Goal: Information Seeking & Learning: Learn about a topic

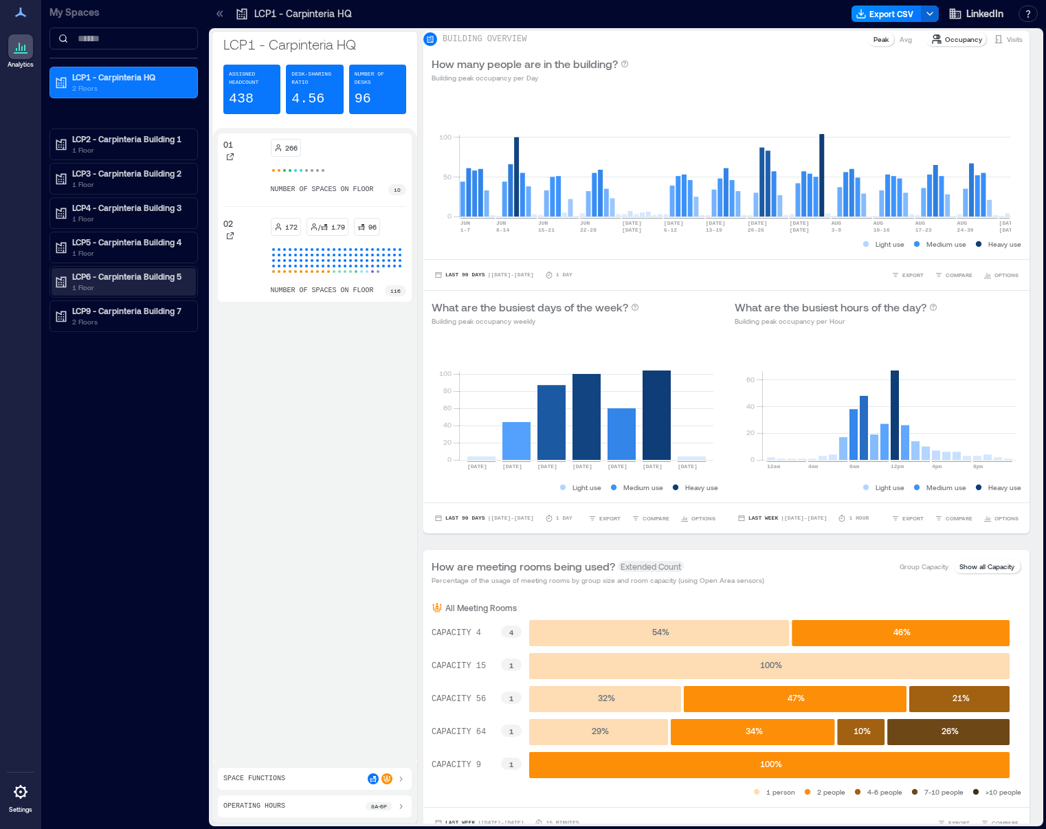
click at [139, 269] on div "LCP6 - Carpinteria Building 5 1 Floor" at bounding box center [124, 281] width 144 height 27
click at [95, 325] on div "01" at bounding box center [120, 326] width 133 height 14
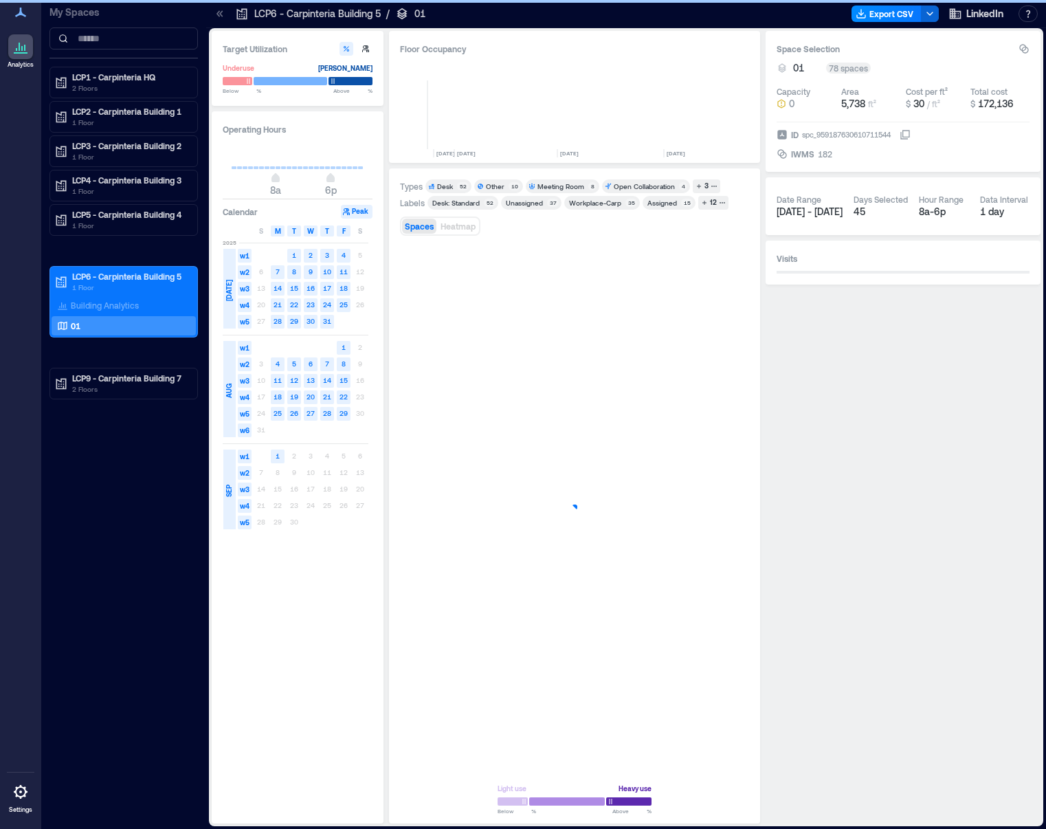
scroll to position [0, 3269]
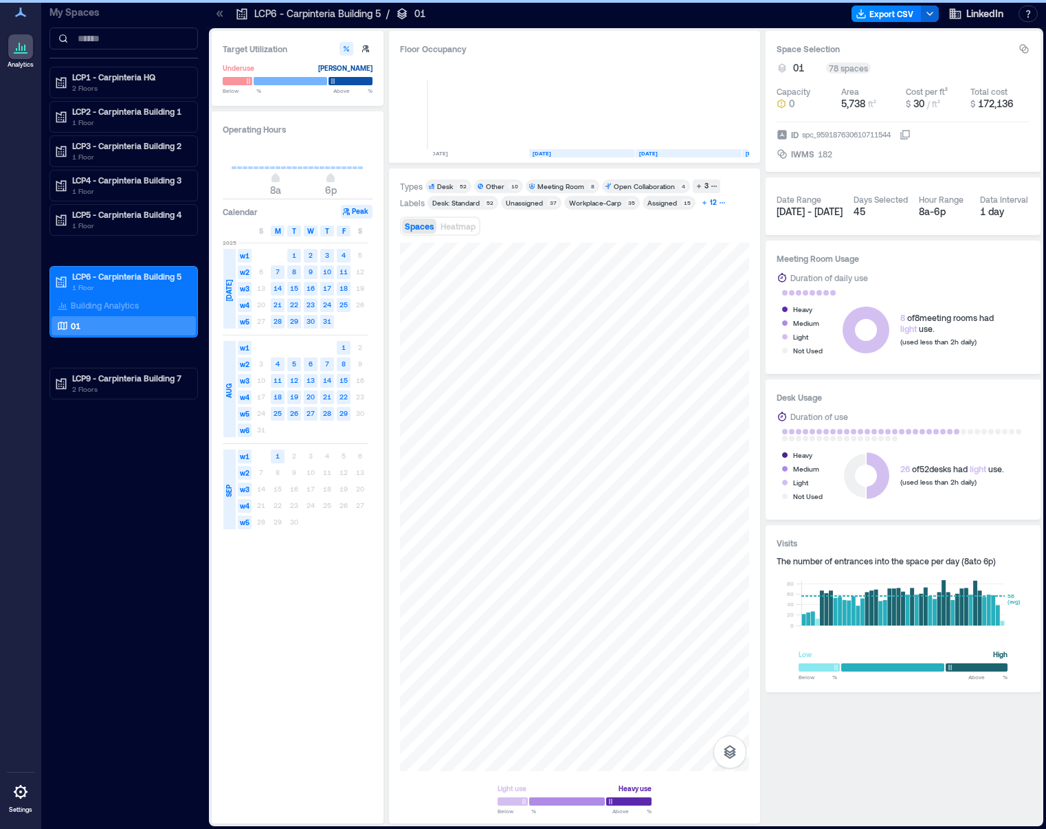
click at [712, 203] on div "12" at bounding box center [713, 203] width 11 height 12
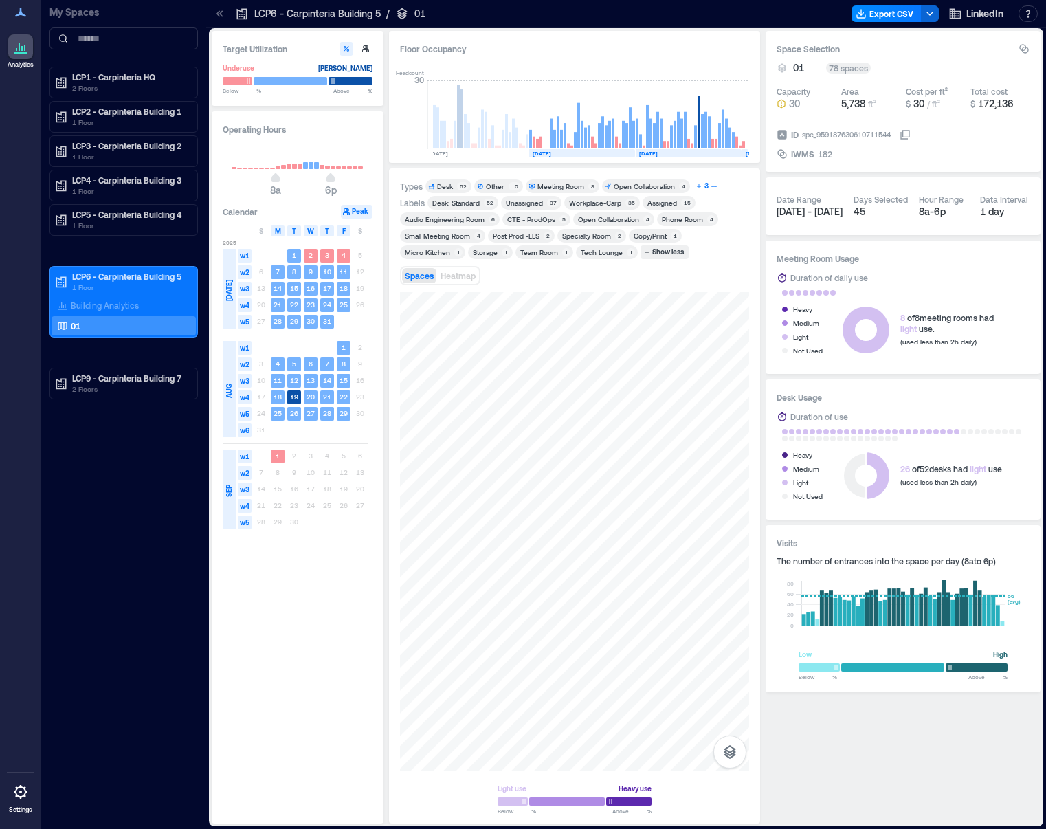
click at [705, 186] on div "3" at bounding box center [707, 186] width 8 height 12
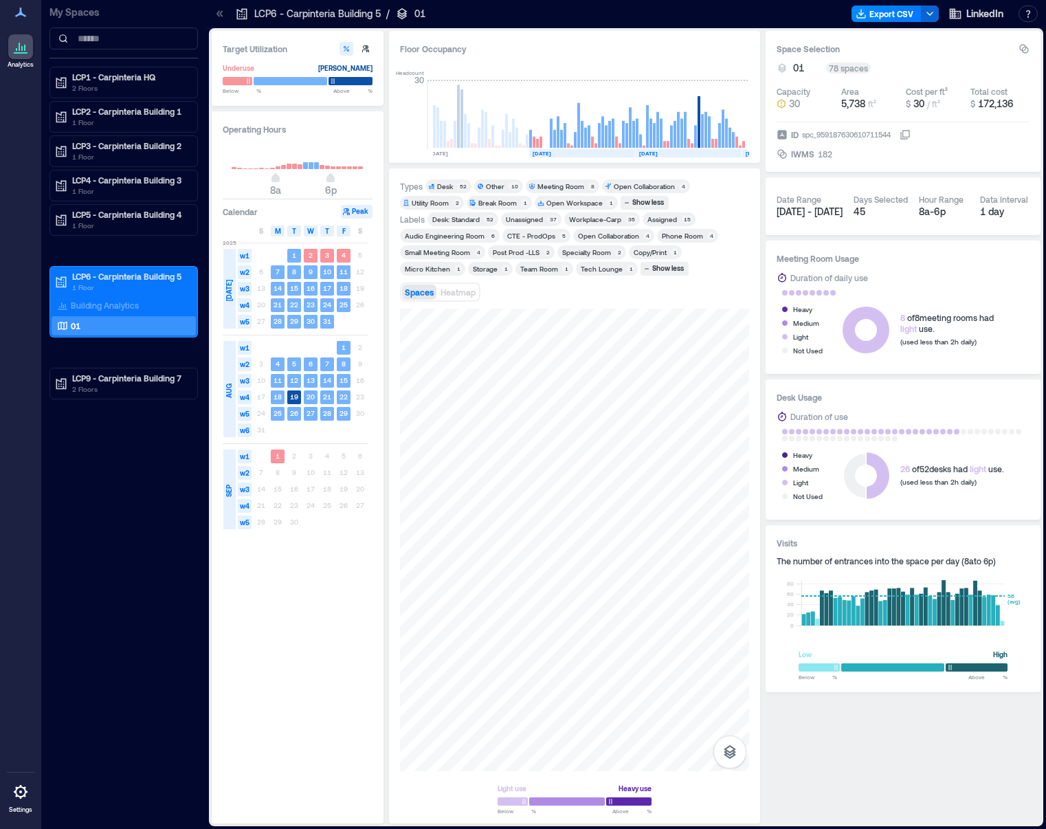
click at [496, 188] on div "Other" at bounding box center [495, 186] width 19 height 10
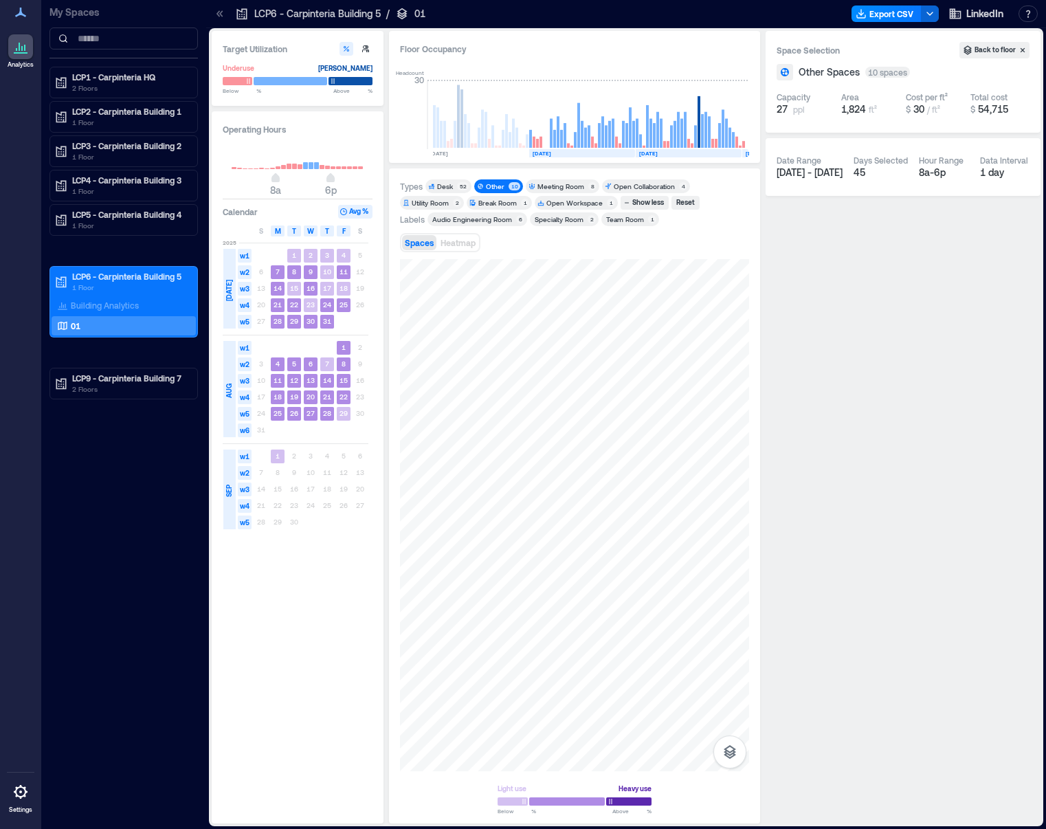
click at [571, 184] on div "Meeting Room" at bounding box center [561, 186] width 47 height 10
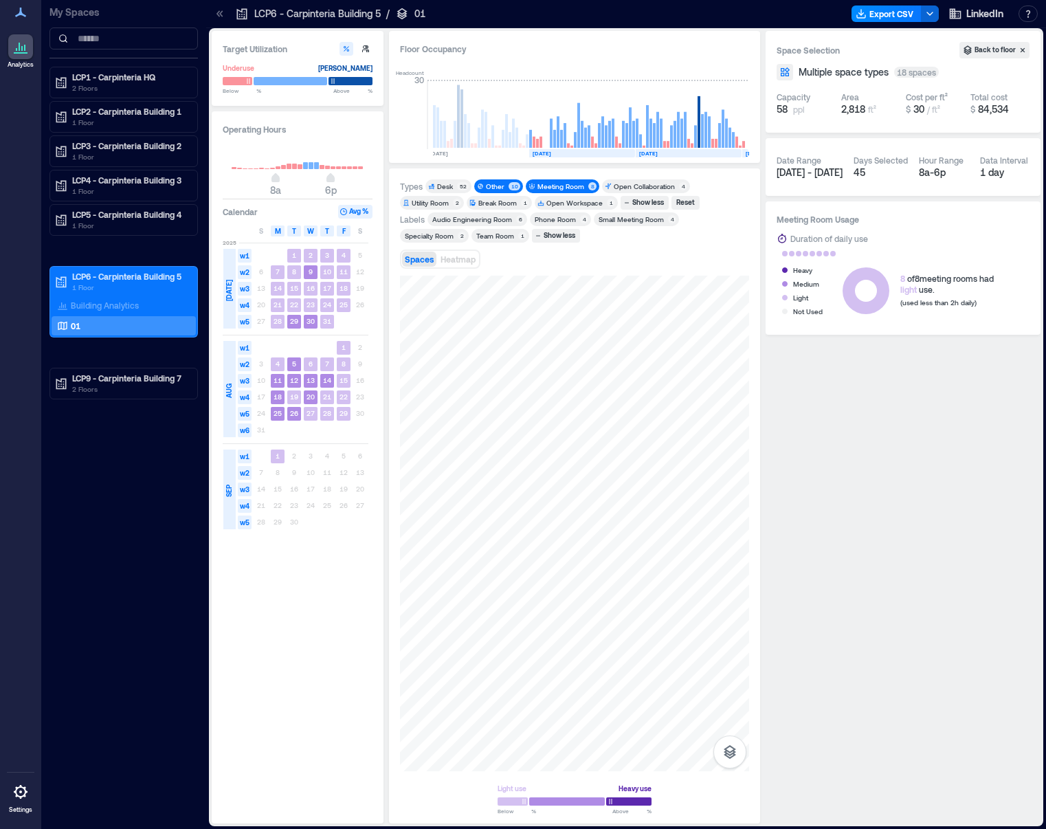
click at [453, 221] on div "Audio Engineering Room" at bounding box center [472, 219] width 80 height 10
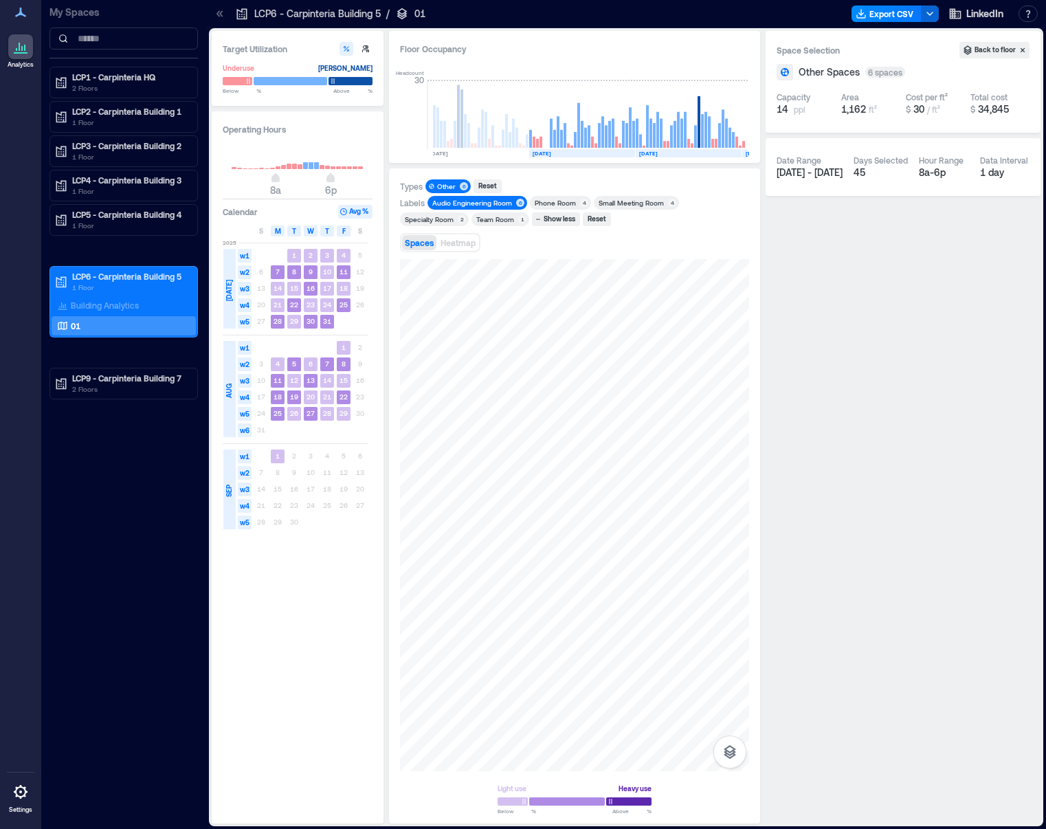
click at [454, 188] on div "Other" at bounding box center [446, 186] width 19 height 10
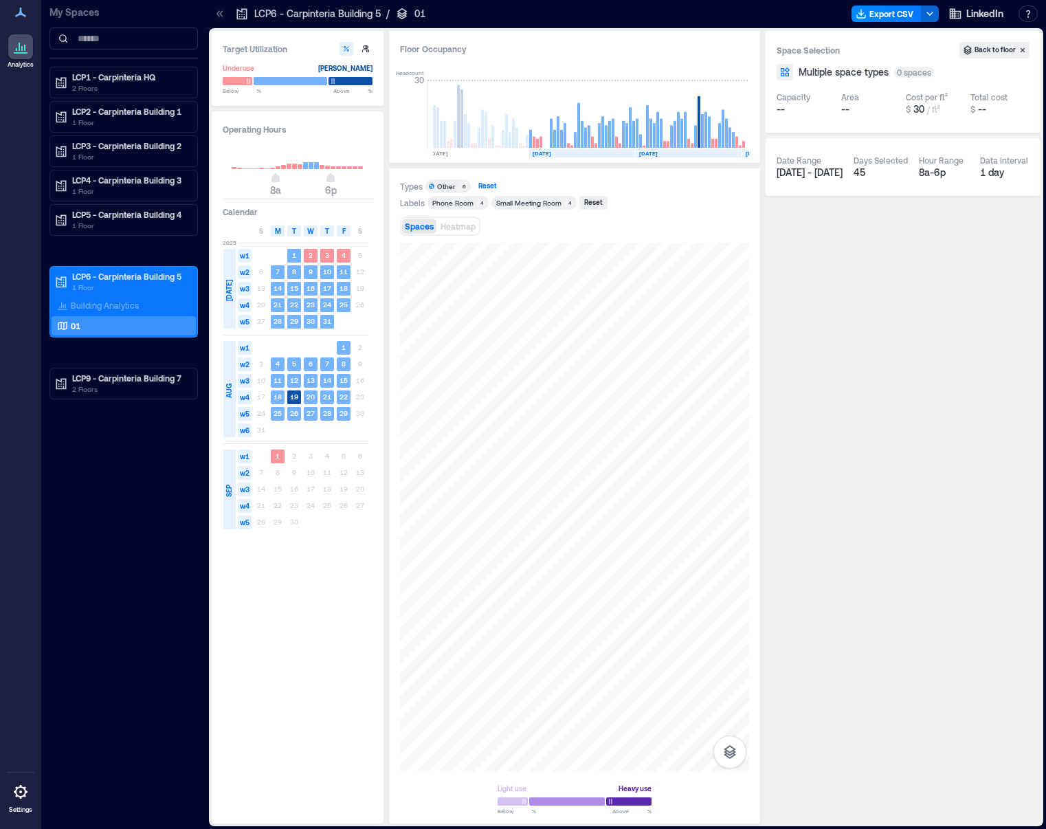
click at [487, 186] on div "Reset" at bounding box center [487, 186] width 23 height 12
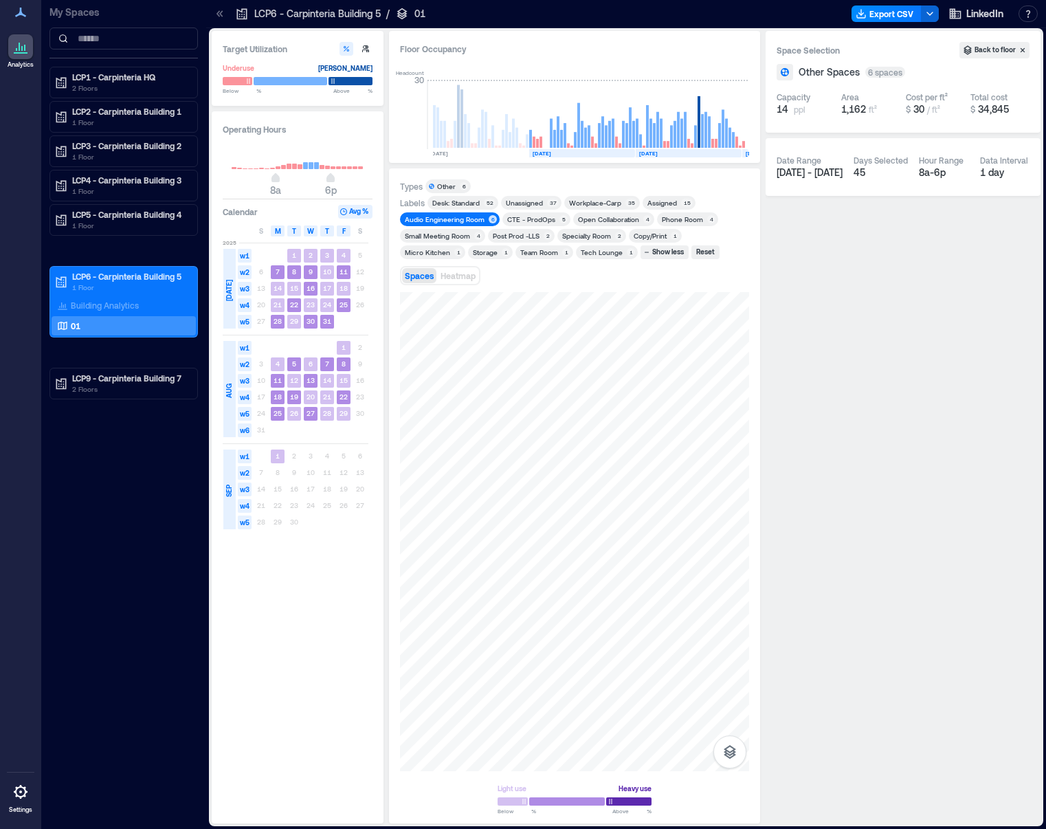
click at [360, 212] on button "Avg %" at bounding box center [355, 212] width 34 height 14
type input "**"
drag, startPoint x: 332, startPoint y: 181, endPoint x: 325, endPoint y: 180, distance: 6.9
click at [325, 180] on span "5p" at bounding box center [325, 179] width 8 height 5
click at [97, 307] on p "Building Analytics" at bounding box center [105, 305] width 68 height 11
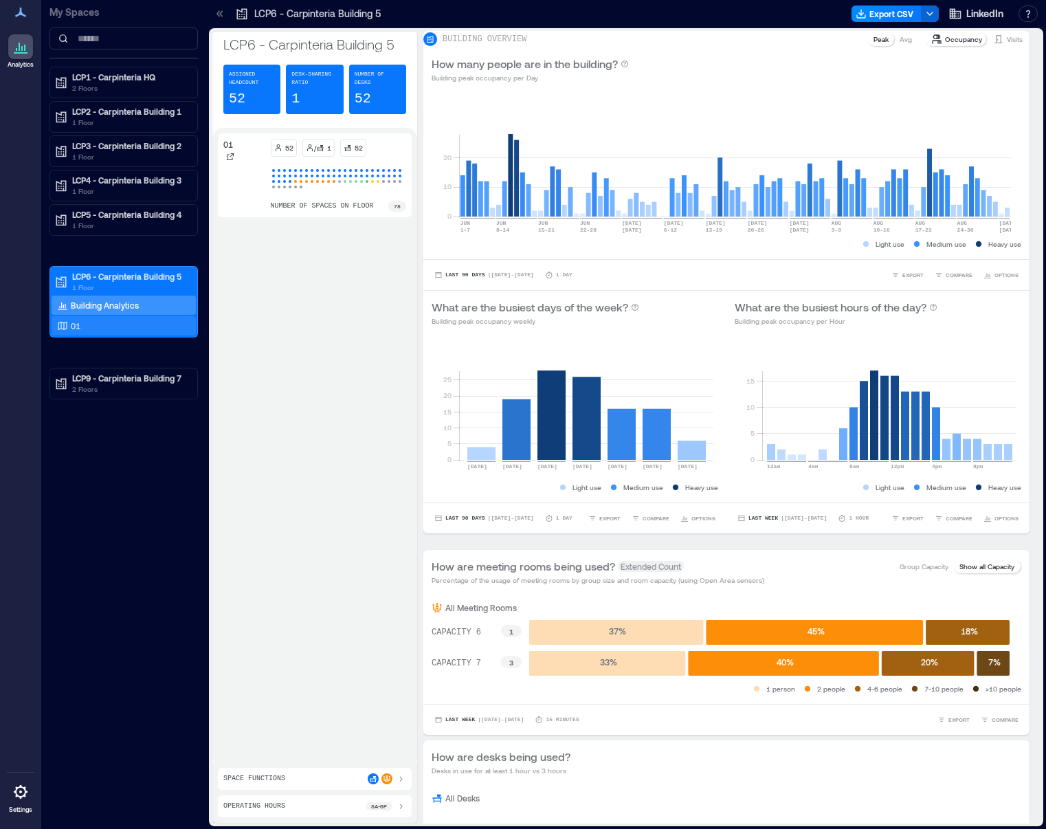
click at [71, 323] on p "01" at bounding box center [76, 325] width 10 height 11
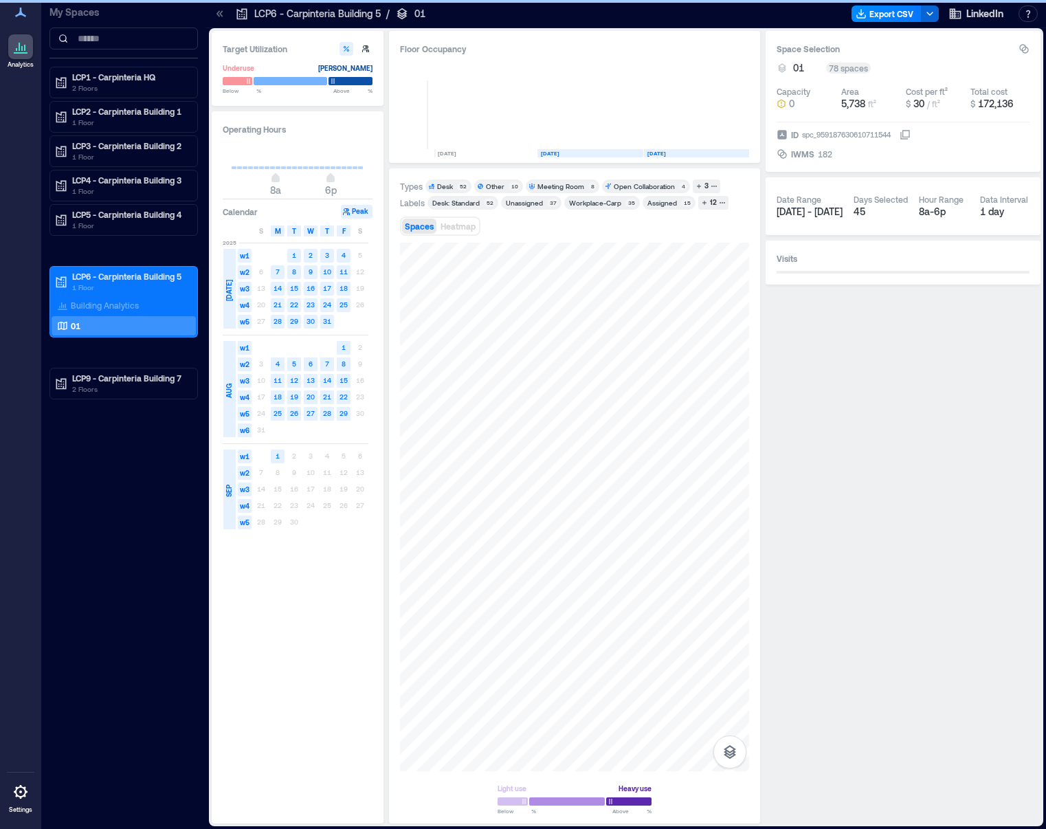
scroll to position [0, 3269]
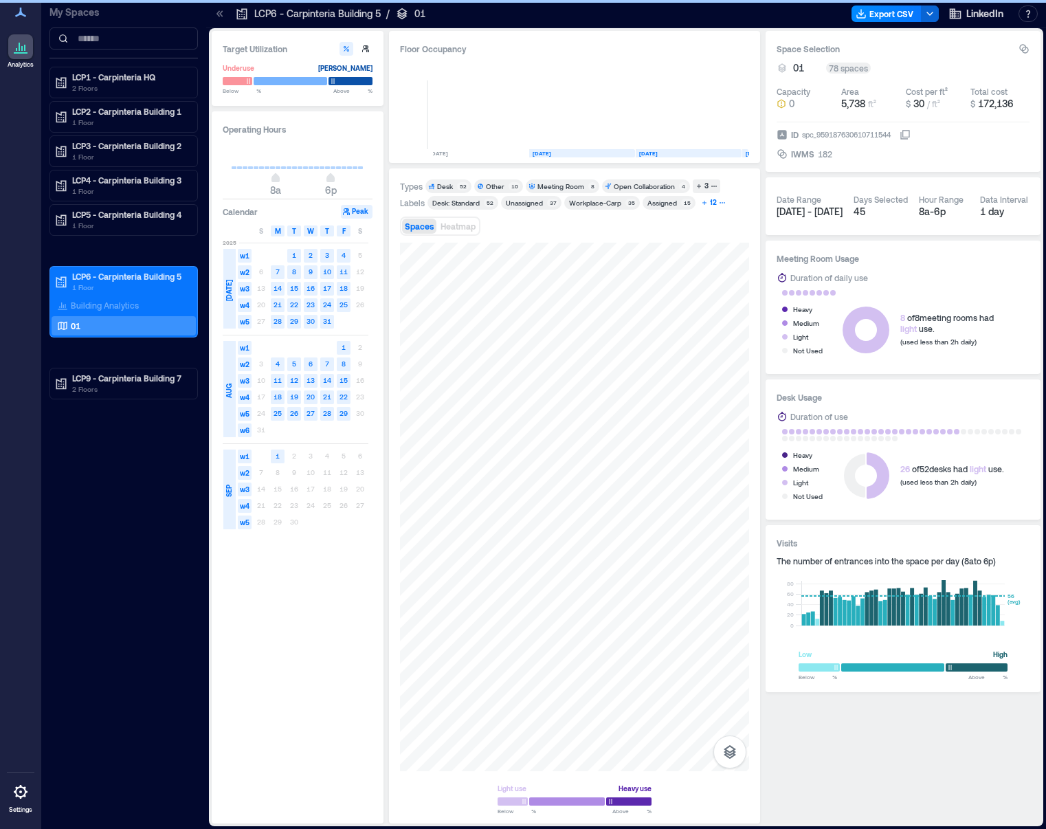
click at [716, 205] on div "12" at bounding box center [713, 203] width 11 height 12
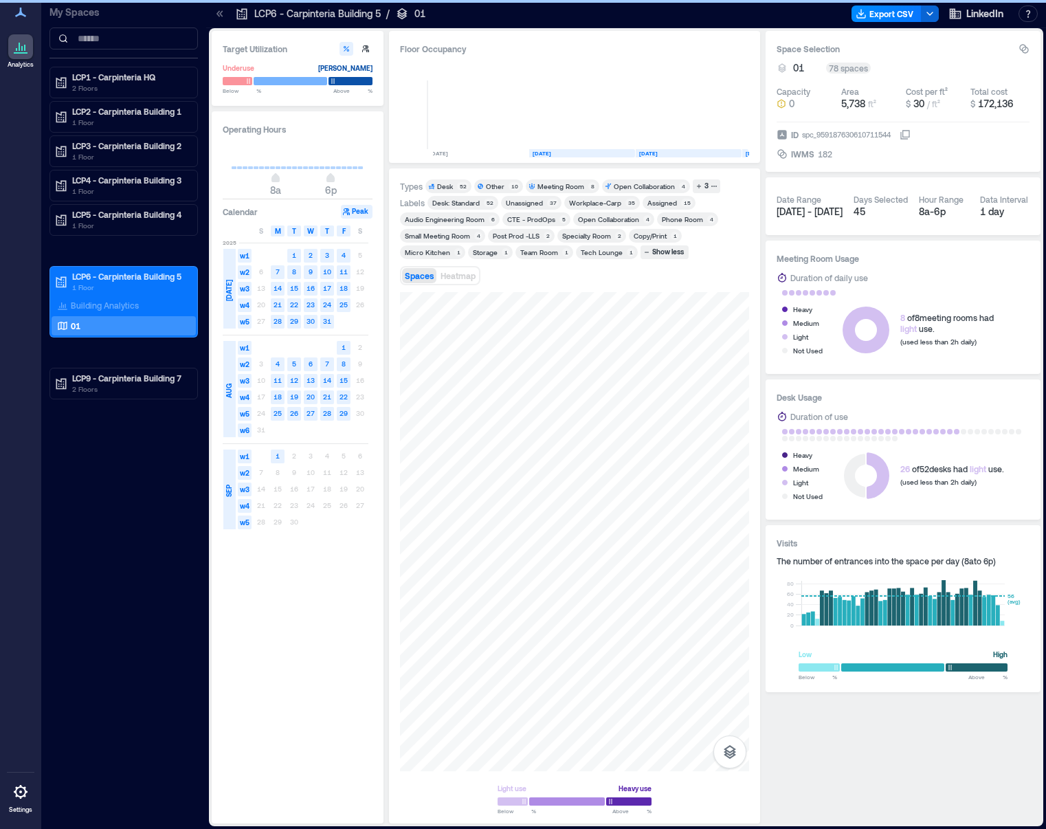
click at [446, 220] on div "Audio Engineering Room" at bounding box center [445, 219] width 80 height 10
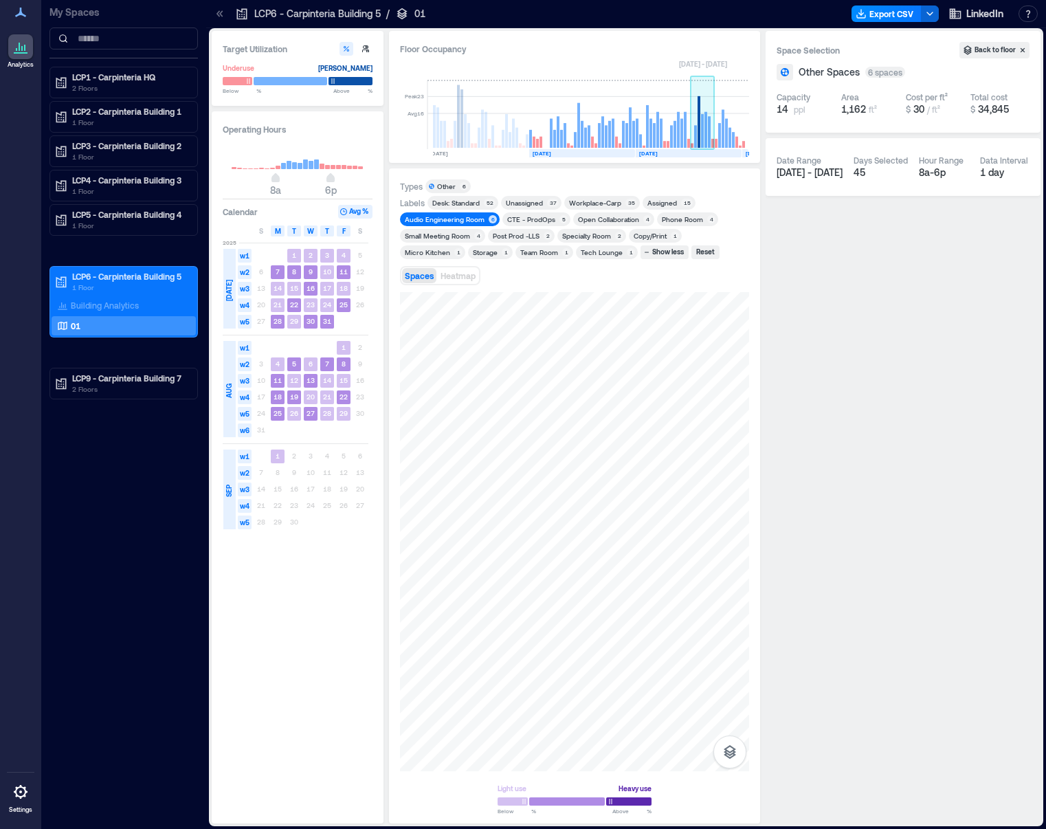
click at [701, 108] on rect at bounding box center [703, 114] width 24 height 69
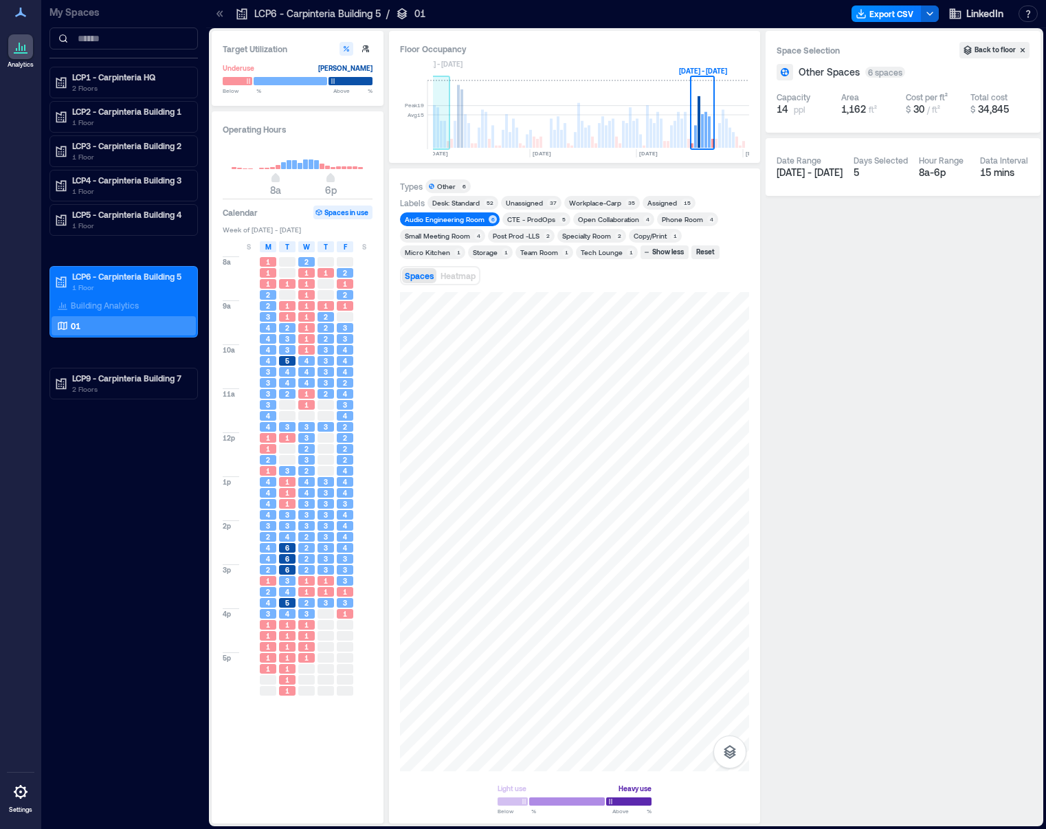
click at [448, 99] on rect at bounding box center [438, 114] width 24 height 69
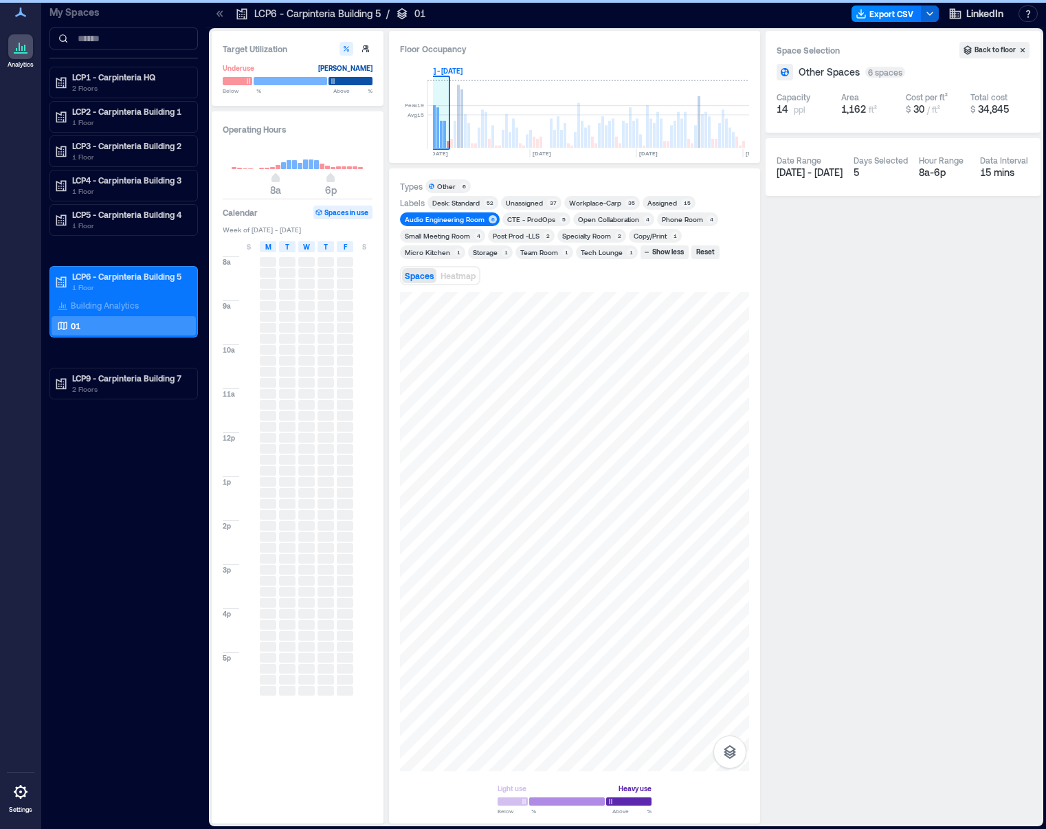
scroll to position [0, 3116]
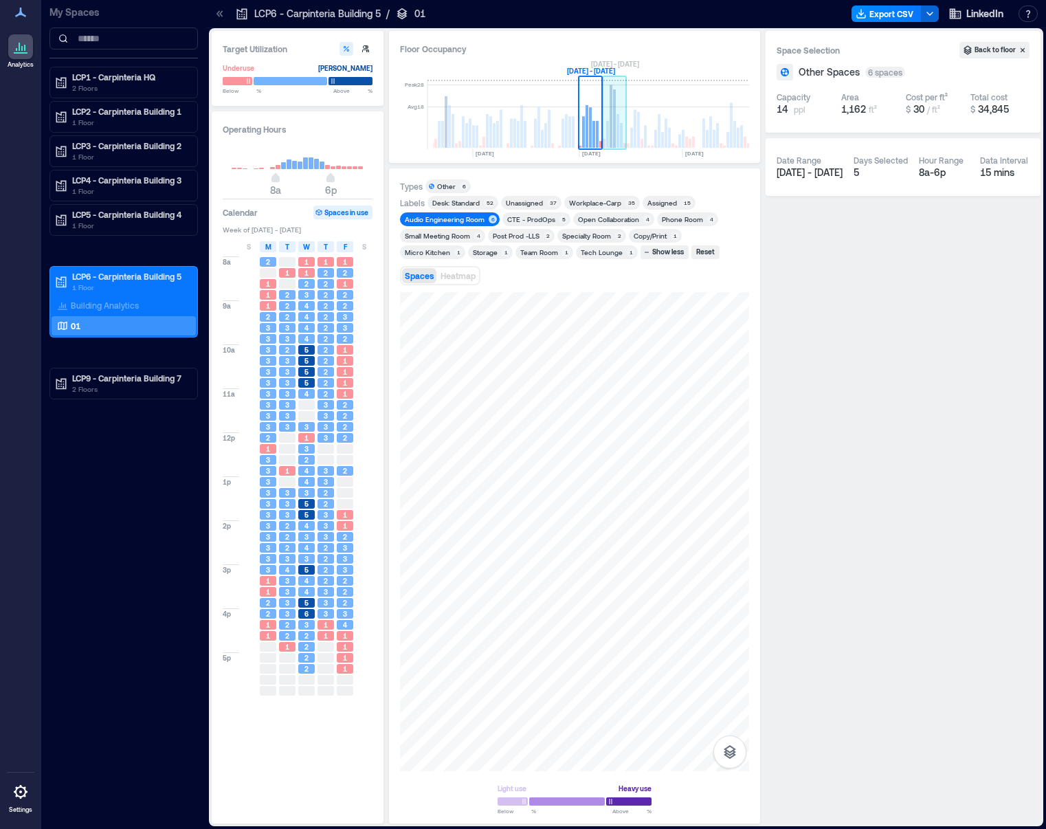
click at [621, 128] on rect at bounding box center [621, 135] width 3 height 25
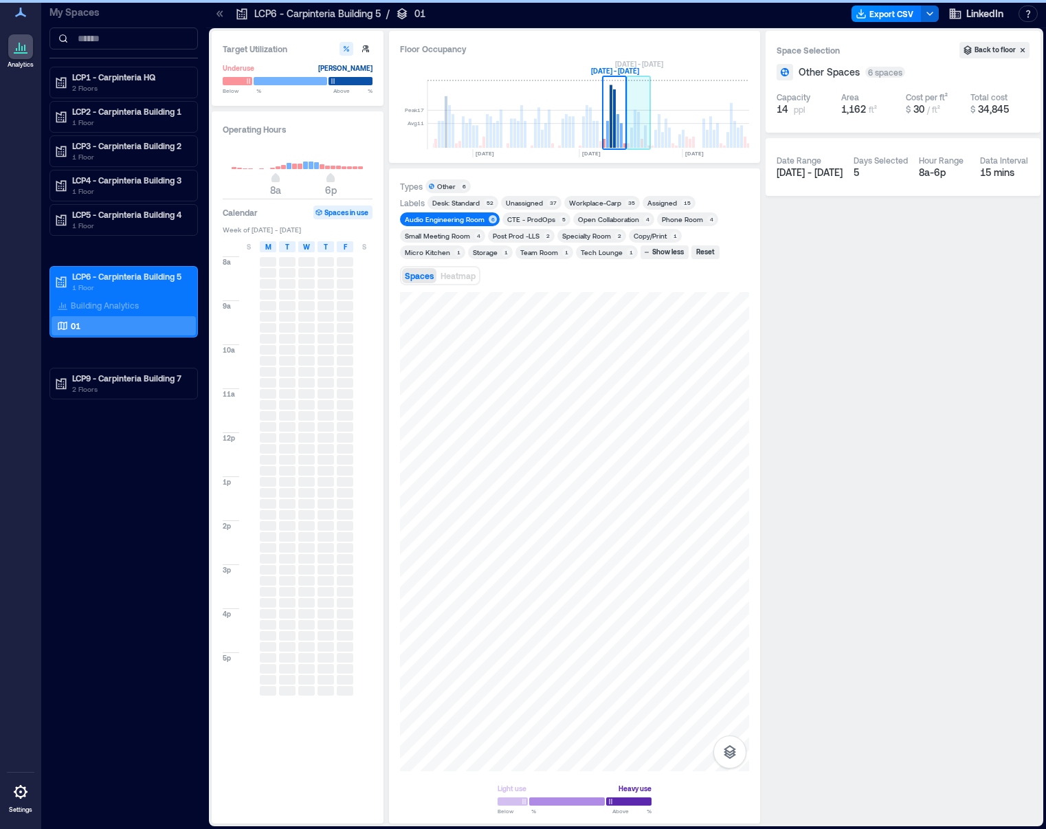
scroll to position [0, 3140]
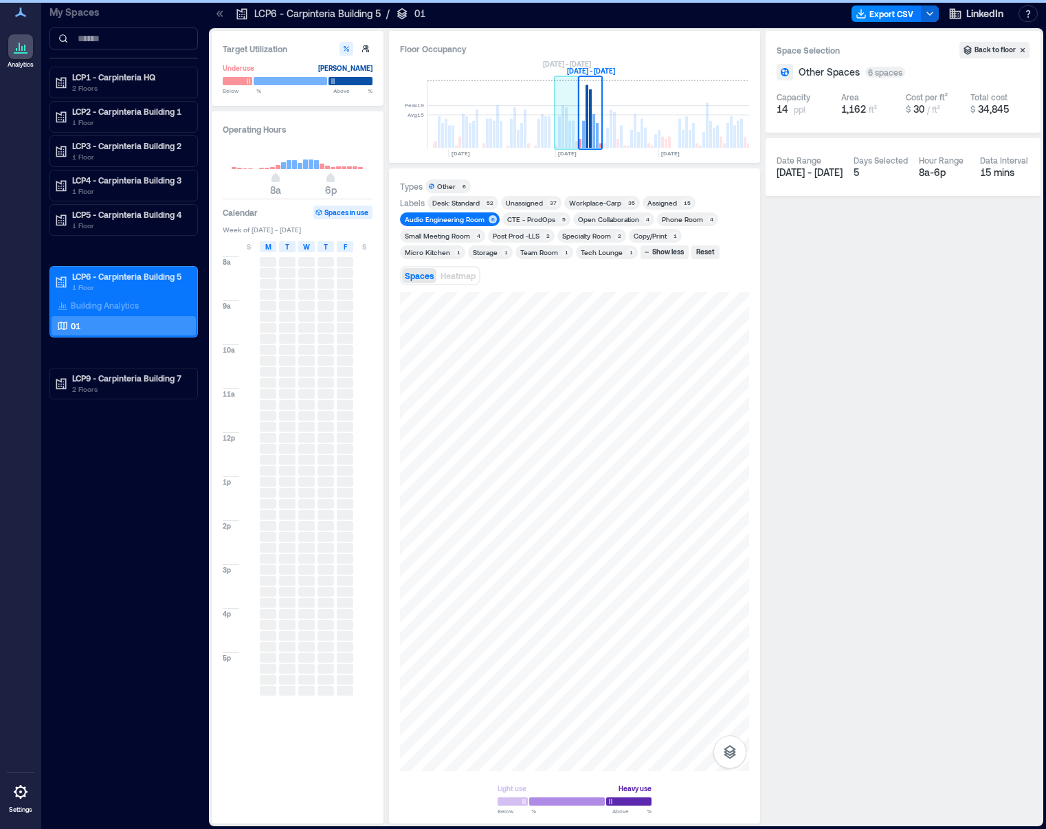
click at [560, 125] on rect at bounding box center [559, 132] width 3 height 32
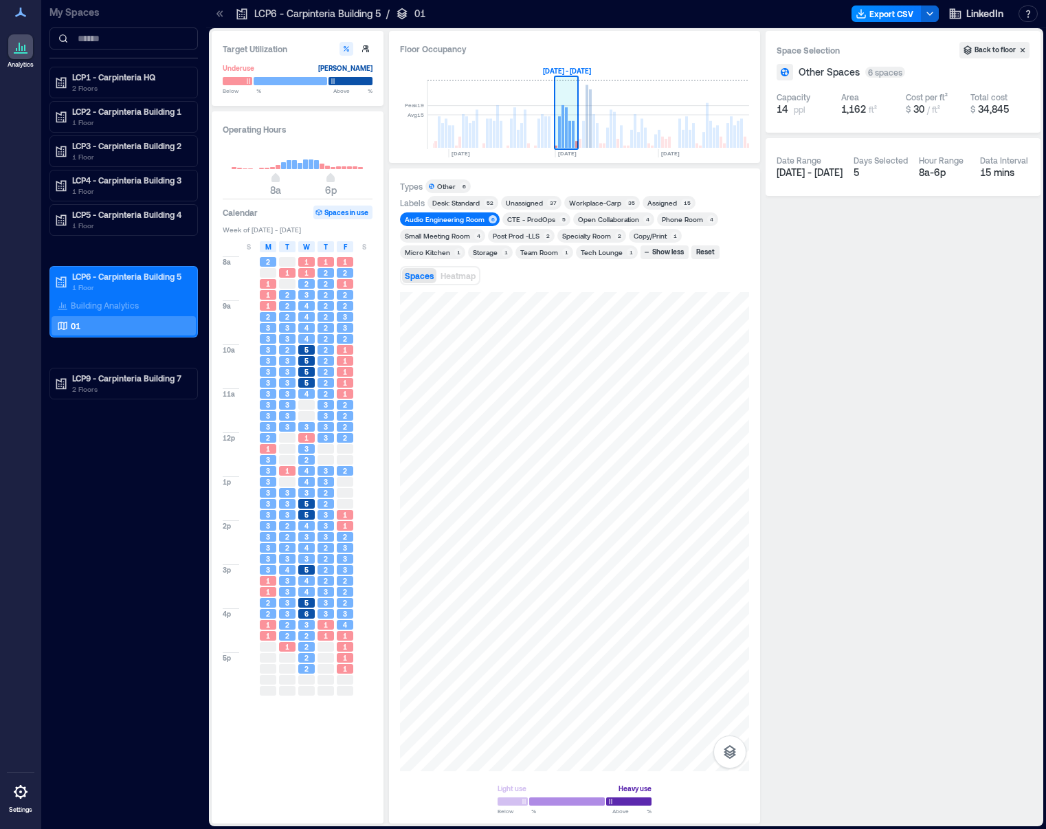
scroll to position [0, 3116]
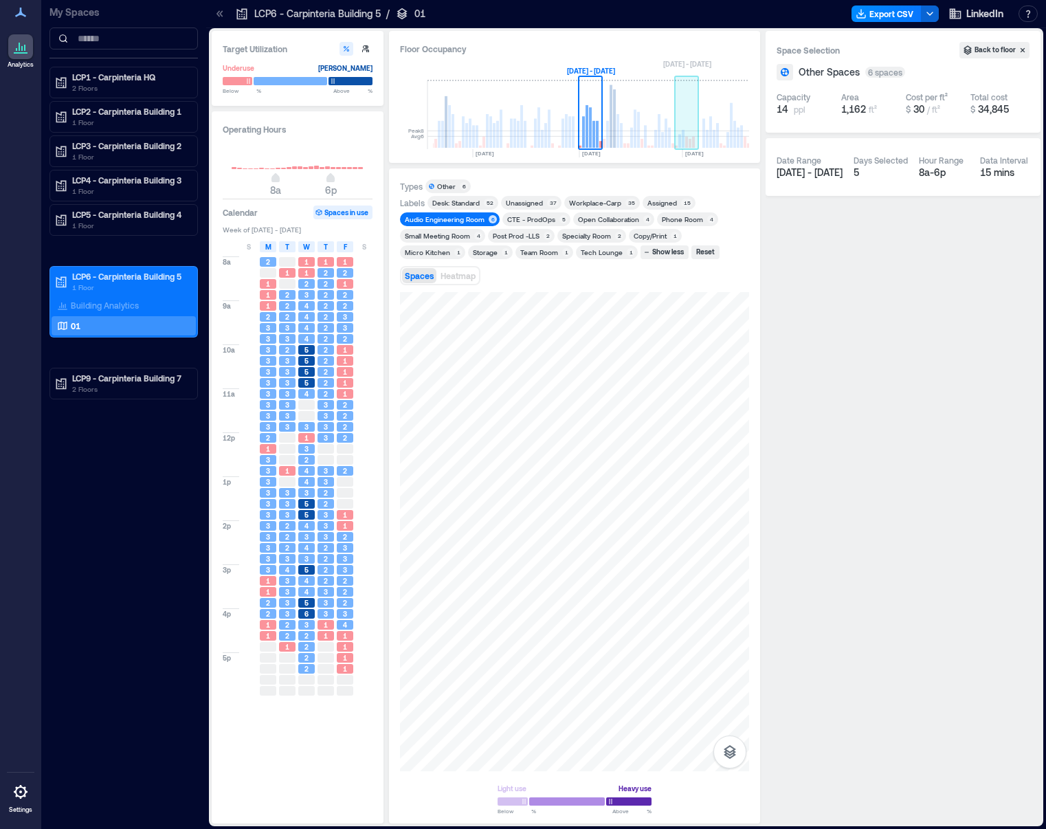
click at [688, 83] on rect at bounding box center [687, 114] width 24 height 69
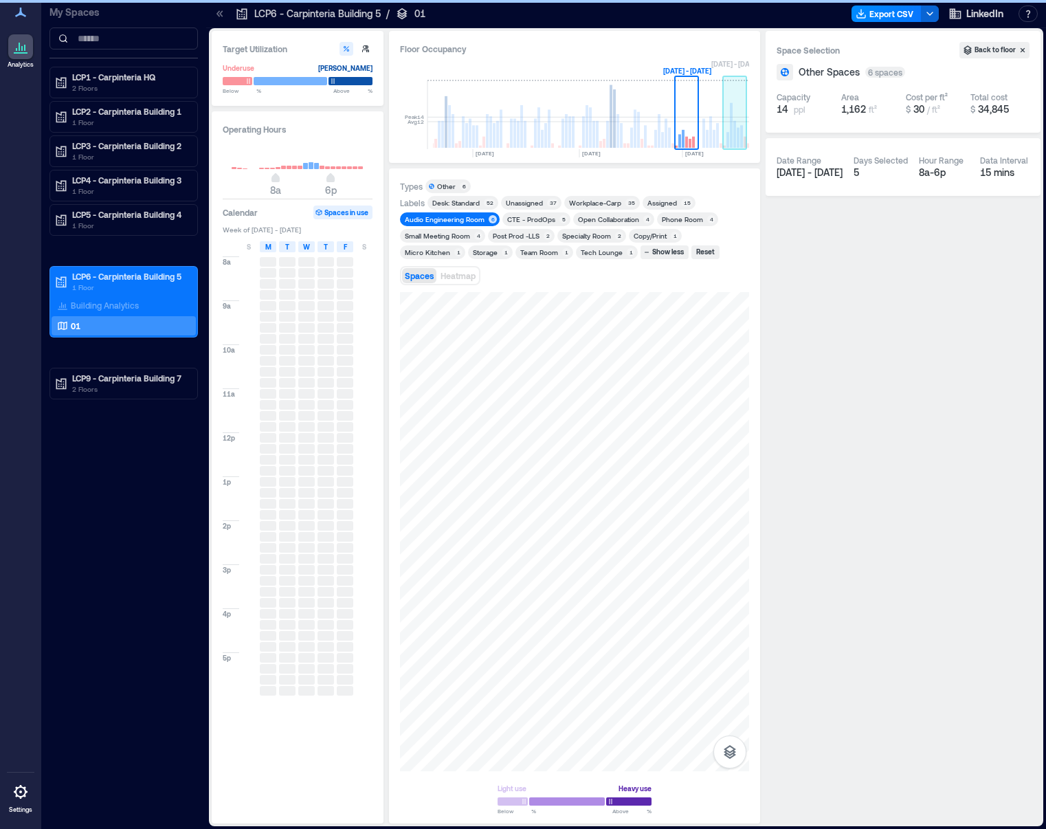
scroll to position [0, 3213]
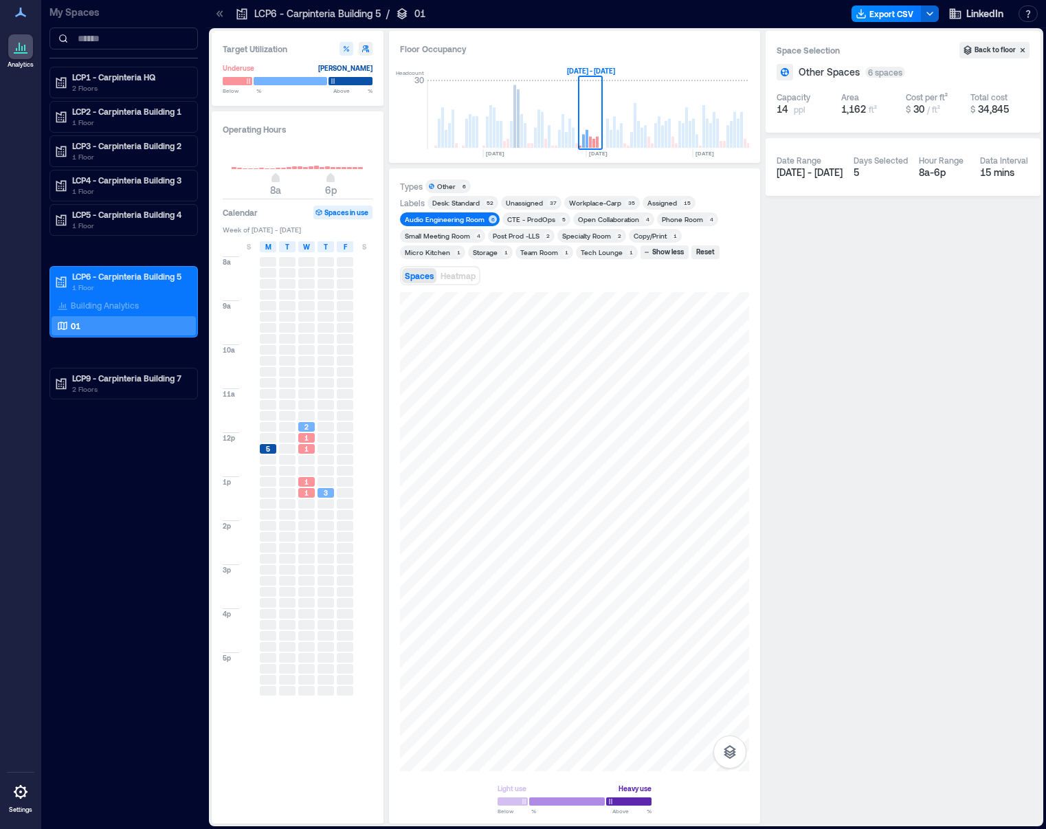
click at [366, 51] on icon "button" at bounding box center [366, 49] width 8 height 8
type input "*"
type input "**"
click at [698, 154] on text "[DATE]" at bounding box center [705, 153] width 19 height 7
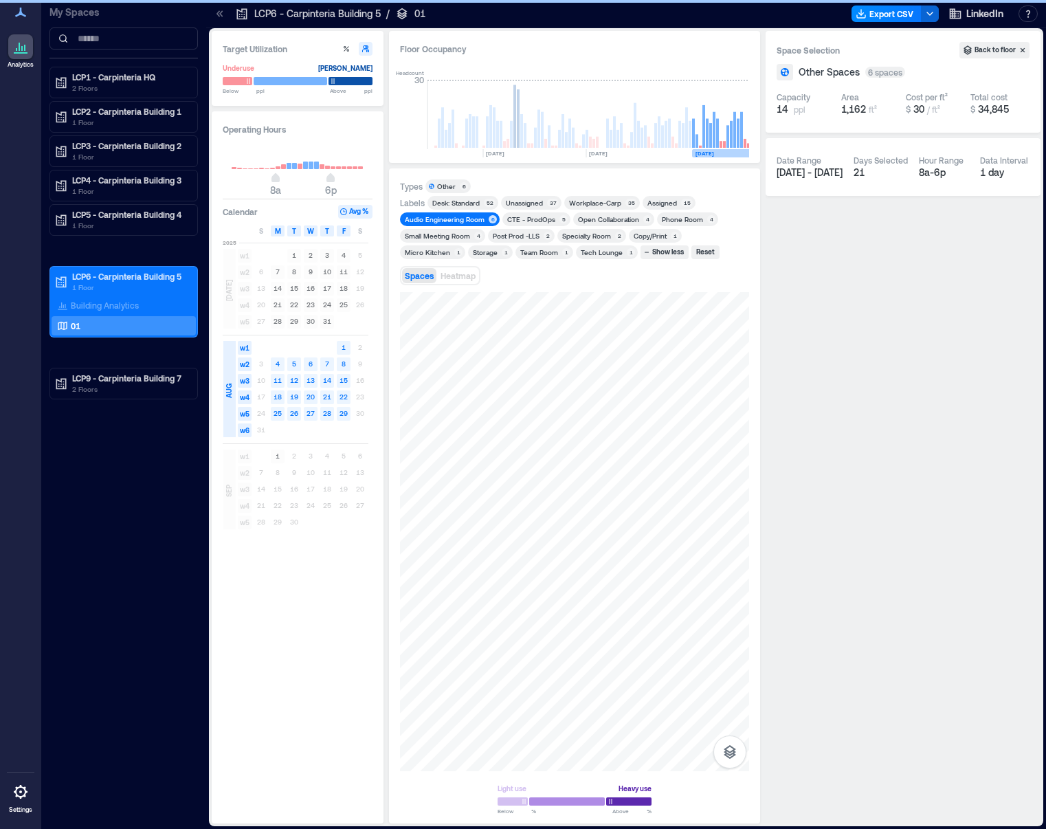
scroll to position [0, 3269]
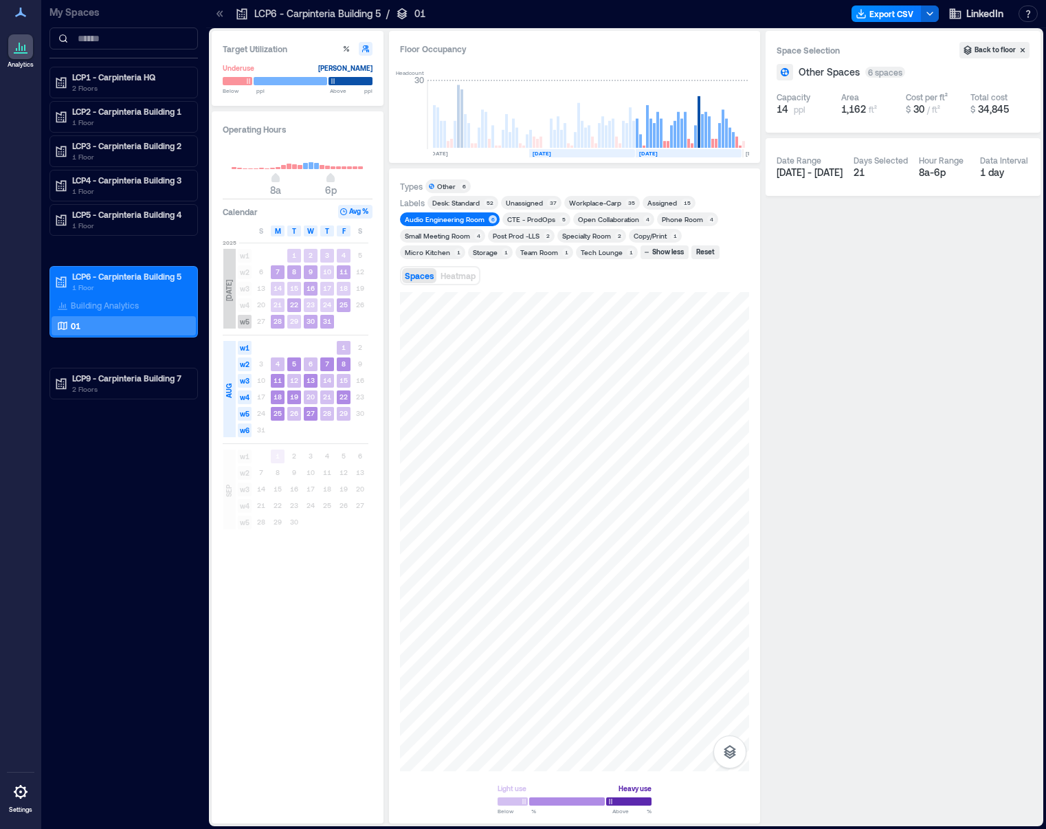
click at [583, 152] on rect at bounding box center [582, 153] width 106 height 8
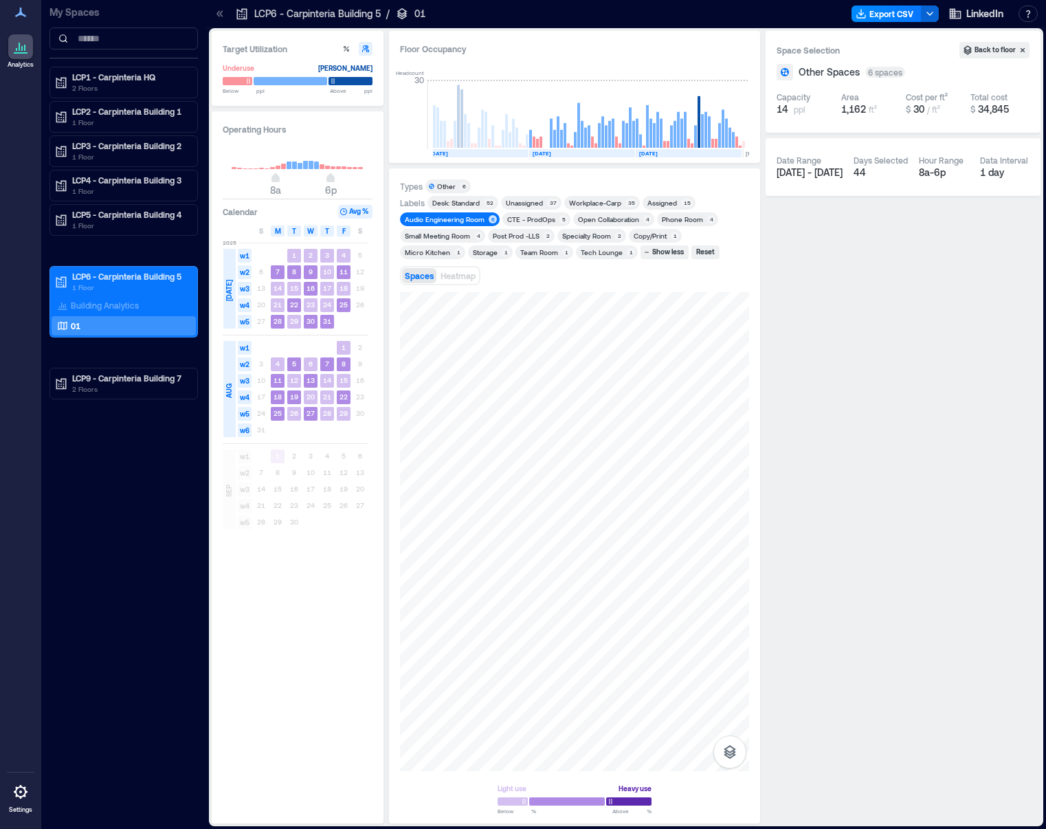
click at [509, 153] on rect at bounding box center [477, 153] width 102 height 8
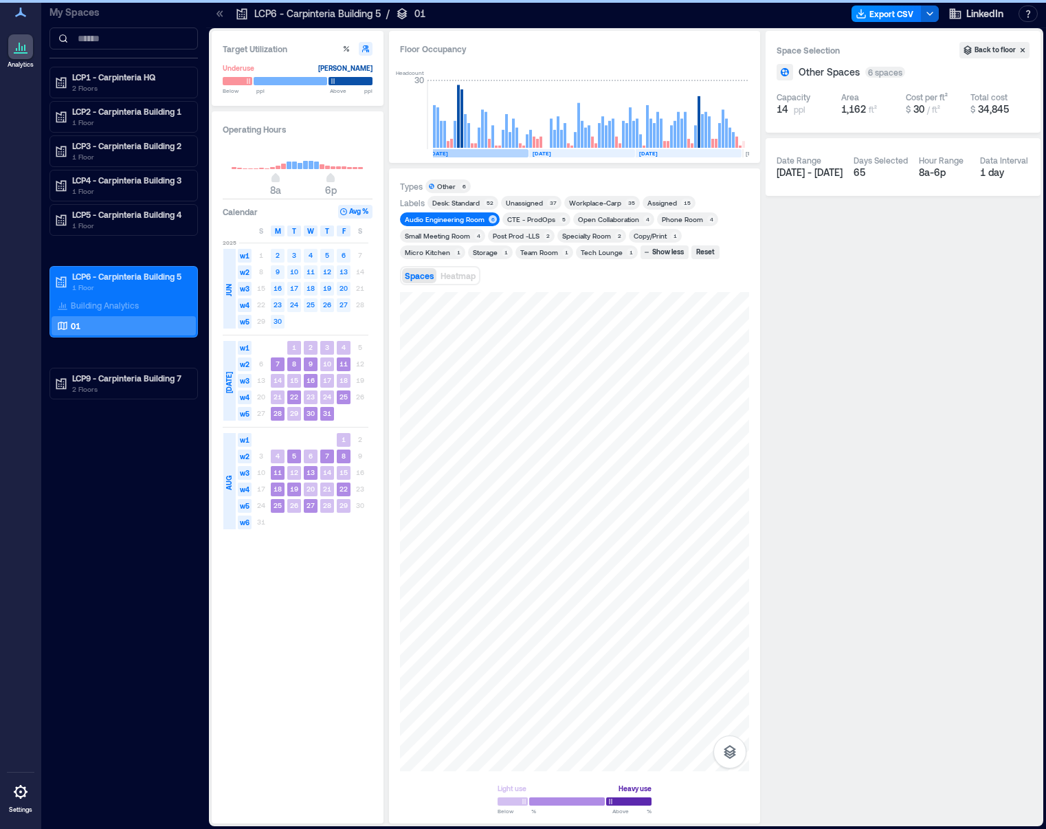
scroll to position [0, 3262]
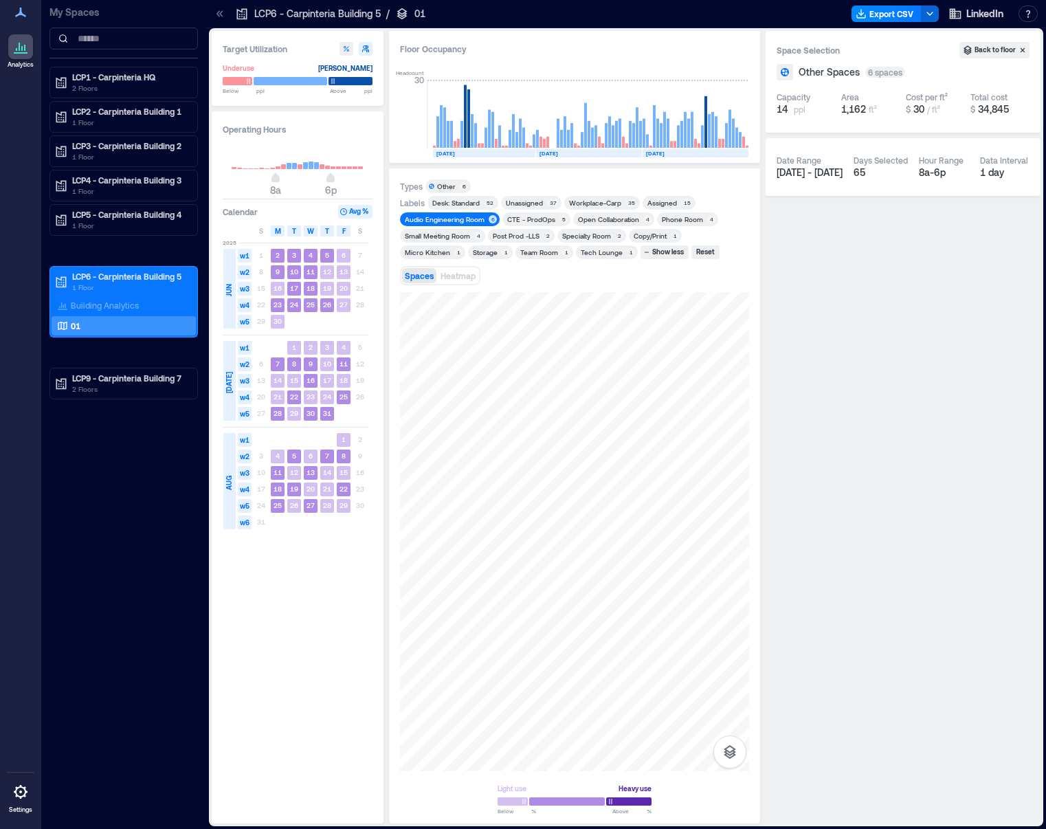
click at [349, 47] on icon "button" at bounding box center [346, 49] width 8 height 8
type input "**"
click at [100, 80] on p "LCP1 - Carpinteria HQ" at bounding box center [129, 76] width 115 height 11
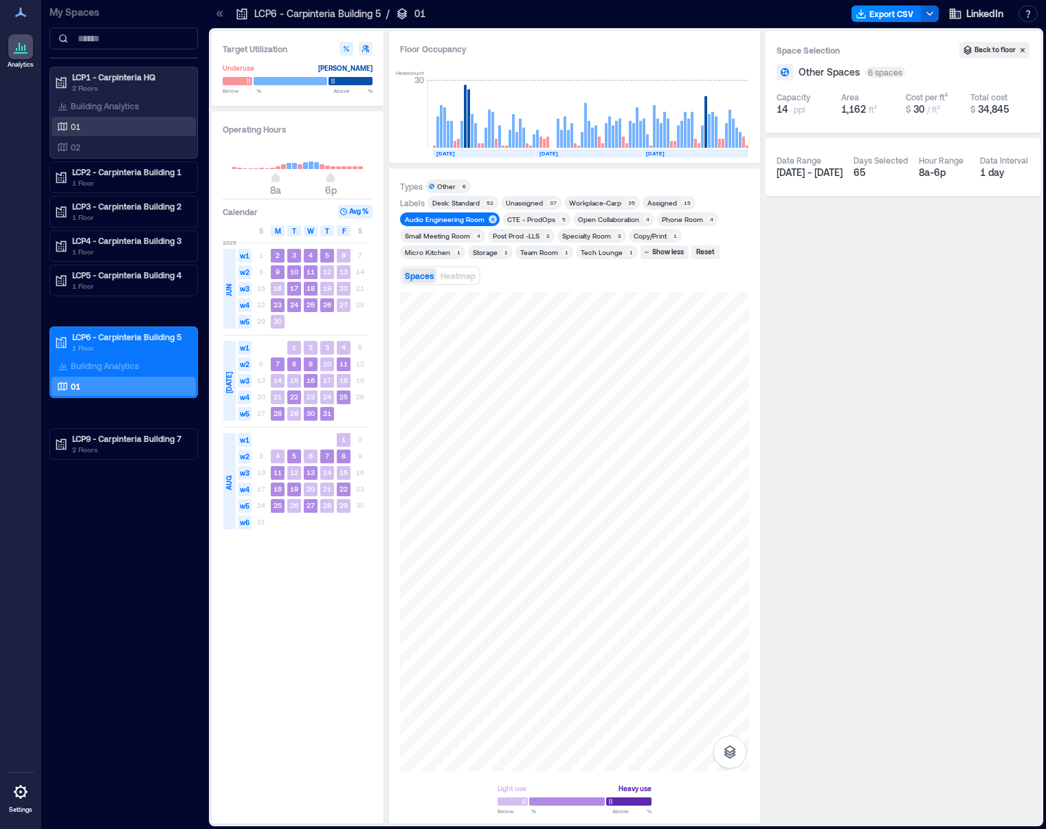
click at [101, 126] on div "01" at bounding box center [120, 127] width 133 height 14
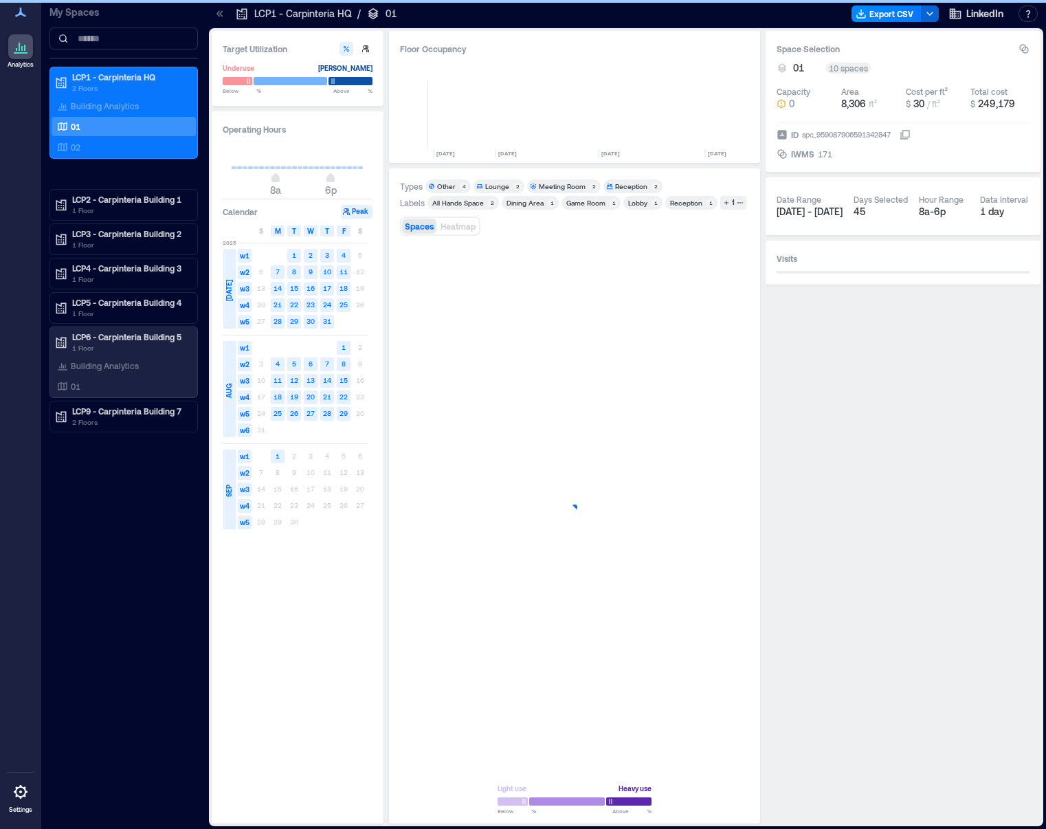
scroll to position [0, 3310]
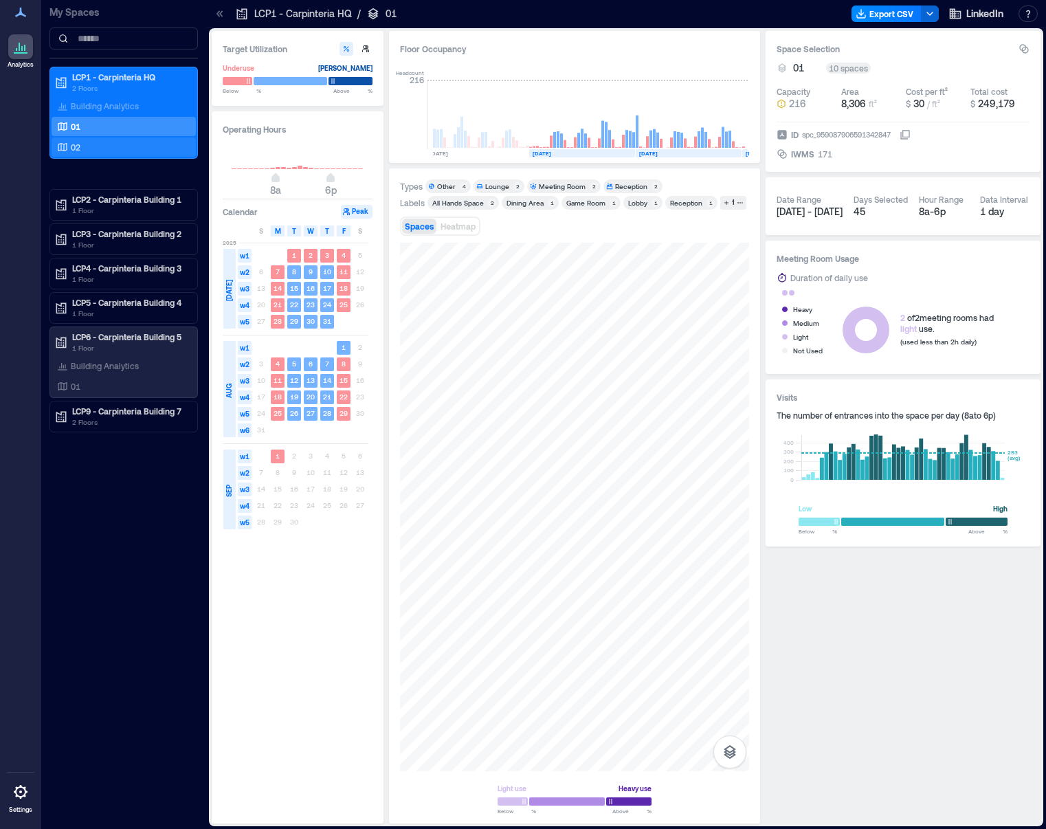
click at [82, 152] on div "02" at bounding box center [120, 147] width 133 height 14
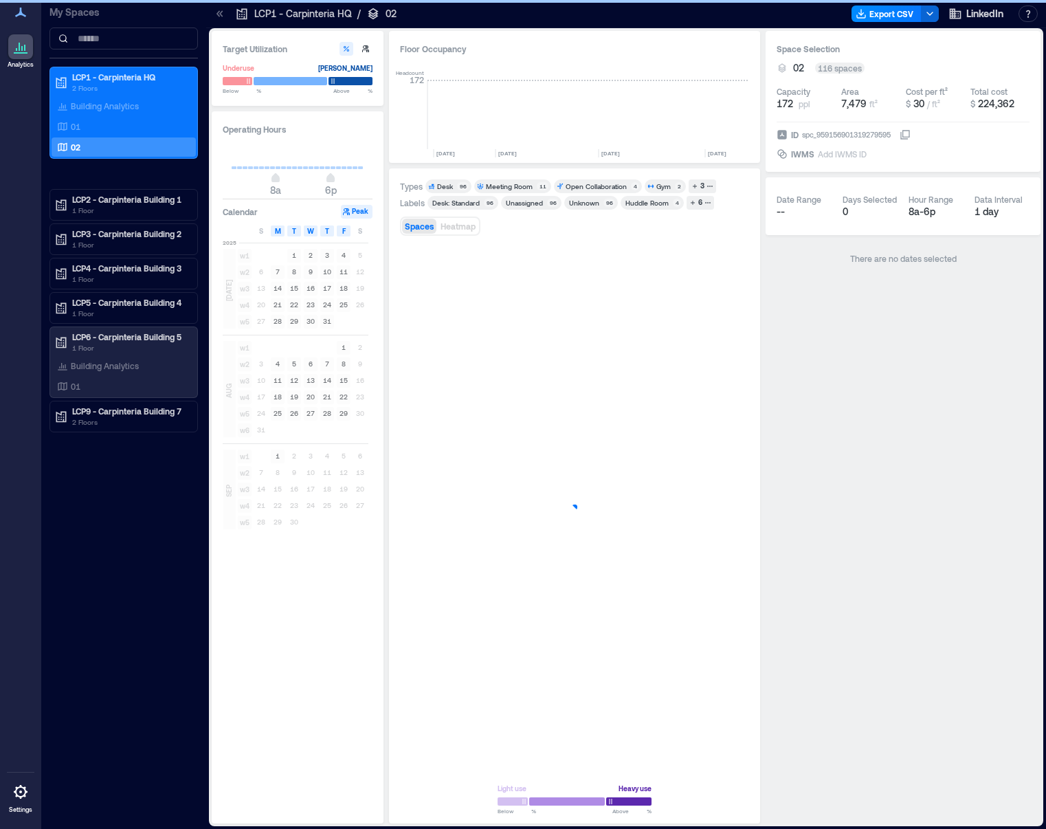
scroll to position [0, 3310]
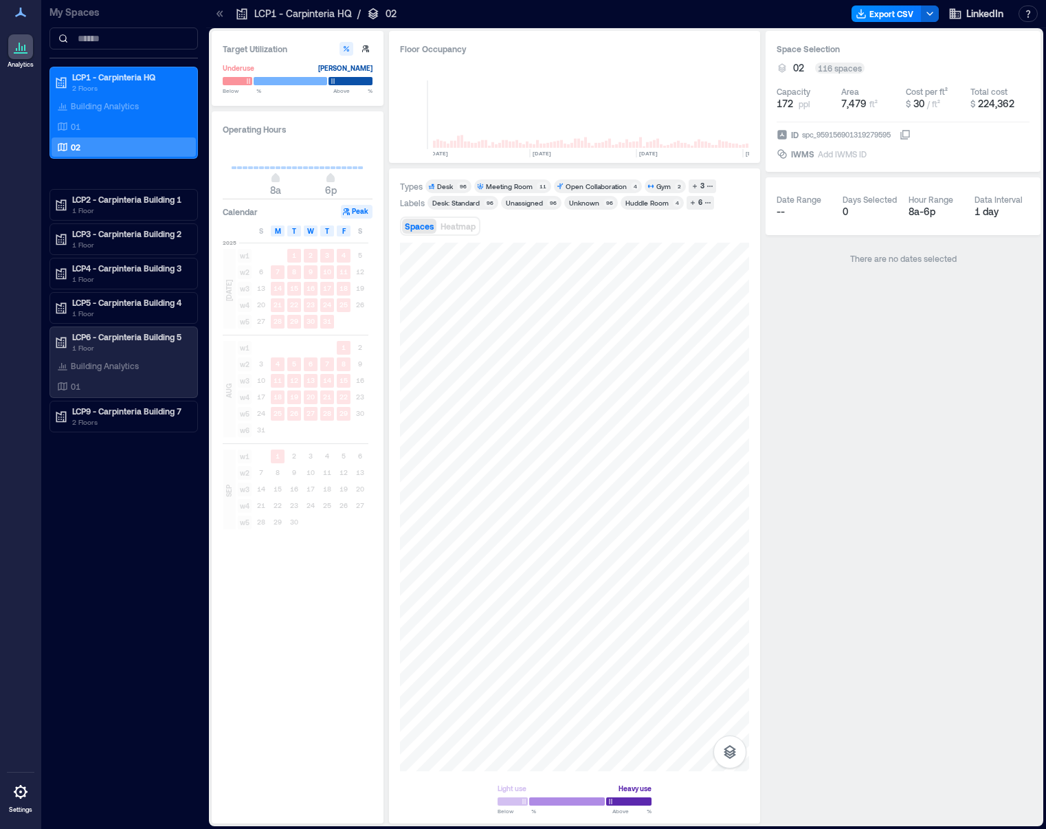
click at [520, 184] on div "Meeting Room" at bounding box center [509, 186] width 47 height 10
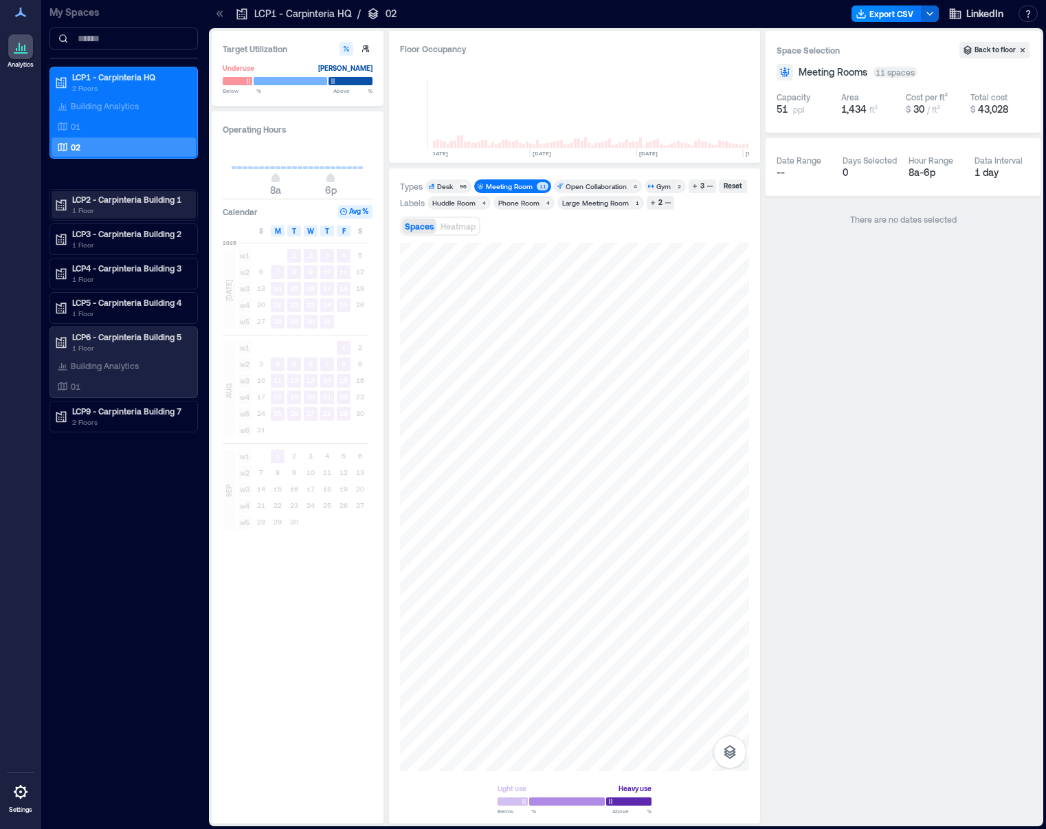
click at [140, 205] on p "1 Floor" at bounding box center [129, 210] width 115 height 11
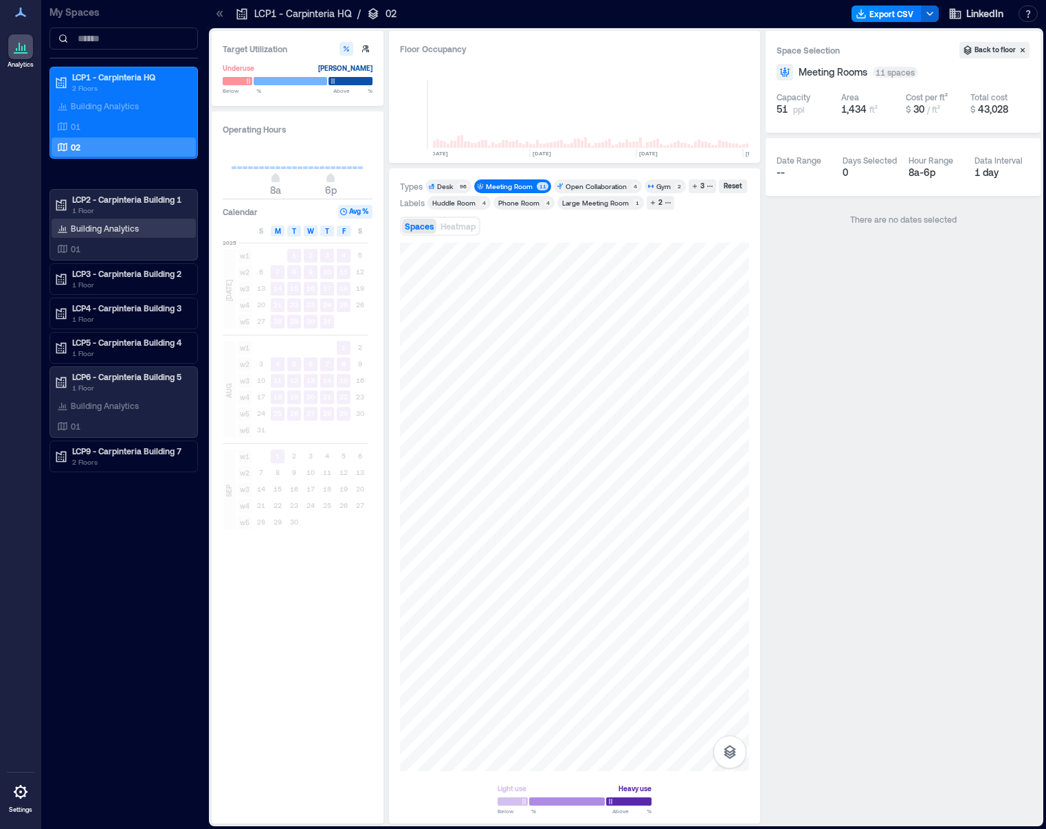
click at [79, 225] on p "Building Analytics" at bounding box center [105, 228] width 68 height 11
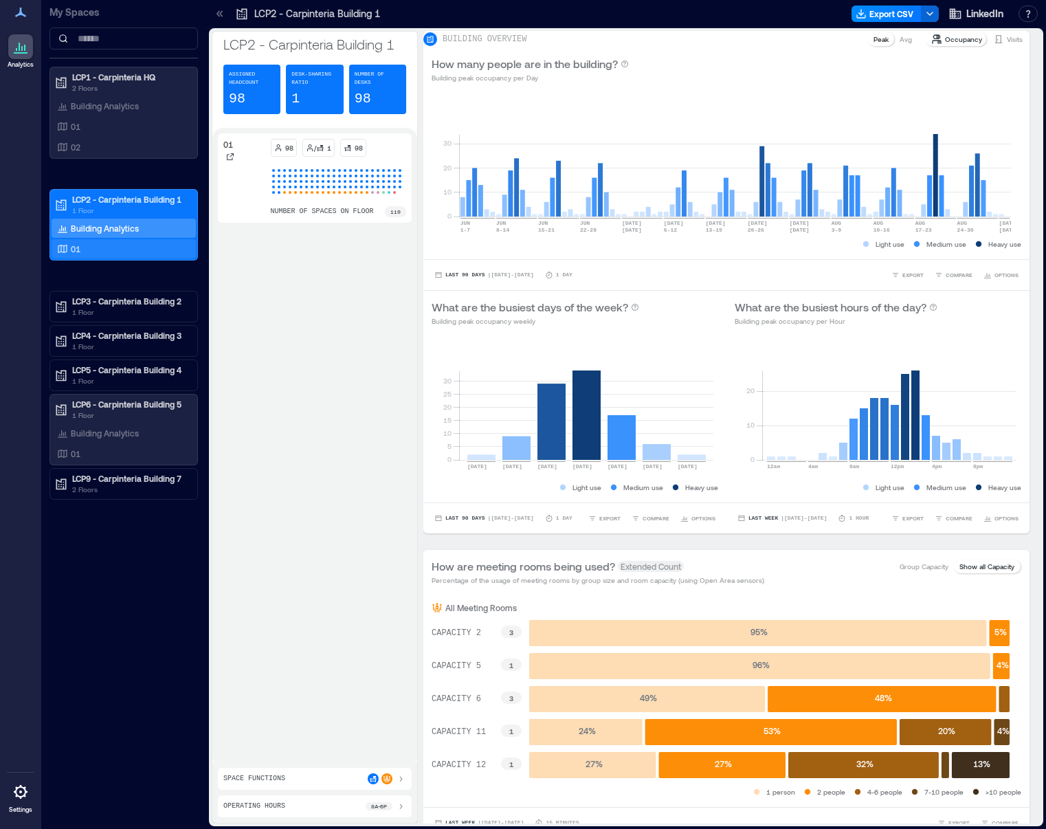
click at [103, 247] on div "01" at bounding box center [120, 249] width 133 height 14
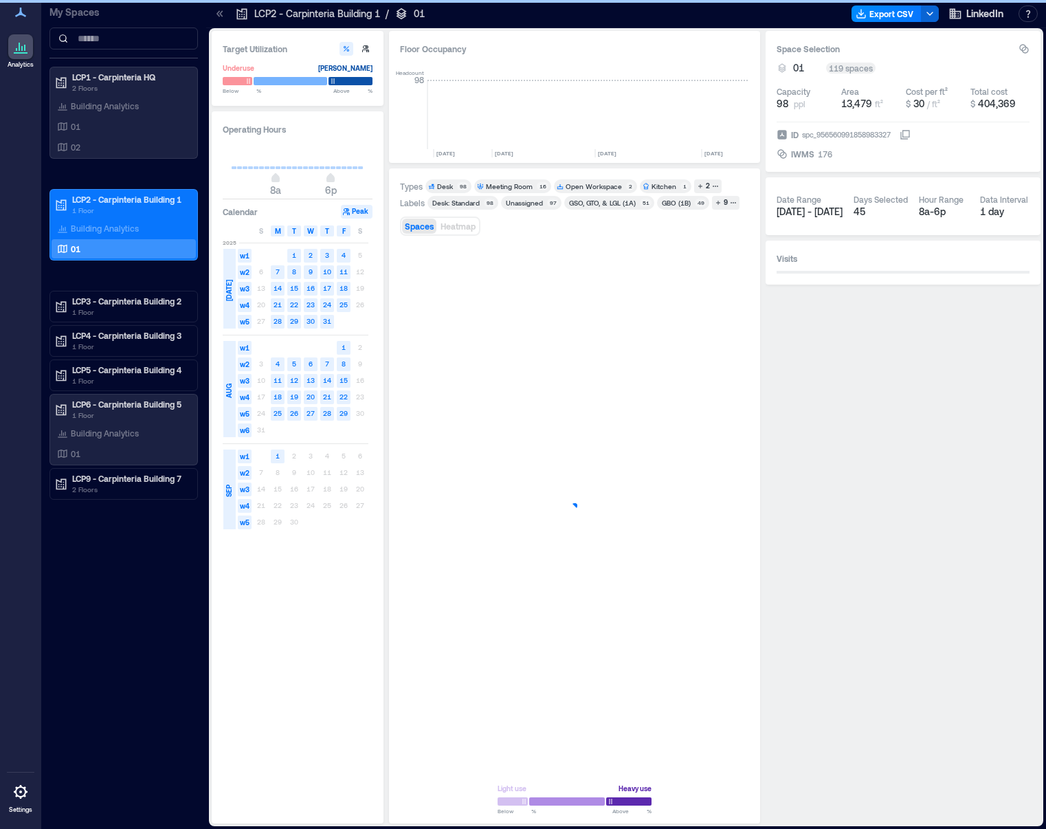
scroll to position [0, 3307]
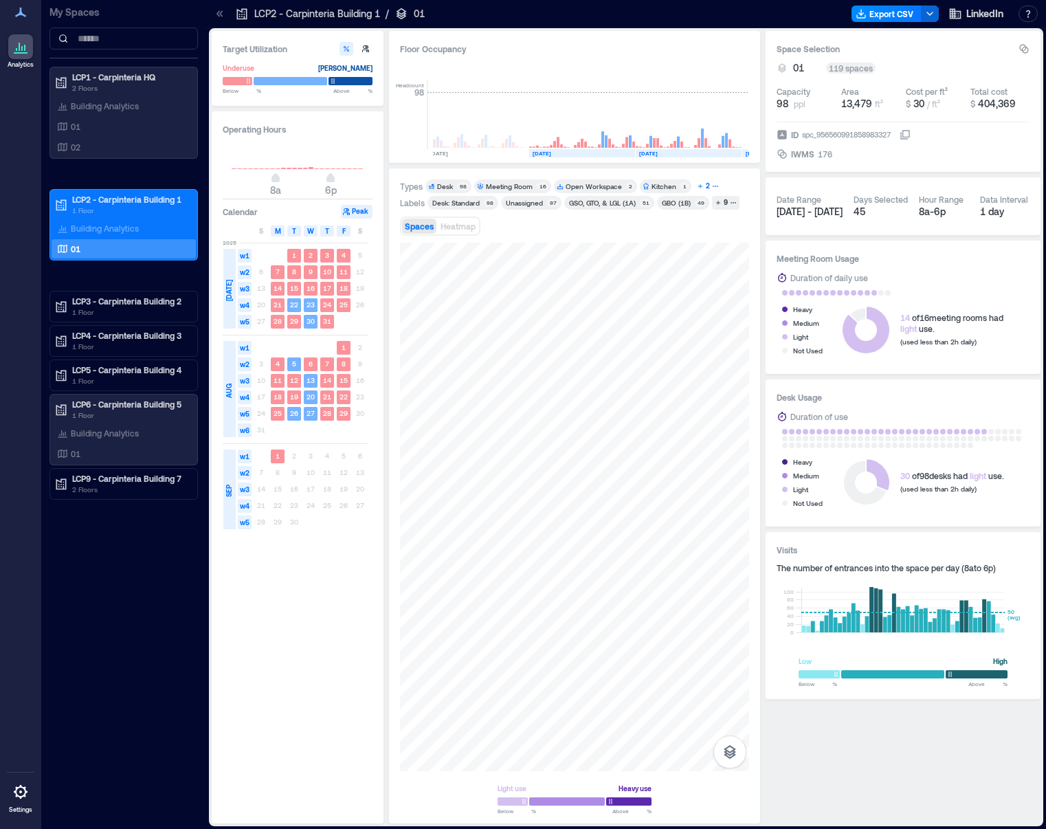
click at [714, 187] on button "2" at bounding box center [707, 186] width 27 height 14
click at [511, 186] on div "Meeting Room" at bounding box center [509, 186] width 47 height 10
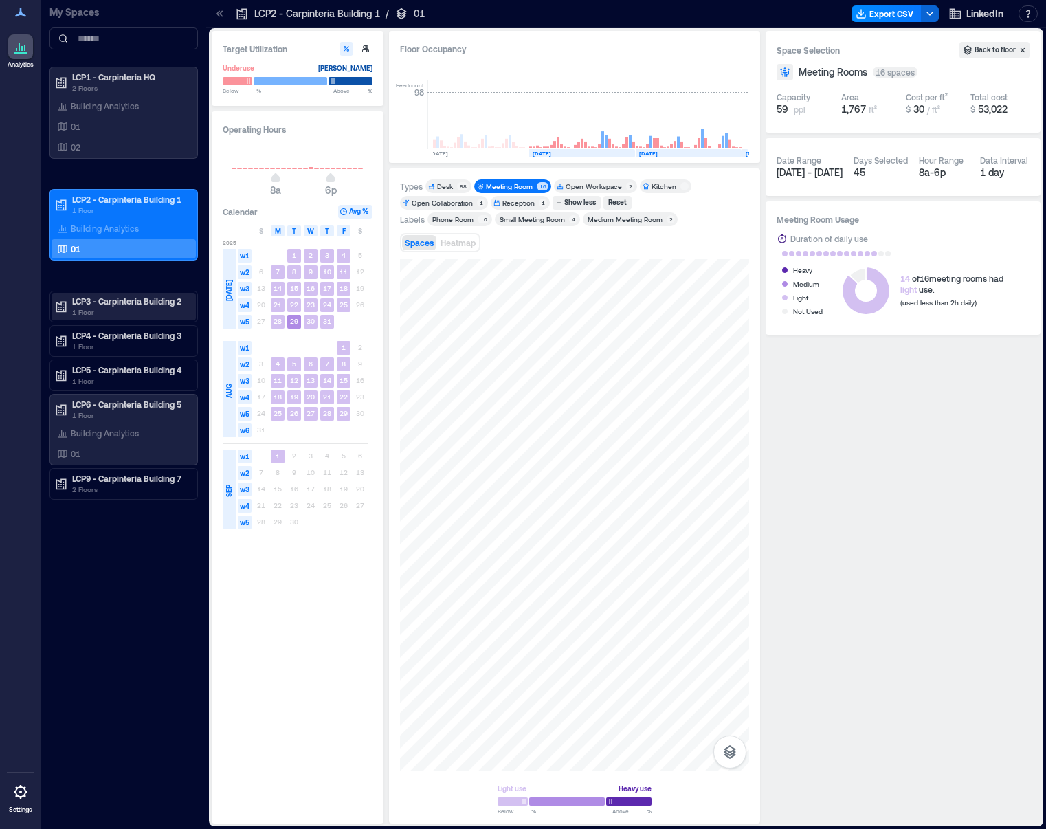
click at [124, 307] on p "1 Floor" at bounding box center [129, 312] width 115 height 11
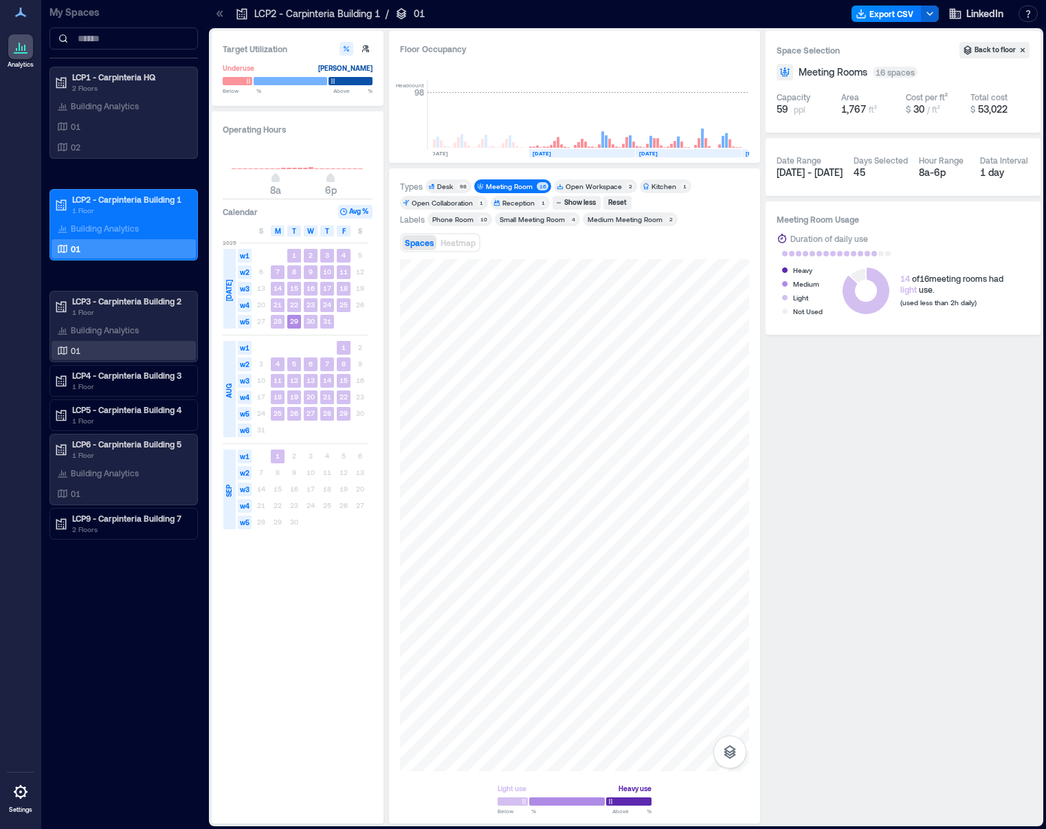
click at [89, 344] on div "01" at bounding box center [120, 351] width 133 height 14
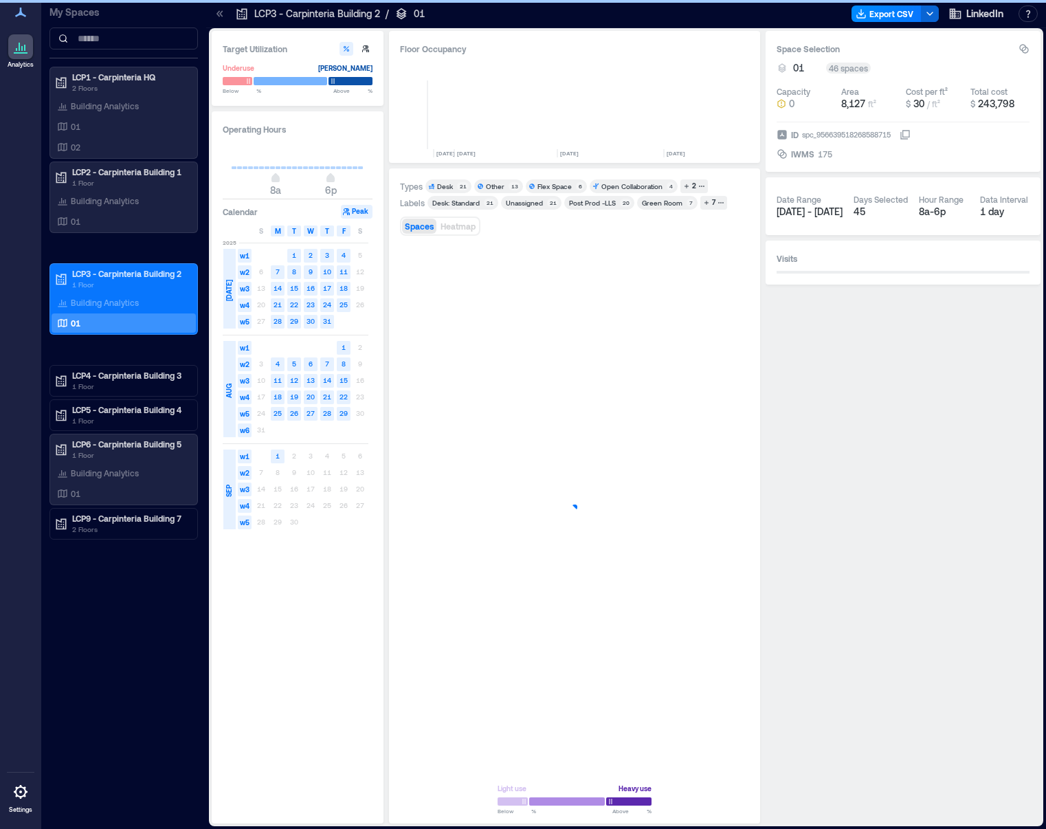
scroll to position [0, 3269]
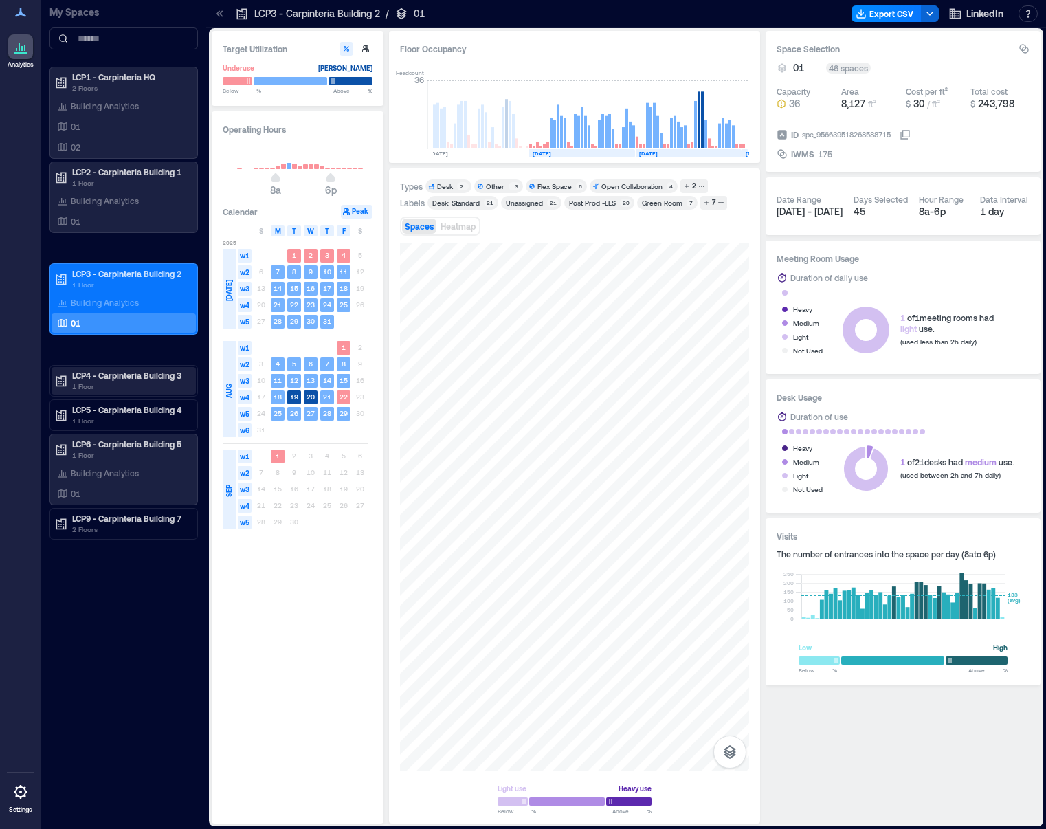
click at [123, 386] on p "1 Floor" at bounding box center [129, 386] width 115 height 11
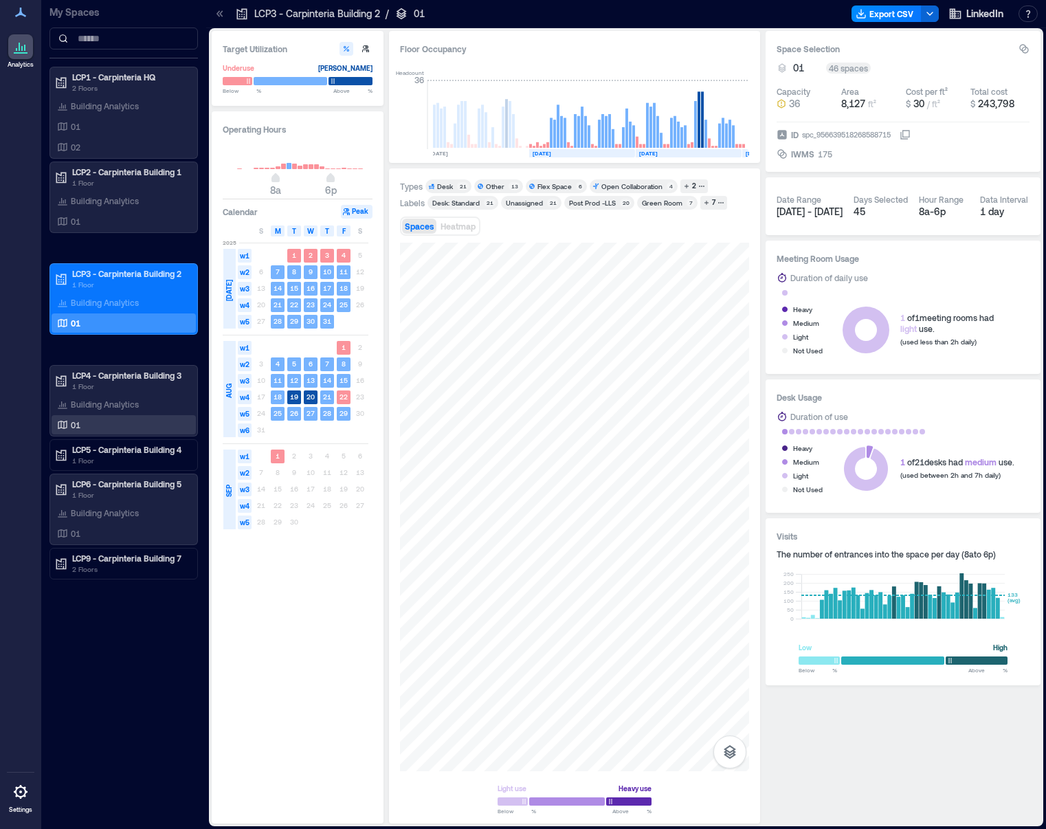
click at [96, 428] on div "01" at bounding box center [120, 425] width 133 height 14
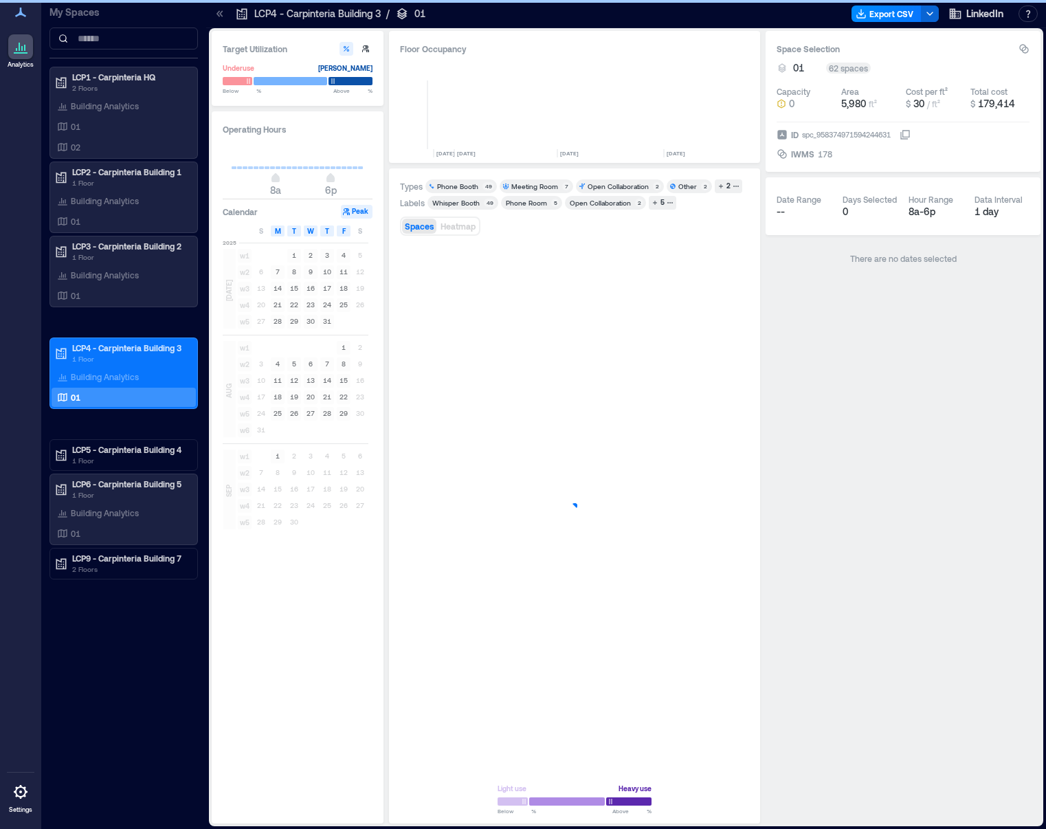
scroll to position [0, 3269]
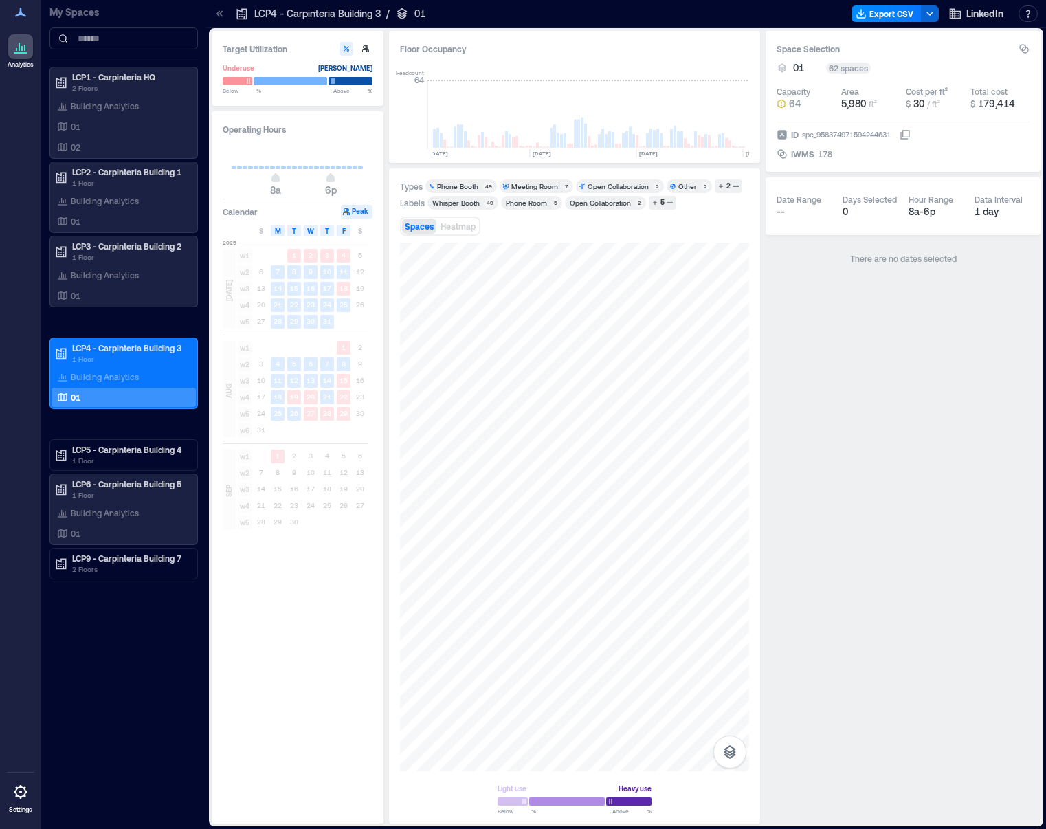
click at [536, 184] on div "Meeting Room" at bounding box center [534, 186] width 47 height 10
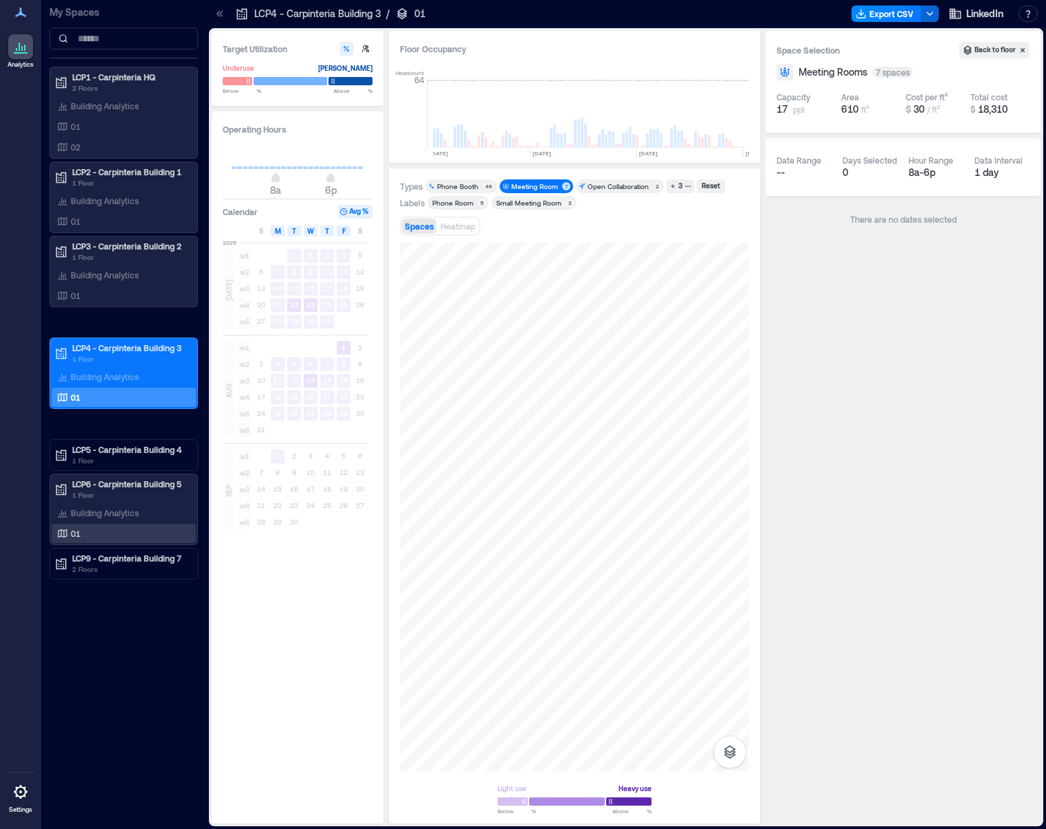
click at [82, 533] on div "01" at bounding box center [120, 534] width 133 height 14
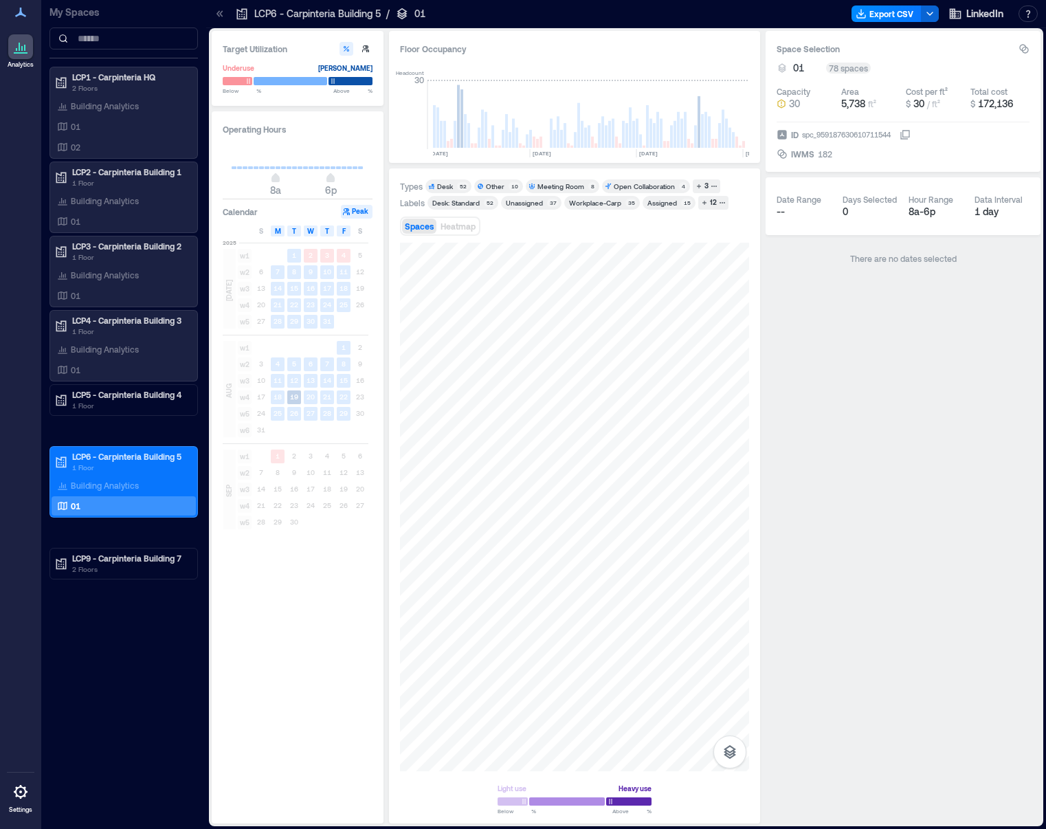
click at [566, 184] on div "Meeting Room" at bounding box center [561, 186] width 47 height 10
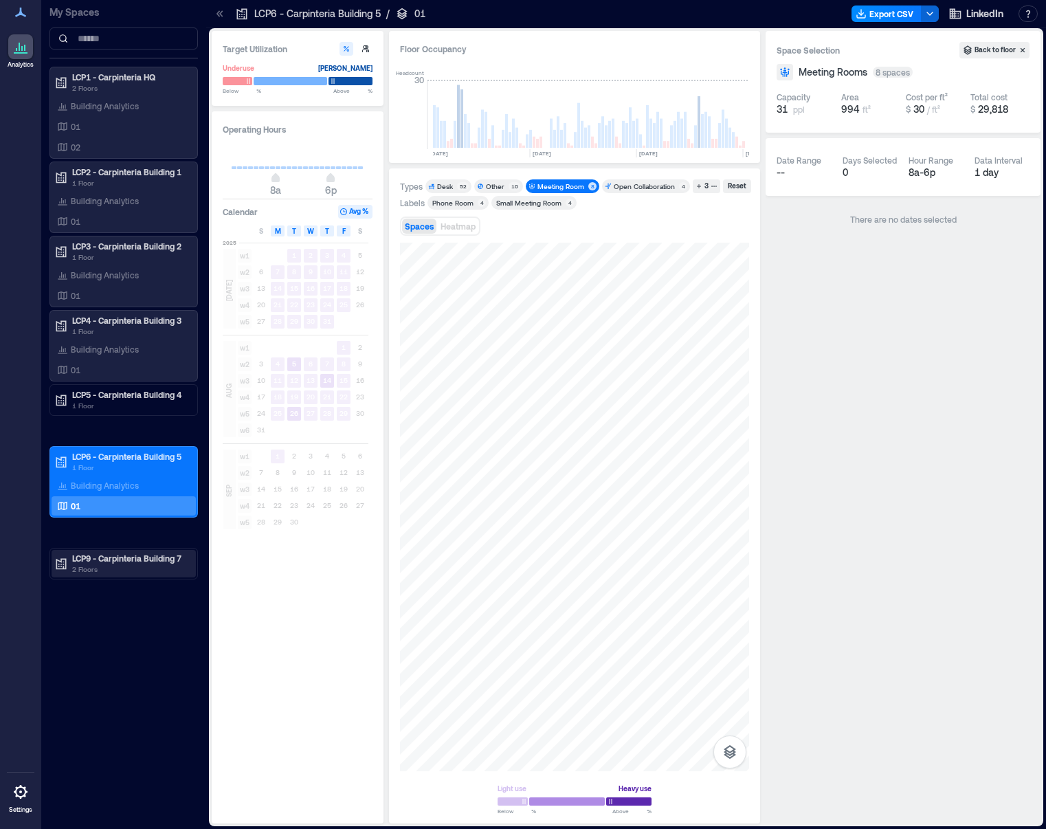
click at [135, 558] on p "LCP9 - Carpinteria Building 7" at bounding box center [129, 558] width 115 height 11
click at [109, 608] on div "01" at bounding box center [120, 608] width 133 height 14
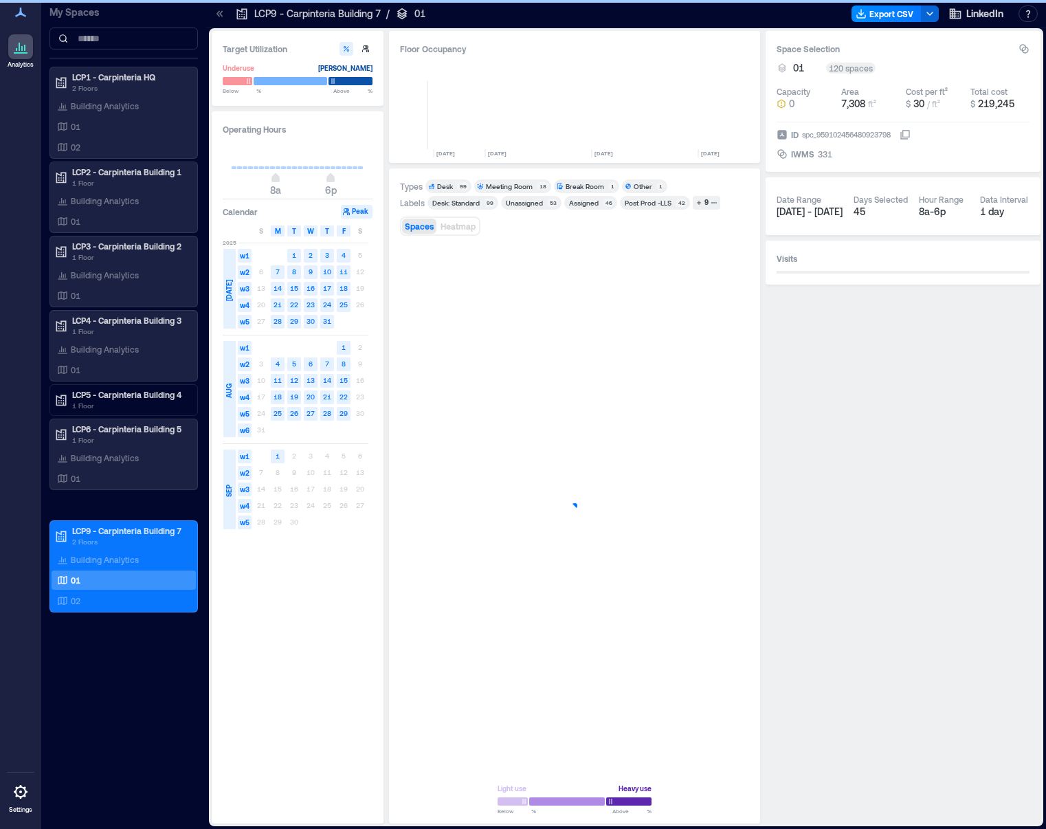
scroll to position [0, 3197]
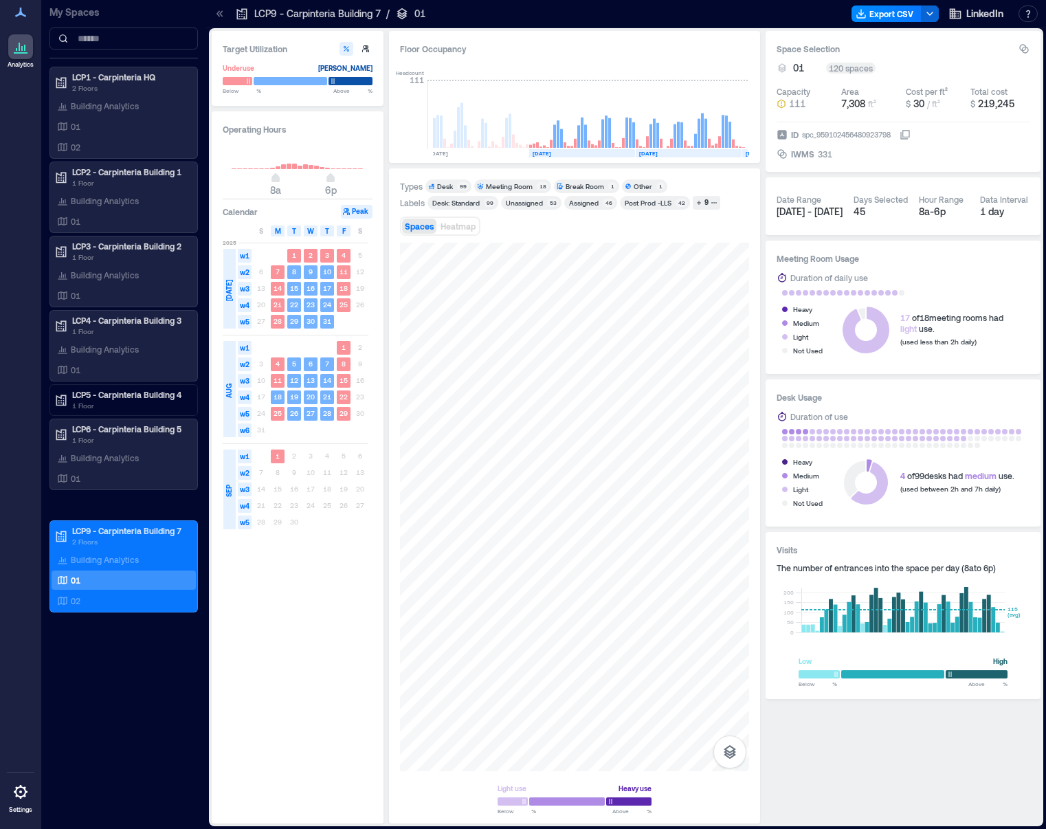
click at [498, 185] on div "Meeting Room" at bounding box center [509, 186] width 47 height 10
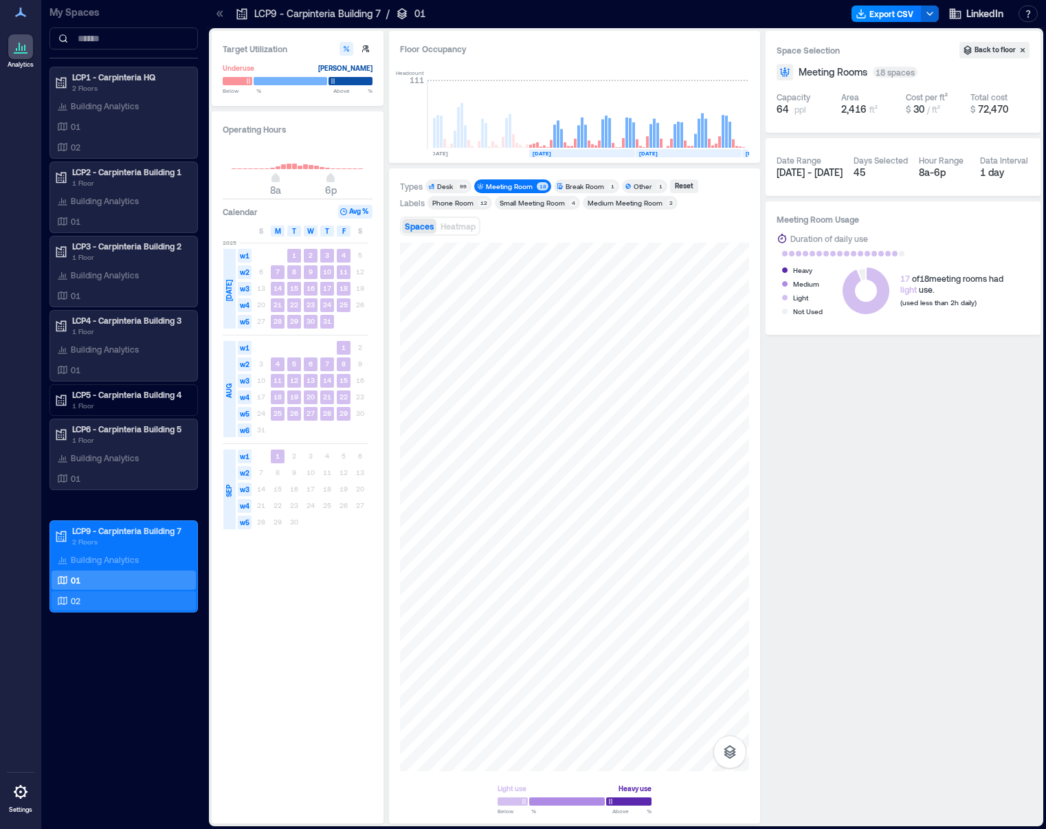
click at [77, 598] on p "02" at bounding box center [76, 600] width 10 height 11
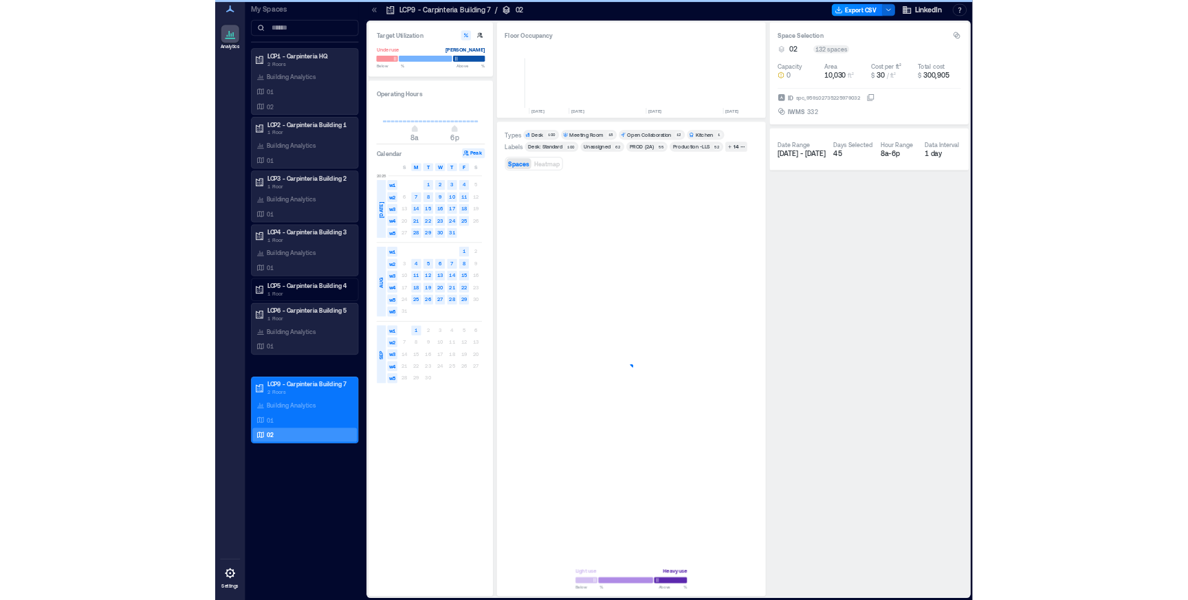
scroll to position [0, 3200]
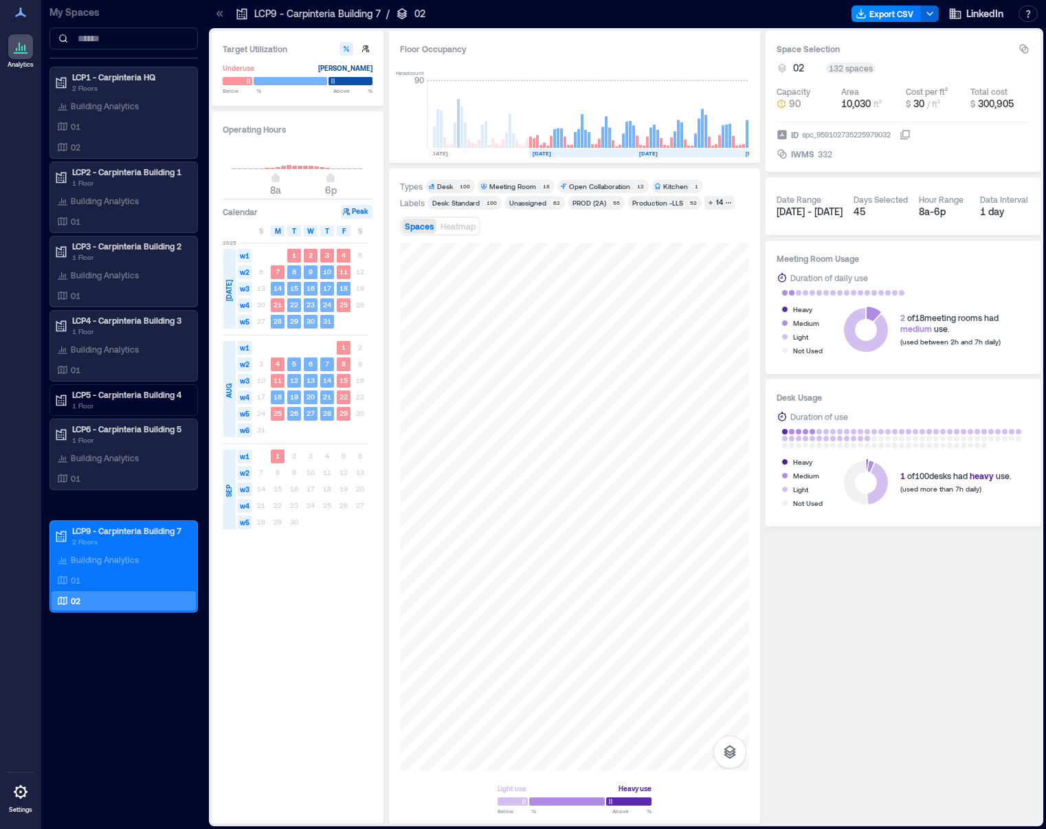
click at [521, 184] on div "Meeting Room" at bounding box center [512, 186] width 47 height 10
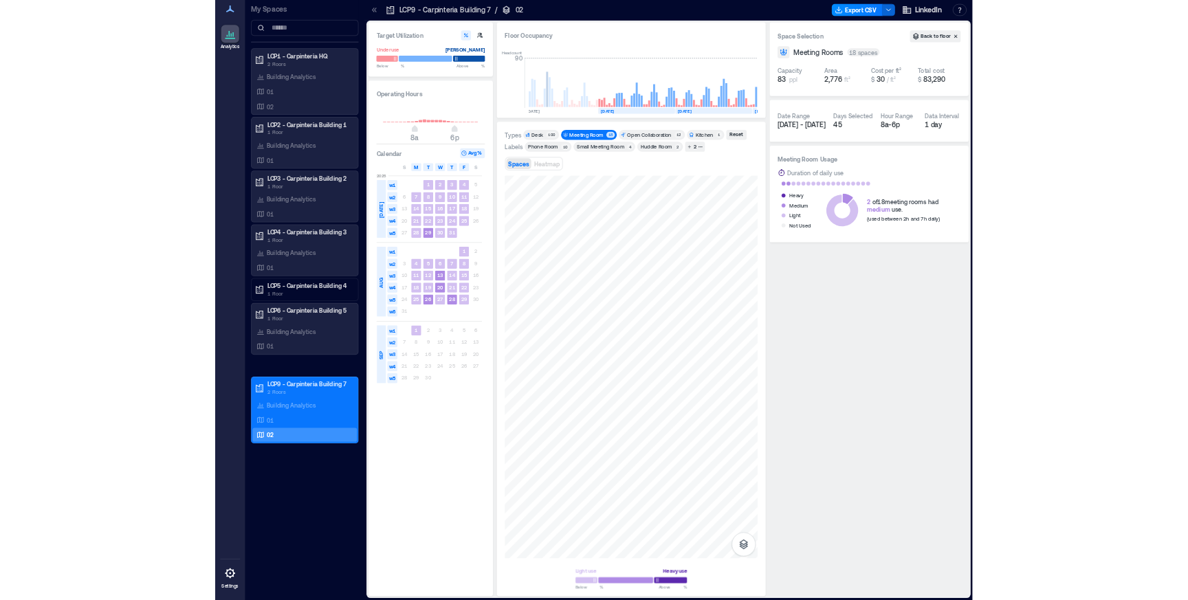
scroll to position [0, 3059]
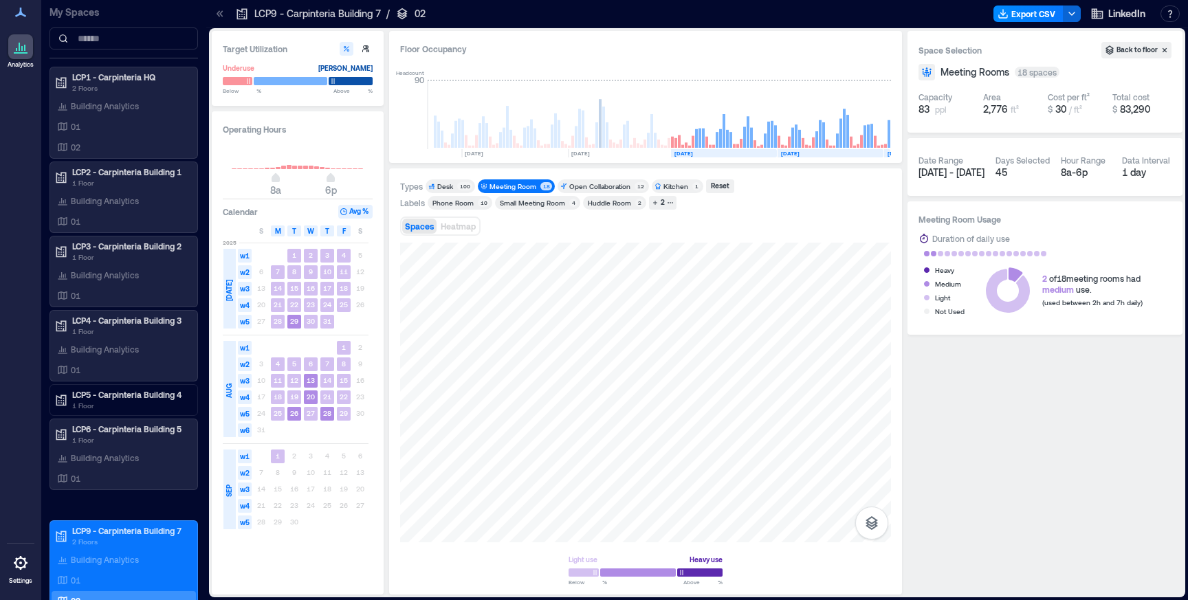
click at [617, 201] on div "Huddle Room" at bounding box center [609, 203] width 43 height 10
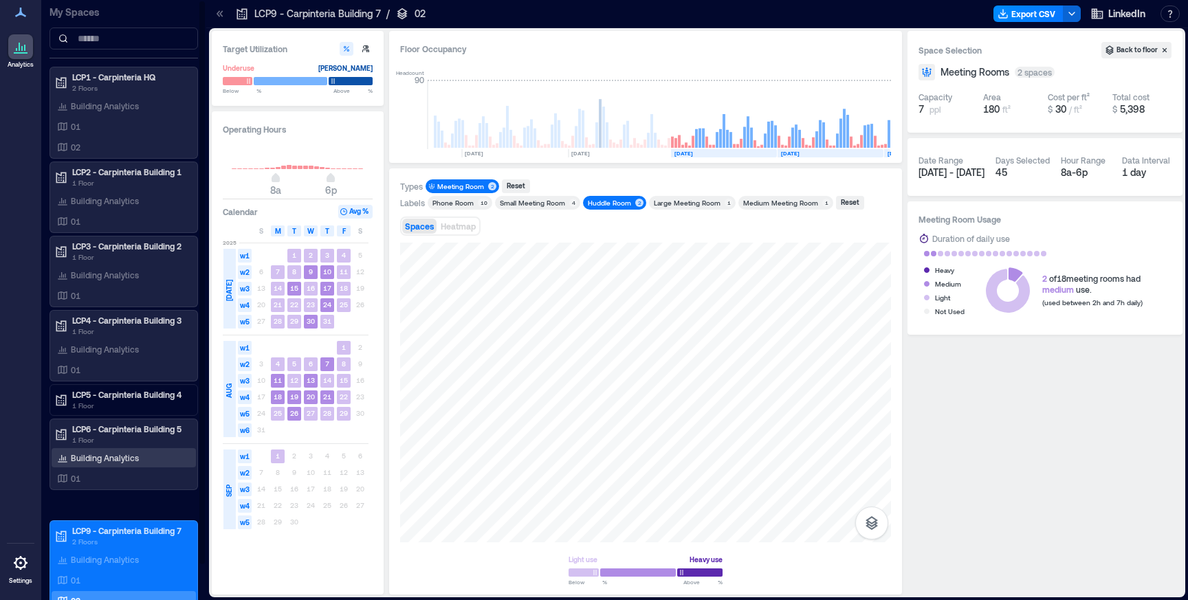
click at [119, 462] on p "Building Analytics" at bounding box center [105, 457] width 68 height 11
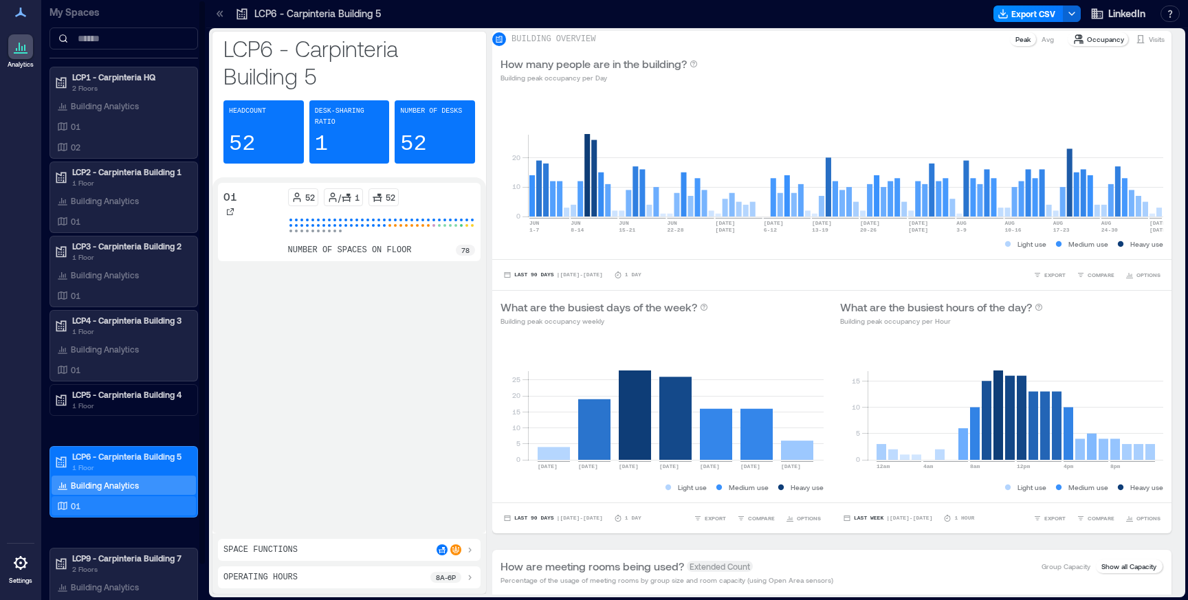
click at [80, 509] on p "01" at bounding box center [76, 505] width 10 height 11
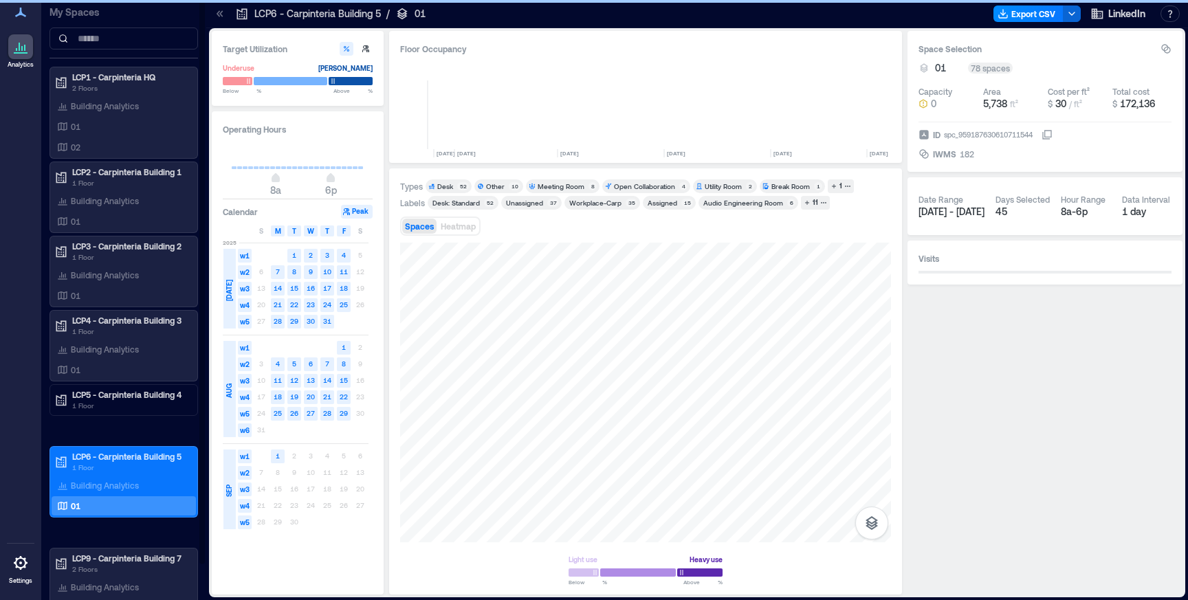
scroll to position [0, 3127]
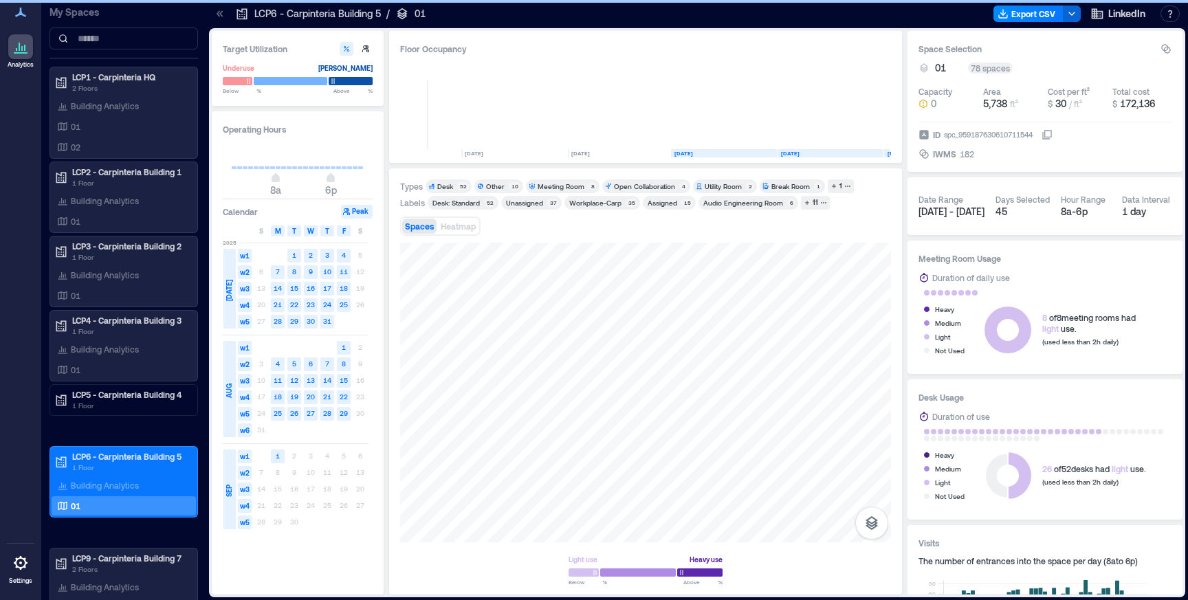
click at [763, 203] on div "Audio Engineering Room" at bounding box center [743, 203] width 80 height 10
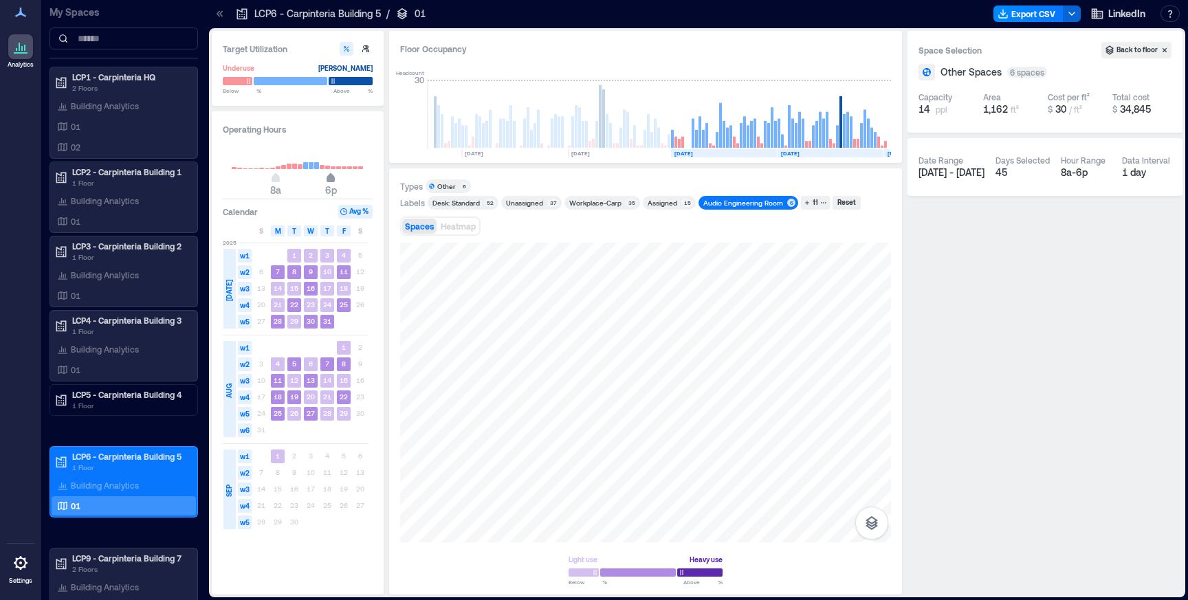
type input "**"
drag, startPoint x: 333, startPoint y: 179, endPoint x: 324, endPoint y: 178, distance: 8.3
click at [324, 178] on span "5p" at bounding box center [325, 179] width 8 height 5
type input "*"
click at [282, 178] on span "9a" at bounding box center [281, 179] width 8 height 5
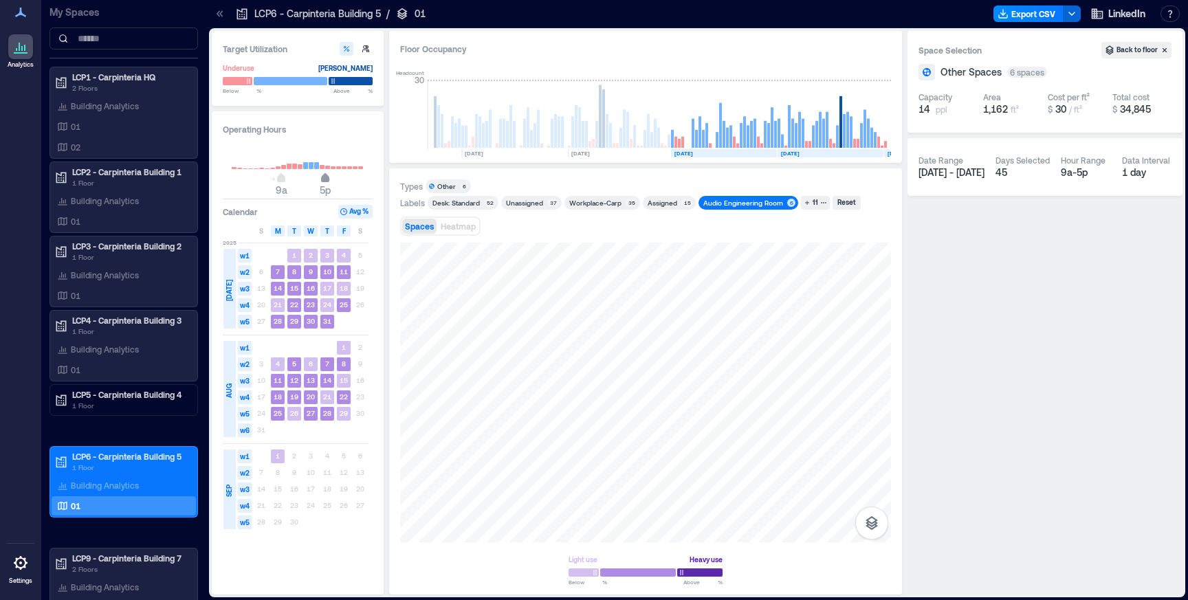
type input "**"
click at [321, 179] on span "4p" at bounding box center [320, 179] width 8 height 5
click at [79, 370] on p "01" at bounding box center [76, 369] width 10 height 11
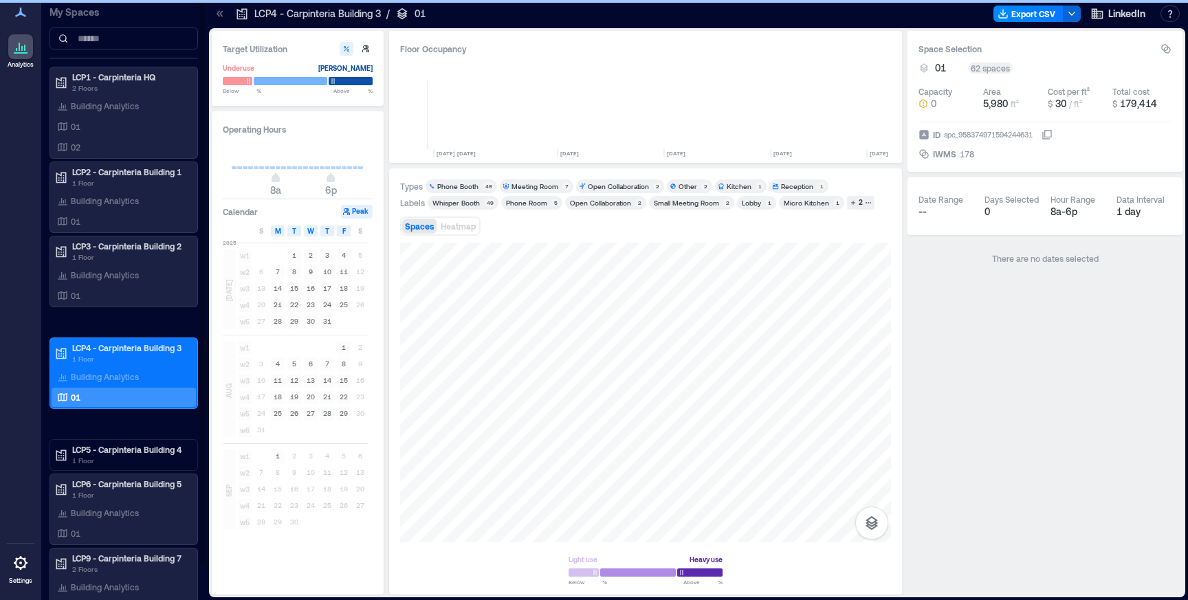
scroll to position [0, 3127]
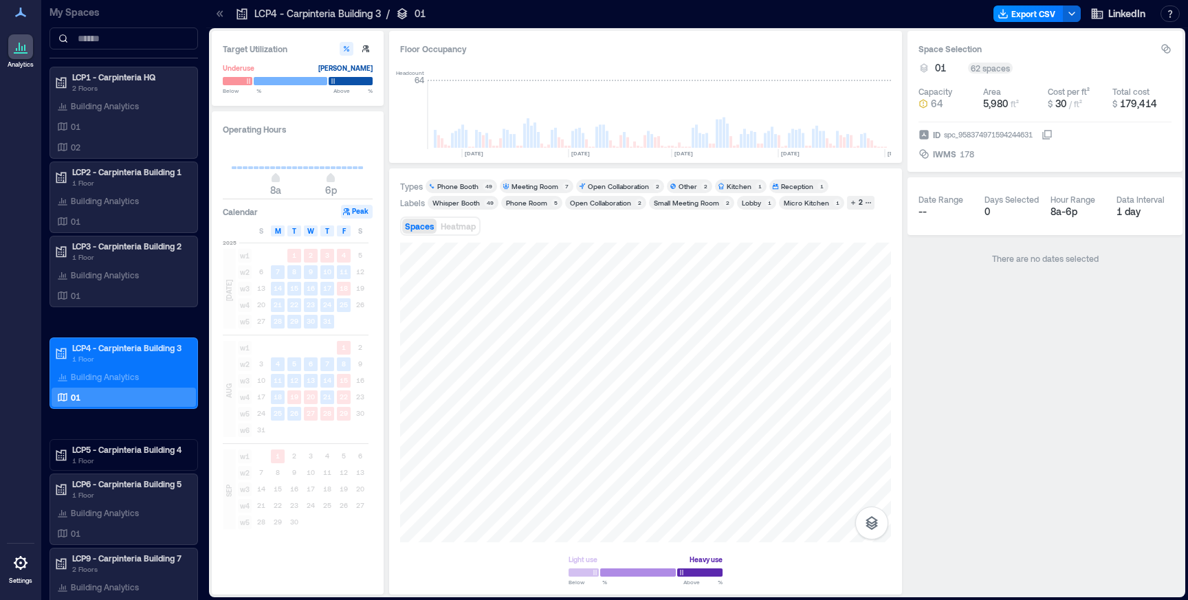
click at [464, 204] on div "Whisper Booth" at bounding box center [455, 203] width 47 height 10
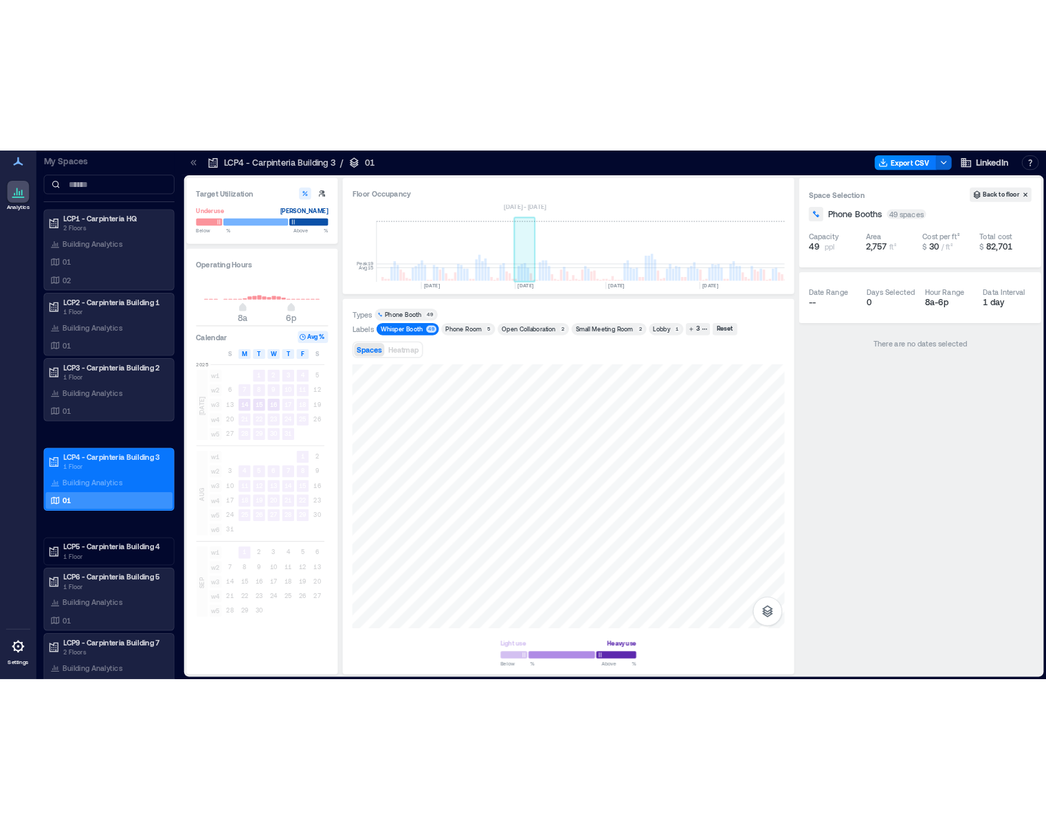
scroll to position [0, 3127]
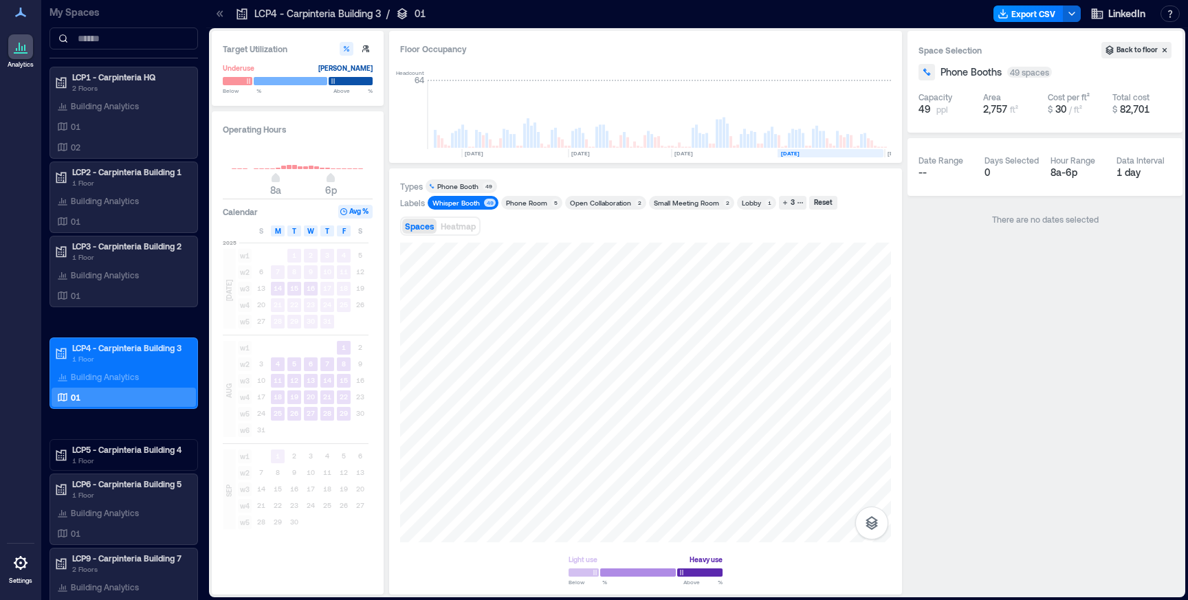
click at [817, 151] on rect at bounding box center [831, 153] width 106 height 8
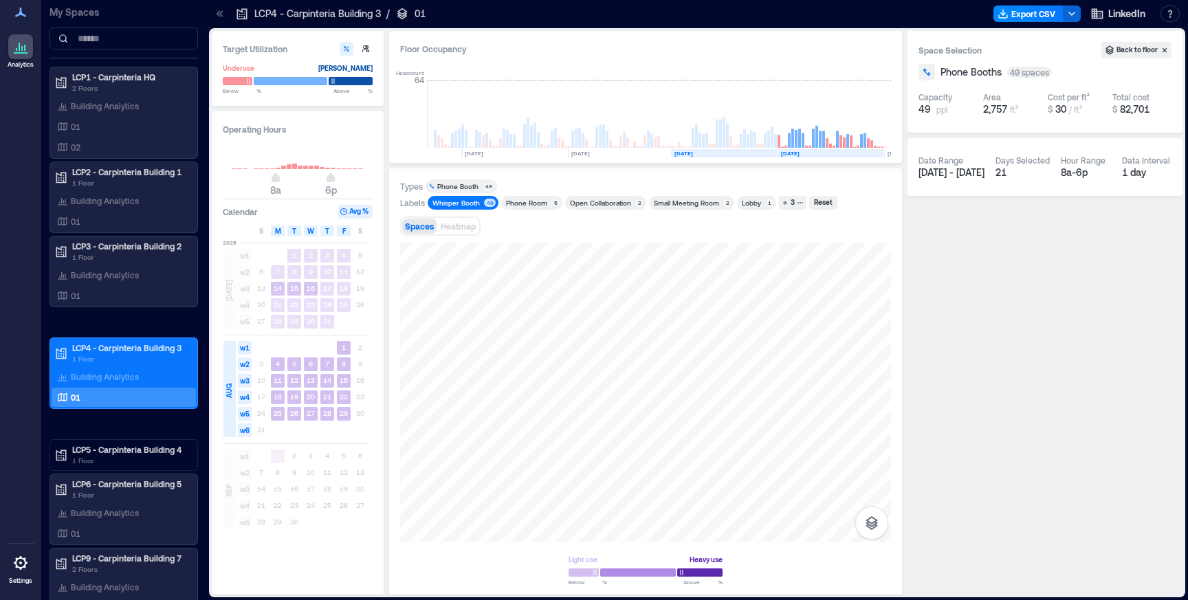
click at [749, 151] on rect at bounding box center [724, 153] width 106 height 8
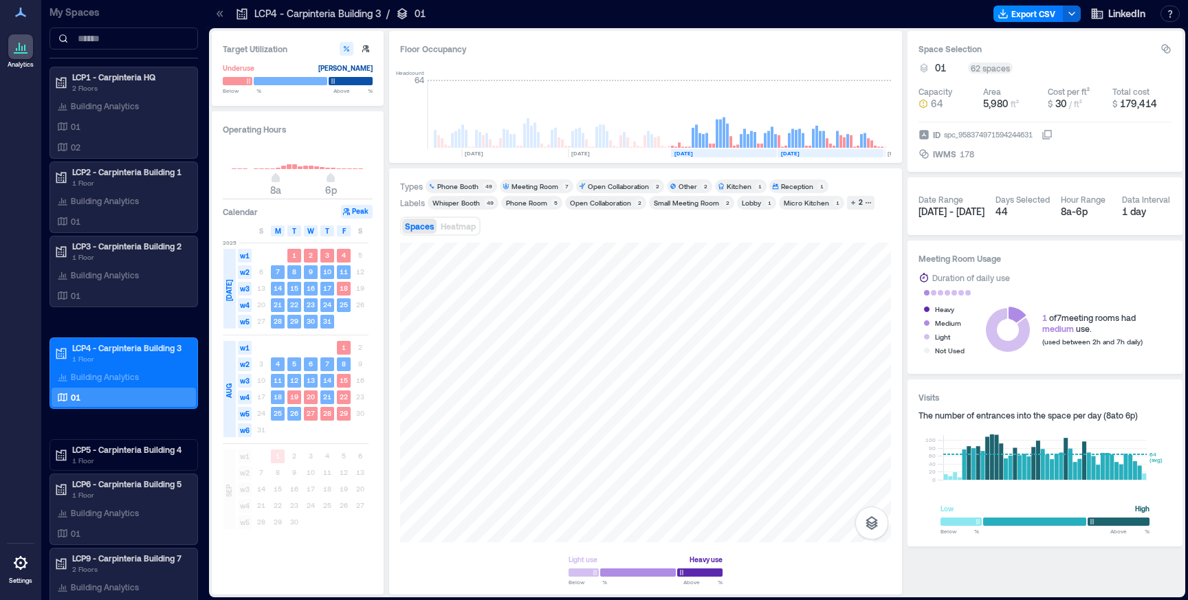
click at [449, 199] on div "Whisper Booth" at bounding box center [455, 203] width 47 height 10
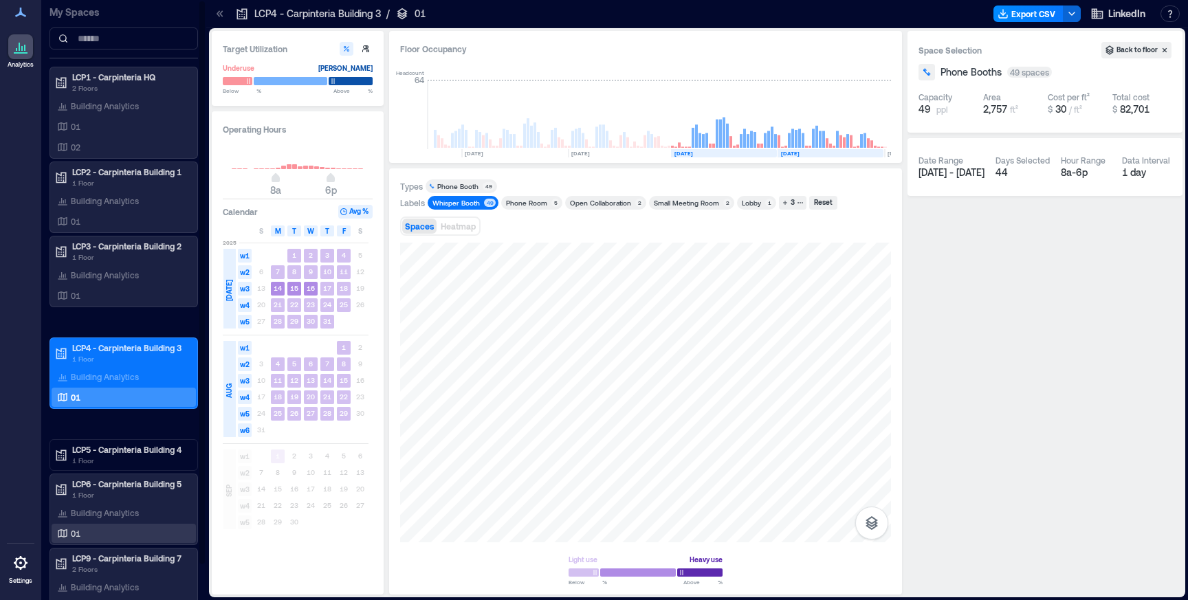
click at [91, 529] on div "01" at bounding box center [120, 534] width 133 height 14
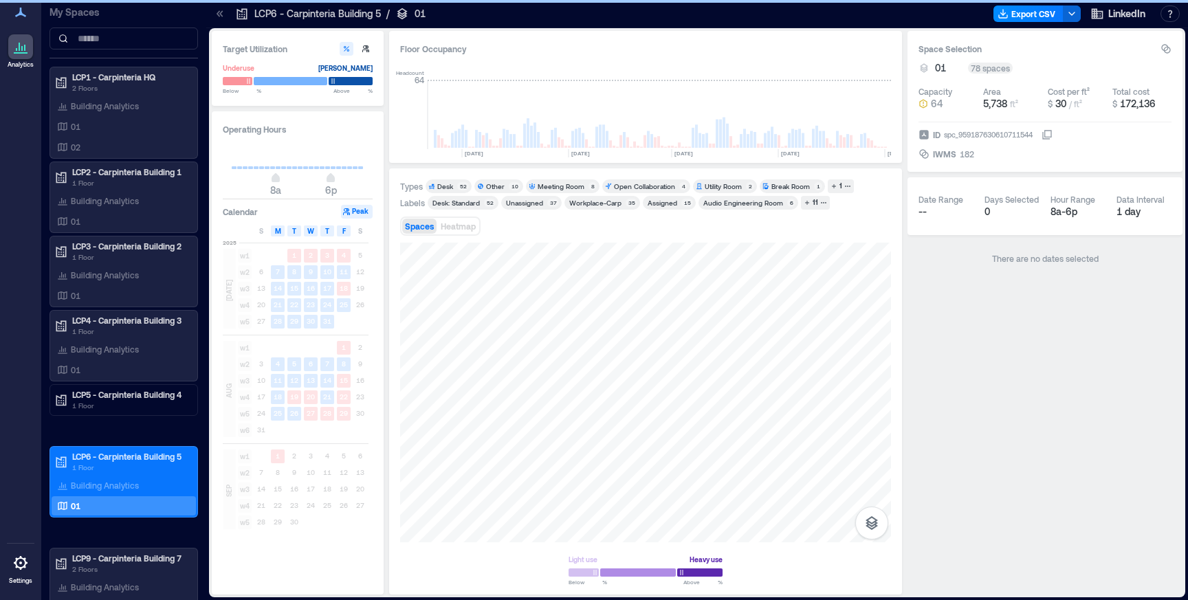
click at [729, 203] on div "Audio Engineering Room" at bounding box center [743, 203] width 80 height 10
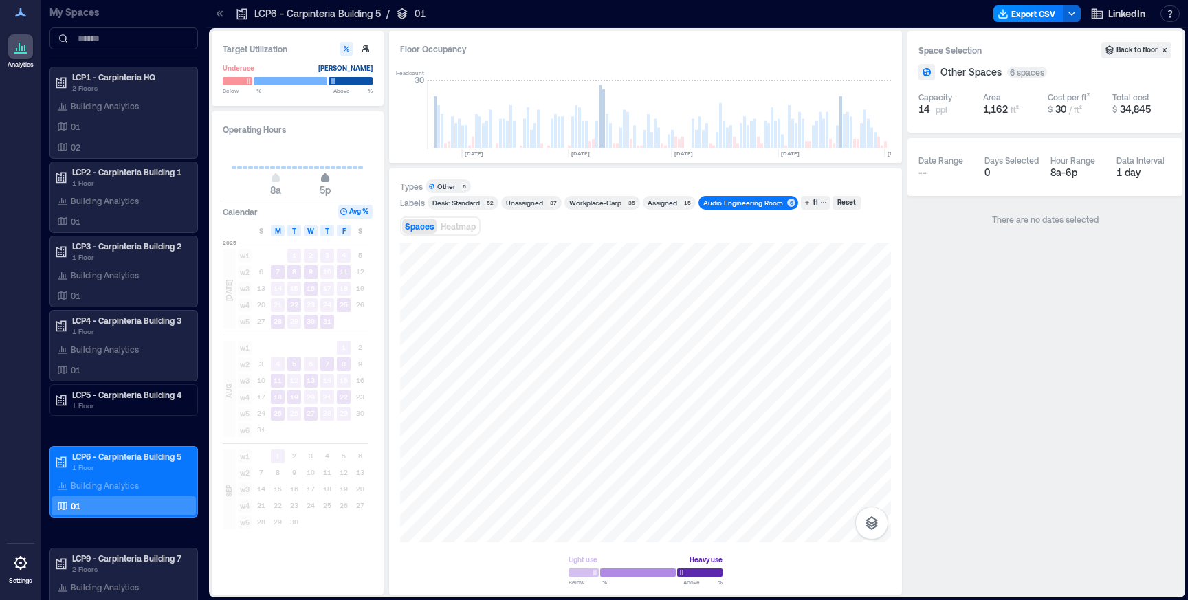
type input "**"
drag, startPoint x: 331, startPoint y: 179, endPoint x: 321, endPoint y: 178, distance: 9.6
click at [321, 178] on span "4p" at bounding box center [320, 179] width 8 height 5
click at [281, 180] on span "9a" at bounding box center [281, 179] width 8 height 5
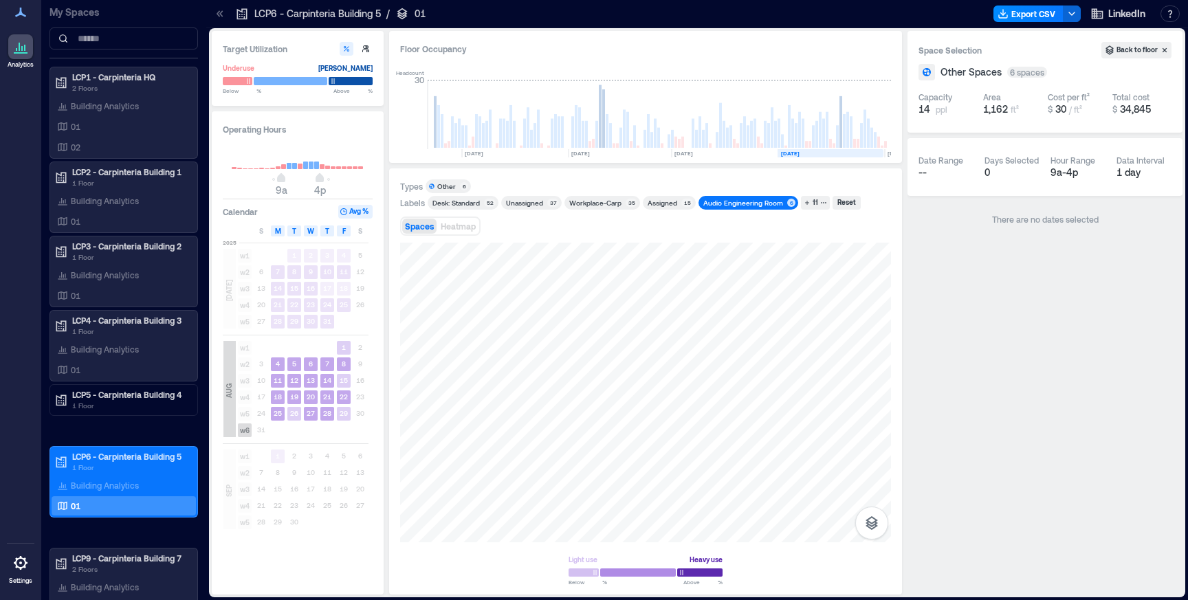
click at [845, 153] on rect at bounding box center [831, 153] width 106 height 8
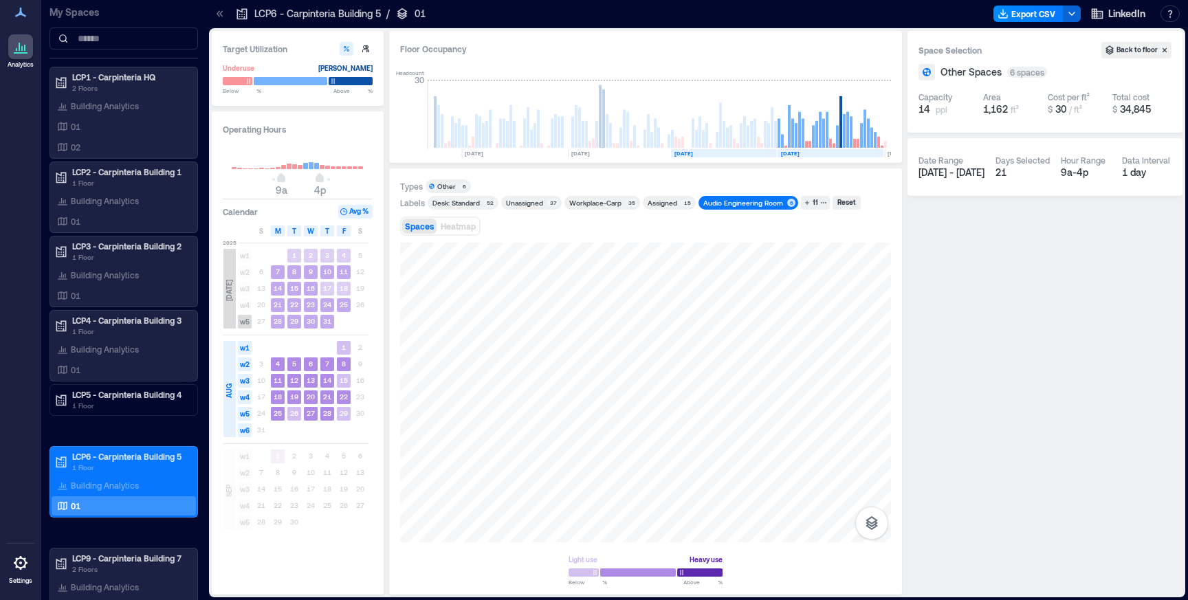
click at [727, 154] on rect at bounding box center [724, 153] width 106 height 8
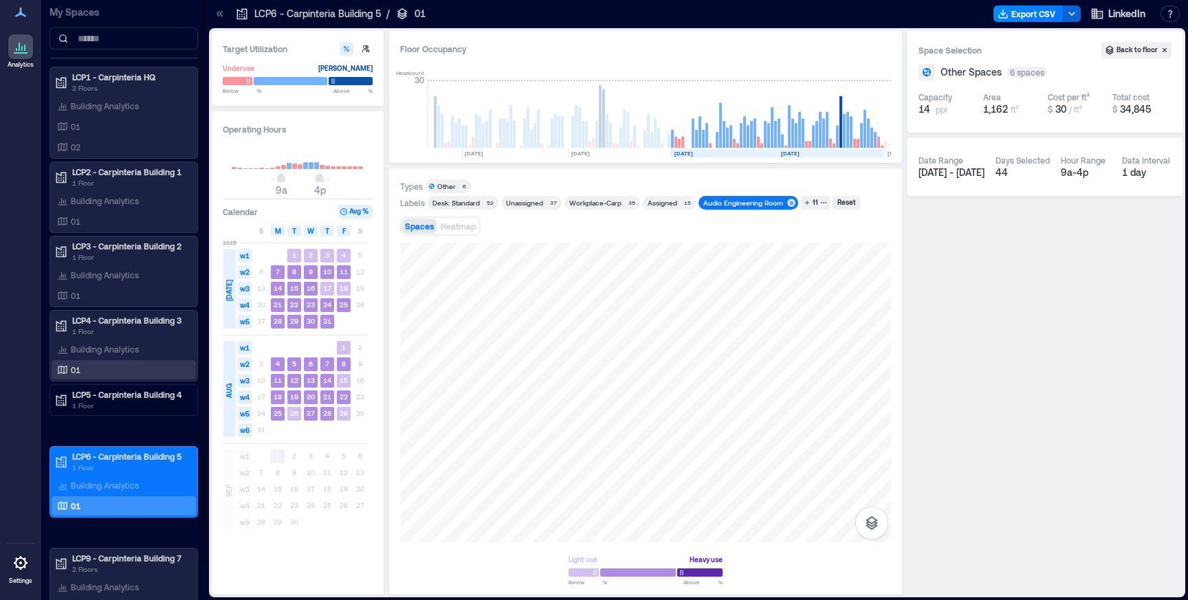
click at [102, 369] on div "01" at bounding box center [120, 370] width 133 height 14
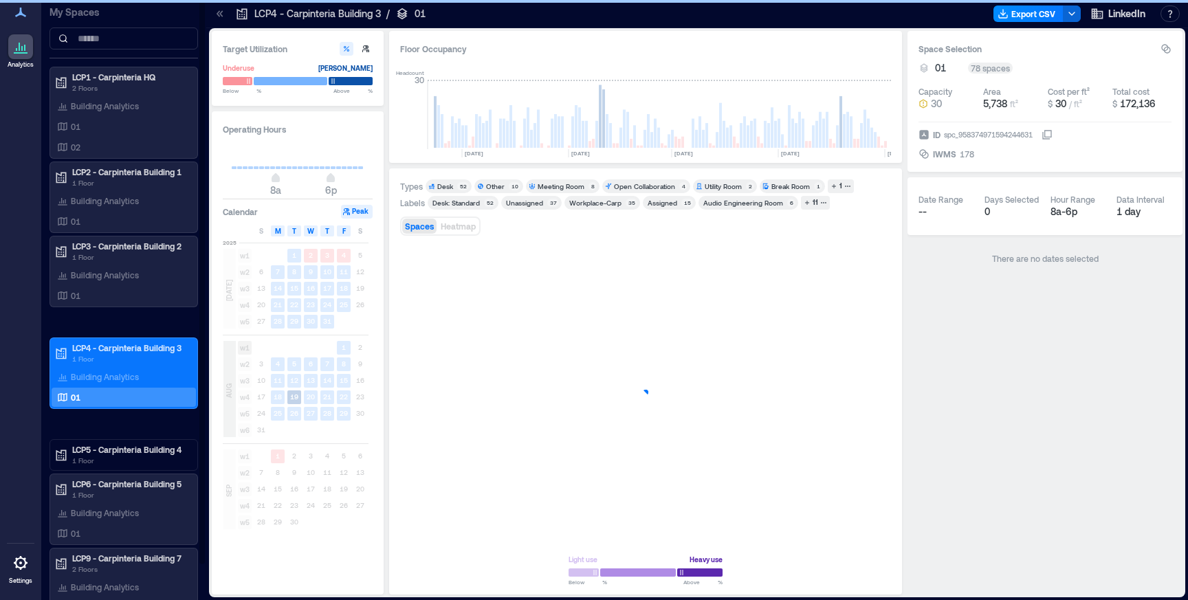
type input "*"
type input "**"
type input "*"
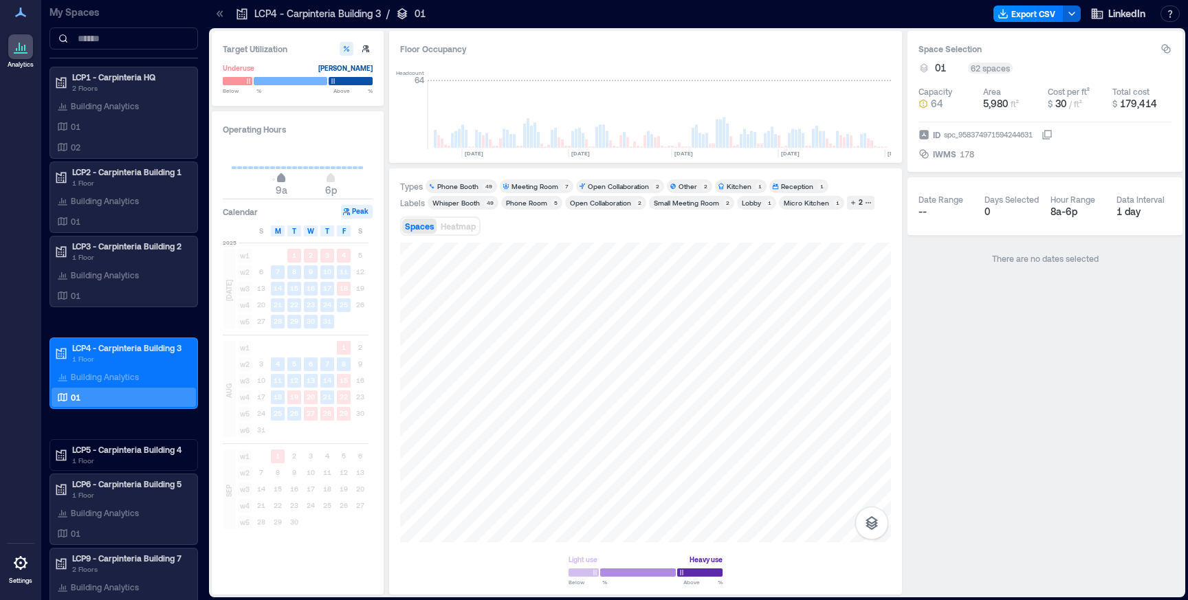
click at [283, 178] on span "9a" at bounding box center [281, 179] width 8 height 5
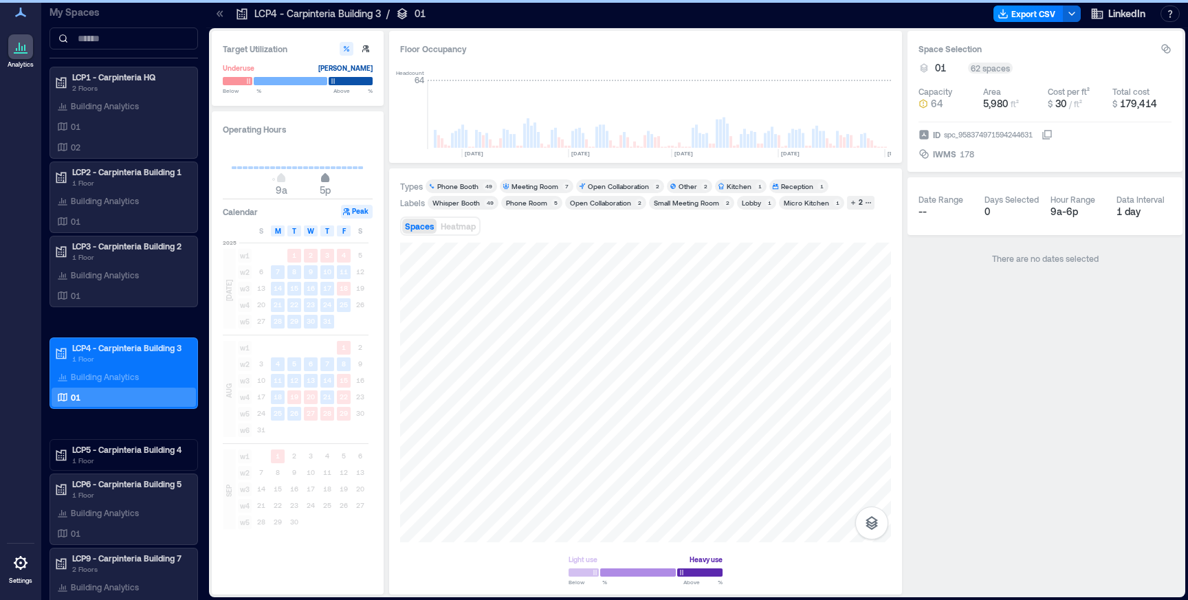
type input "**"
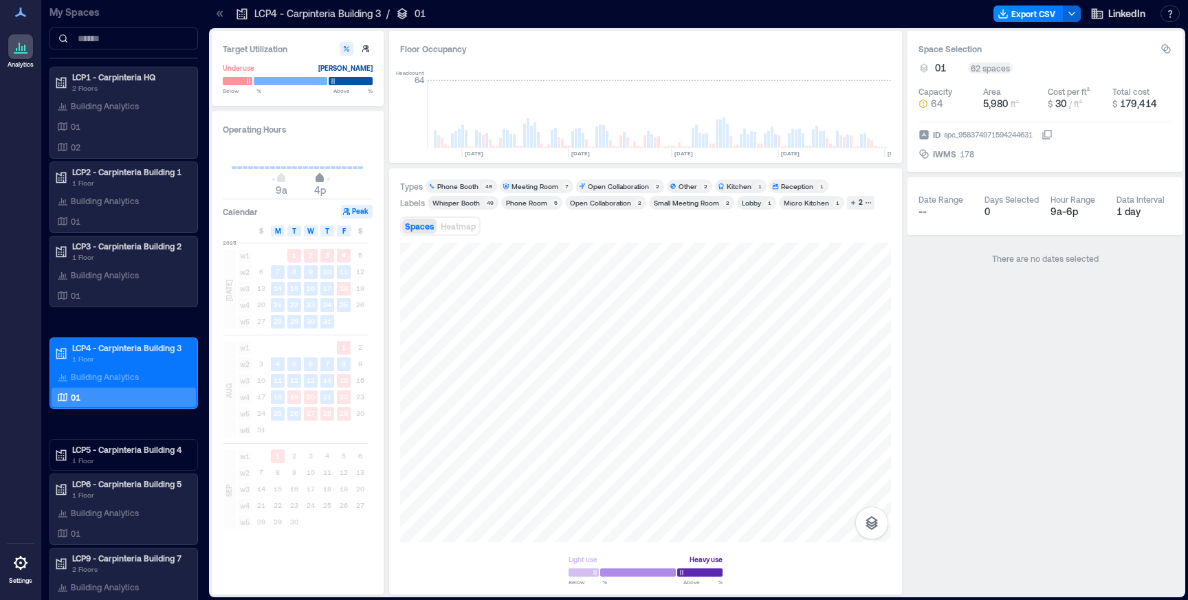
drag, startPoint x: 331, startPoint y: 179, endPoint x: 321, endPoint y: 180, distance: 9.6
click at [321, 180] on span "4p" at bounding box center [320, 179] width 8 height 5
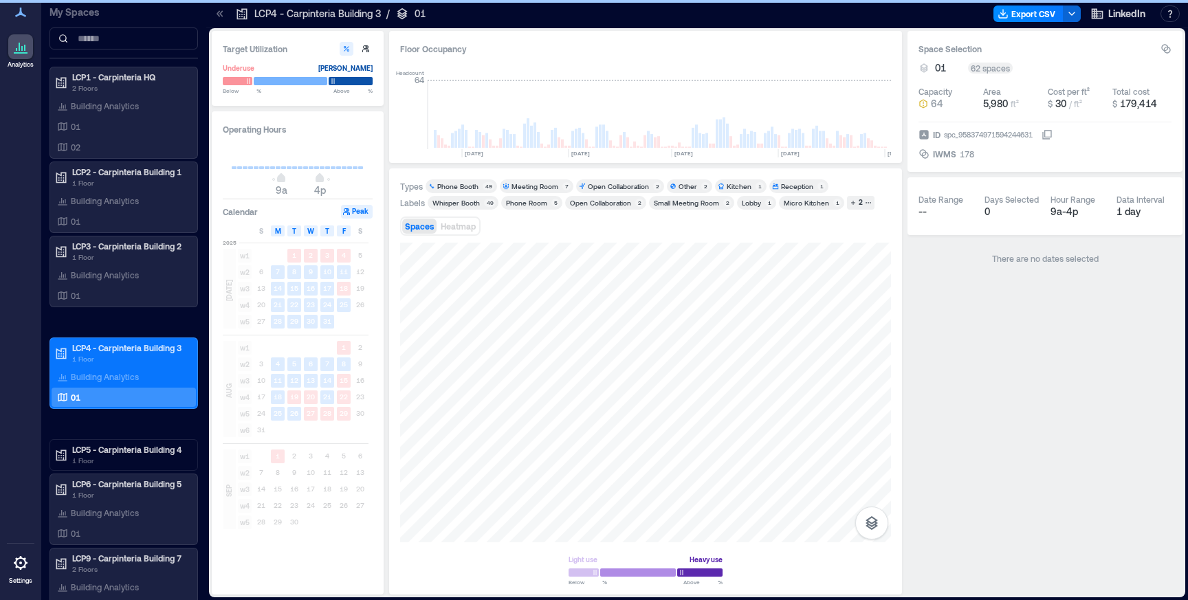
click at [472, 202] on div "Whisper Booth" at bounding box center [455, 203] width 47 height 10
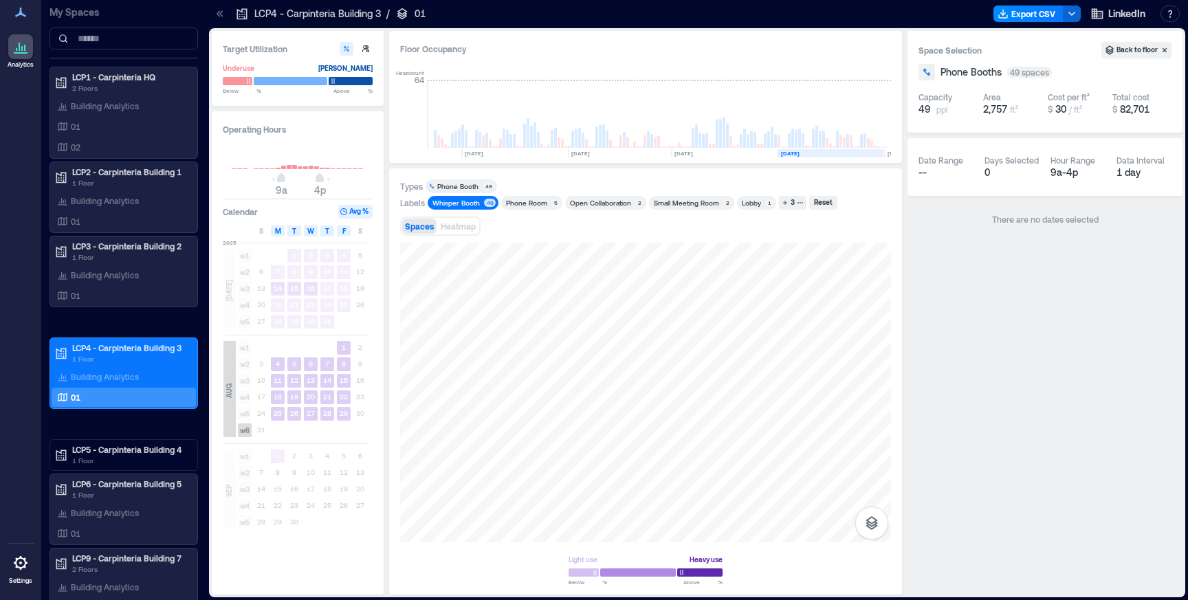
click at [819, 150] on rect at bounding box center [831, 153] width 106 height 8
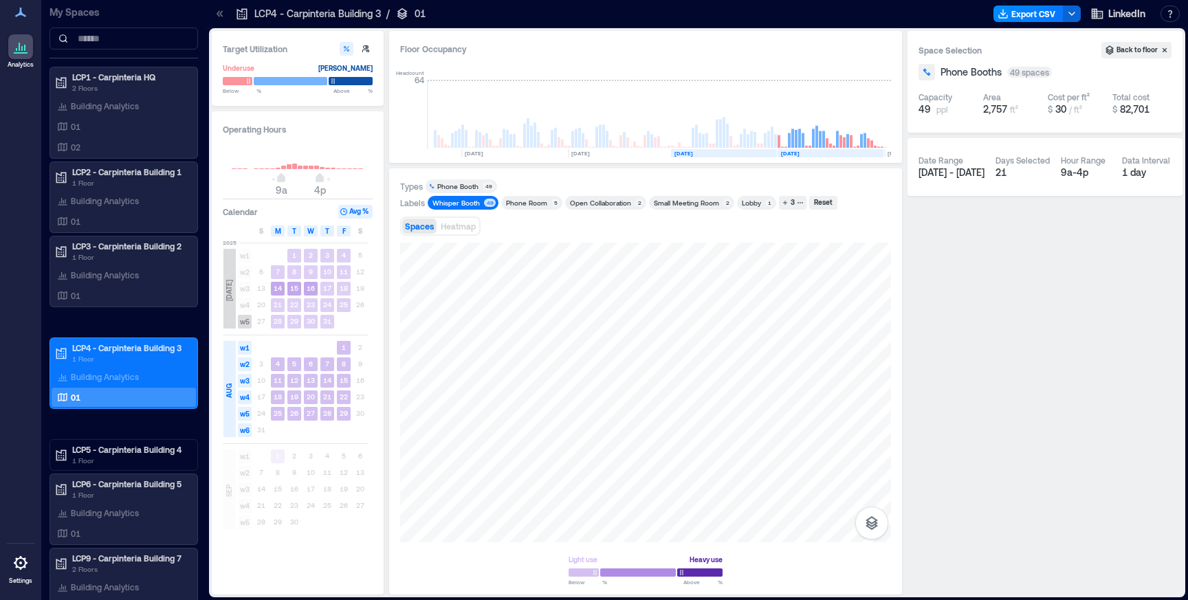
click at [748, 155] on rect at bounding box center [724, 153] width 106 height 8
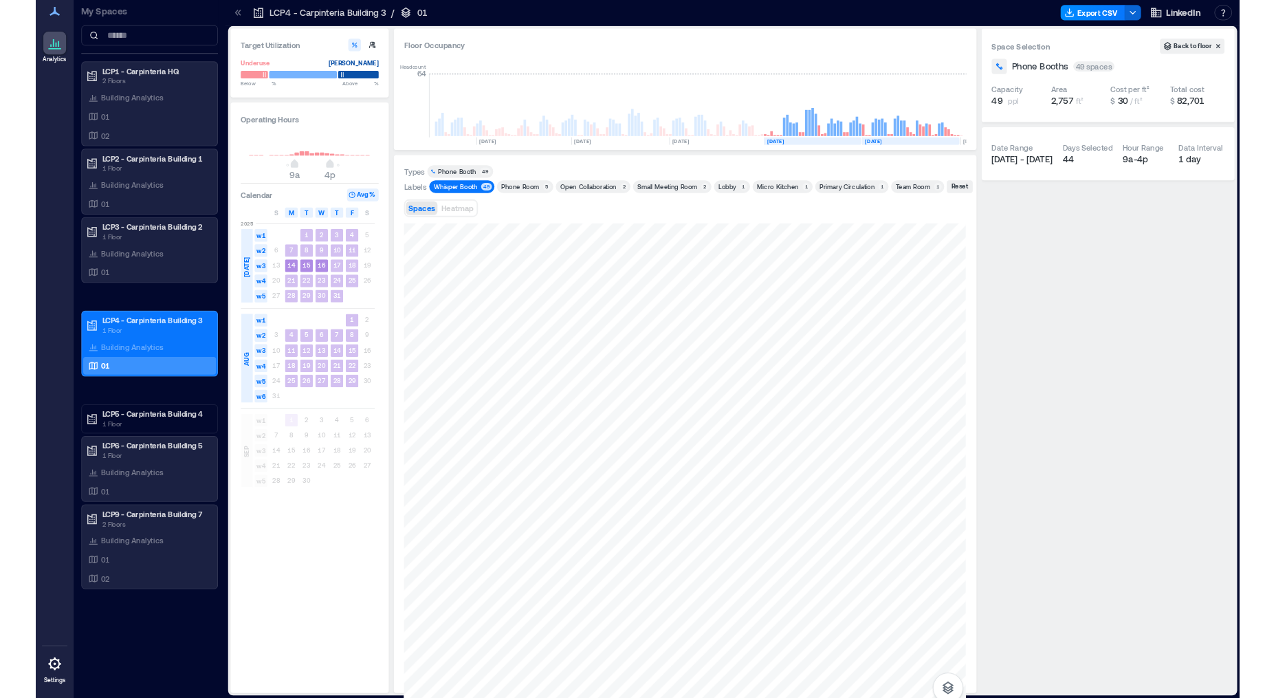
scroll to position [0, 3006]
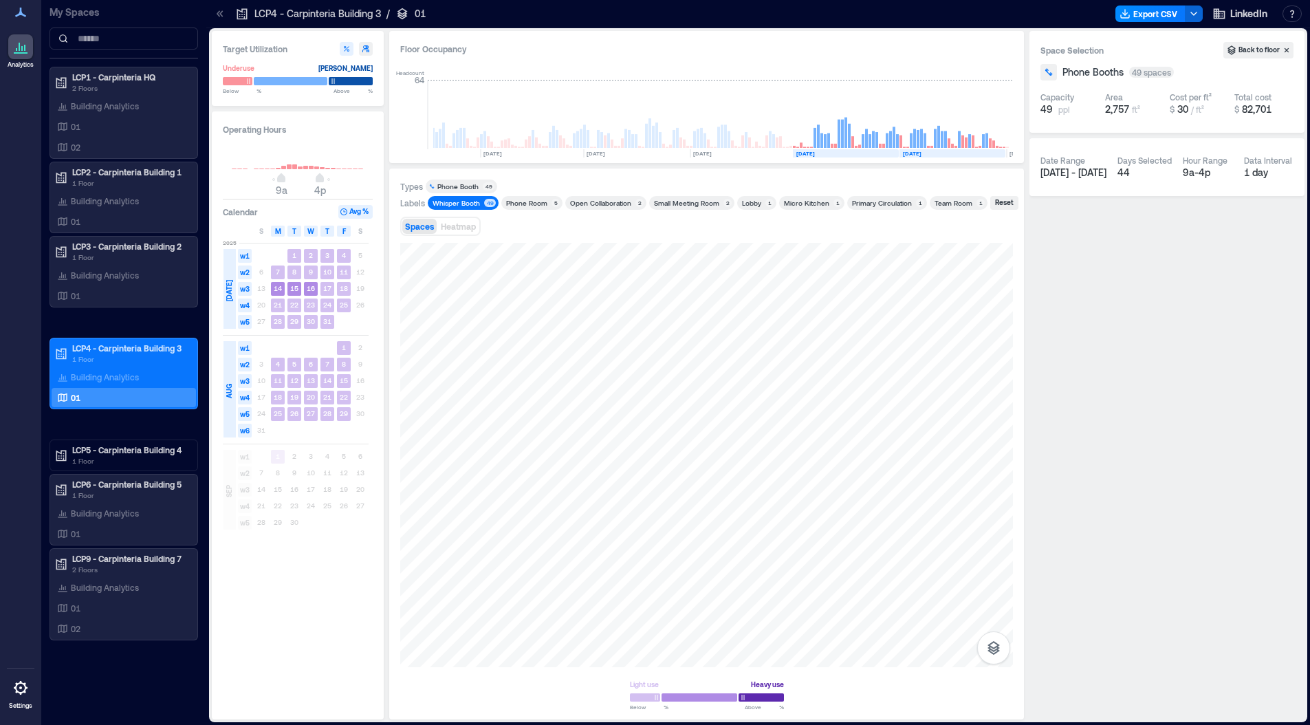
click at [365, 51] on icon "button" at bounding box center [366, 49] width 8 height 8
type input "**"
click at [347, 50] on icon "button" at bounding box center [346, 48] width 5 height 5
type input "**"
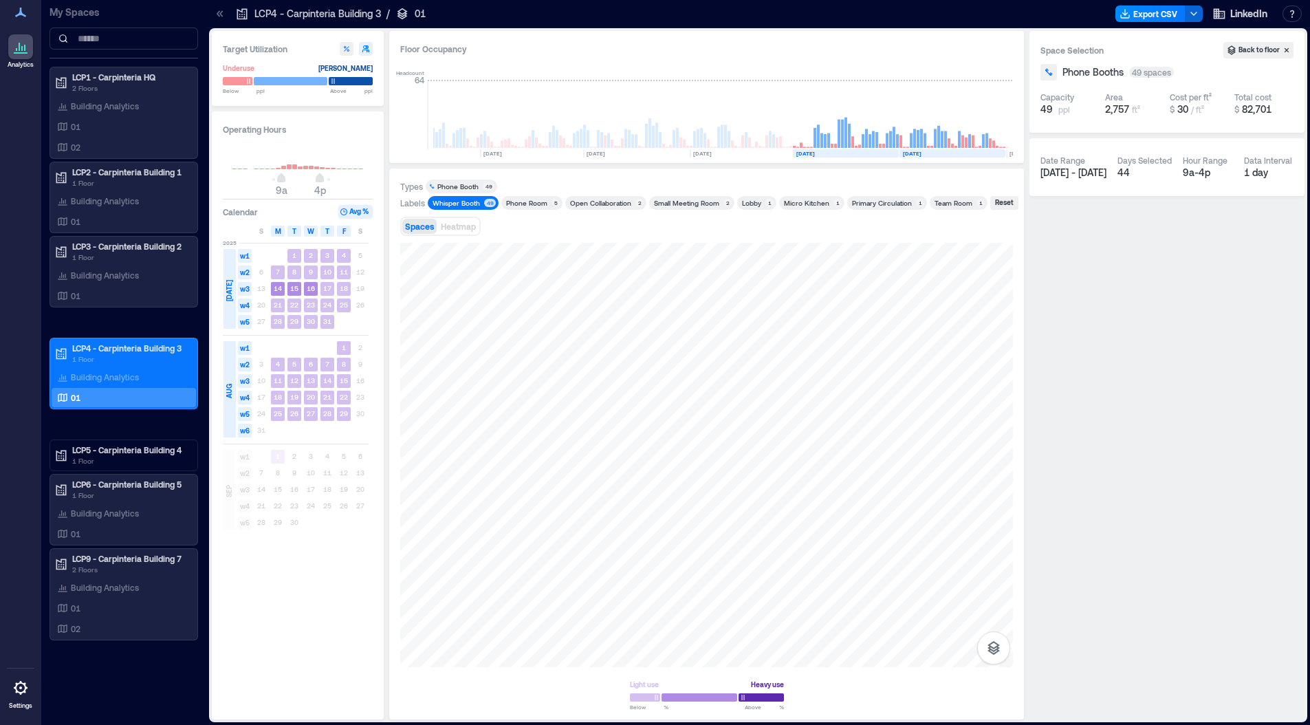
type input "**"
click at [784, 155] on rect at bounding box center [741, 153] width 102 height 8
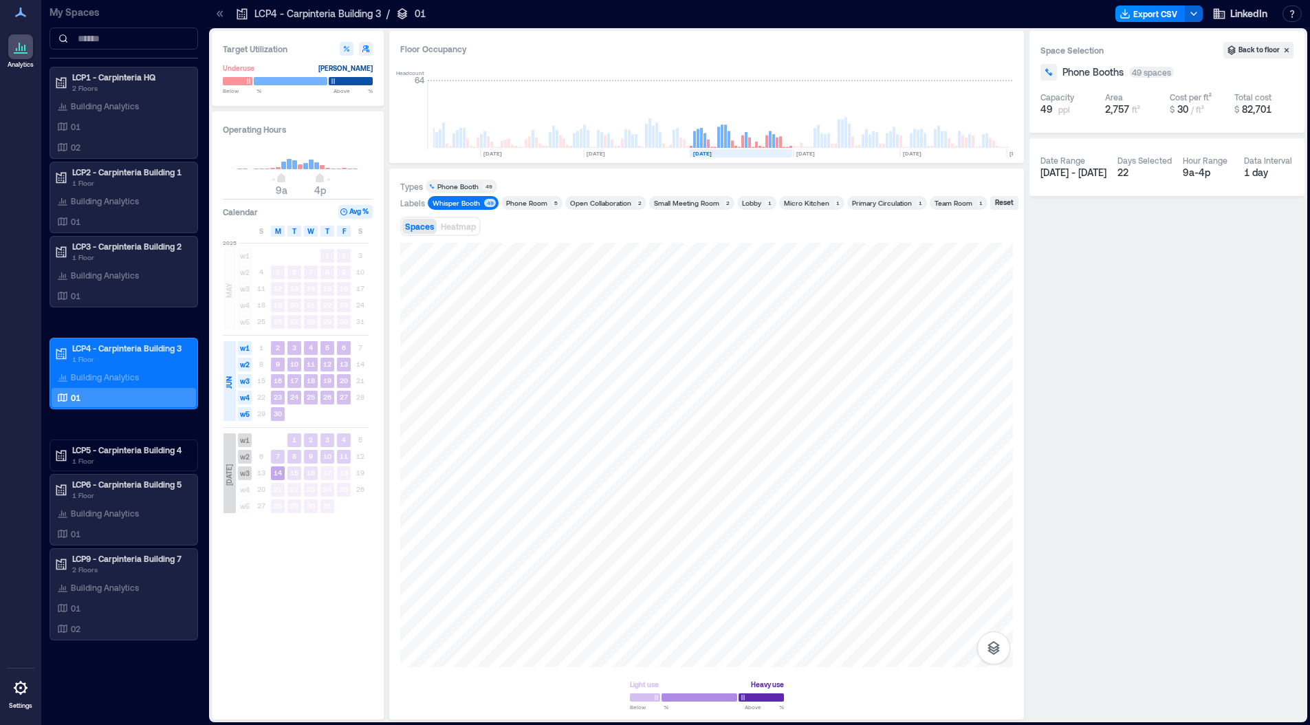
click at [281, 476] on text "14" at bounding box center [278, 472] width 8 height 8
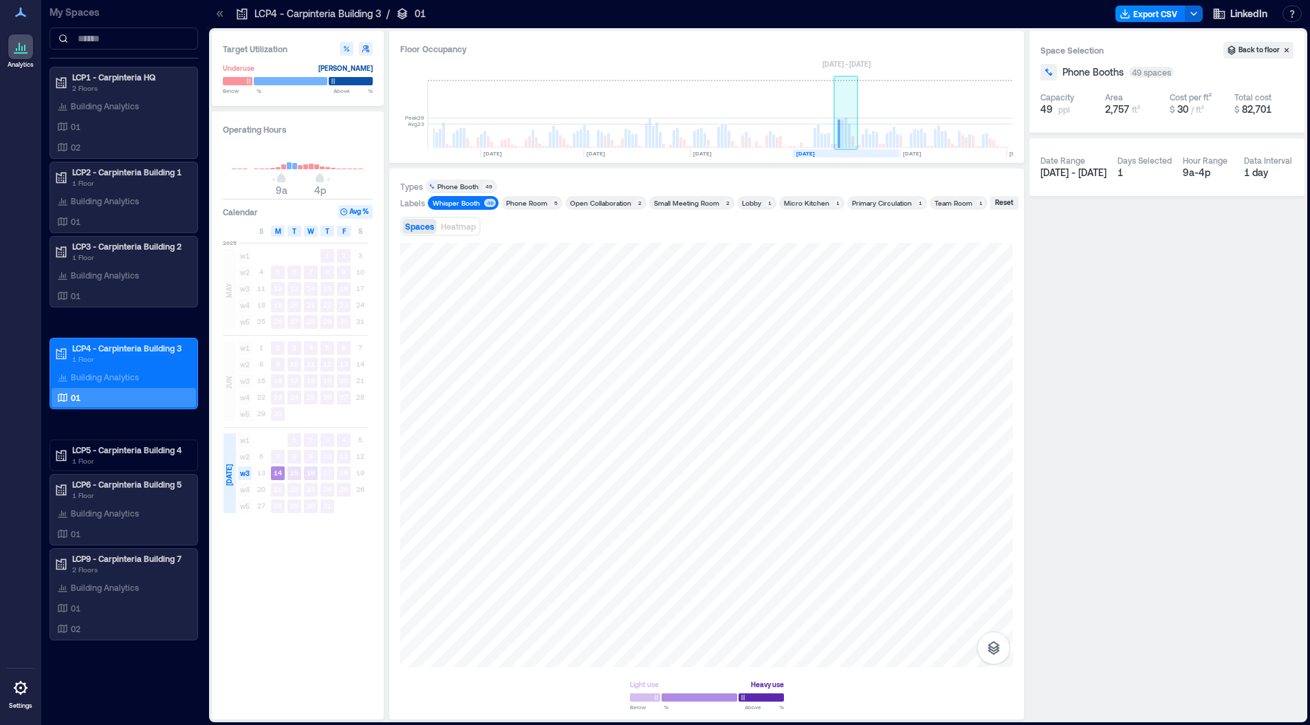
click at [846, 145] on rect at bounding box center [845, 133] width 3 height 30
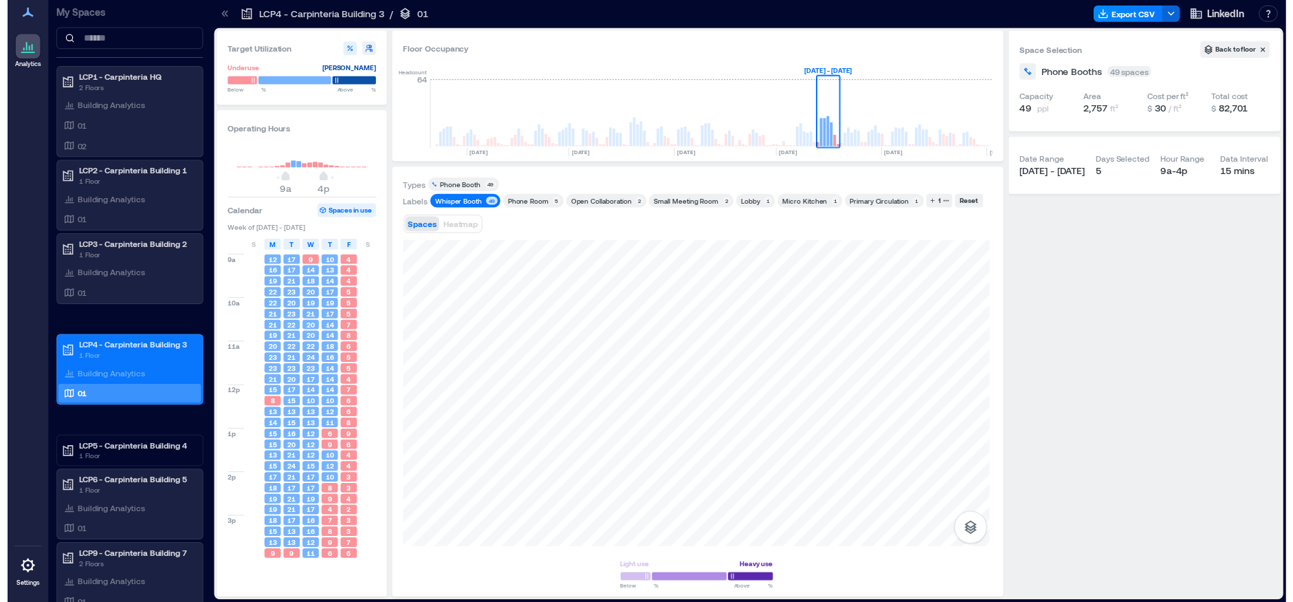
scroll to position [0, 3022]
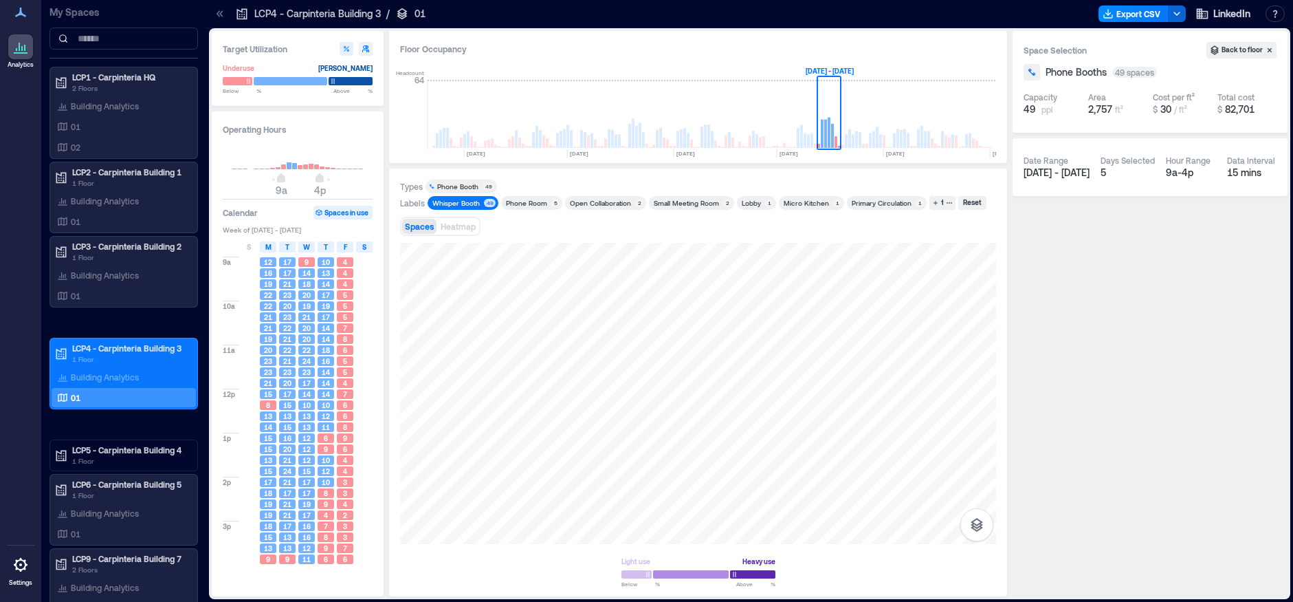
click at [365, 250] on span "S" at bounding box center [364, 246] width 4 height 11
click at [252, 247] on div "S" at bounding box center [249, 246] width 16 height 11
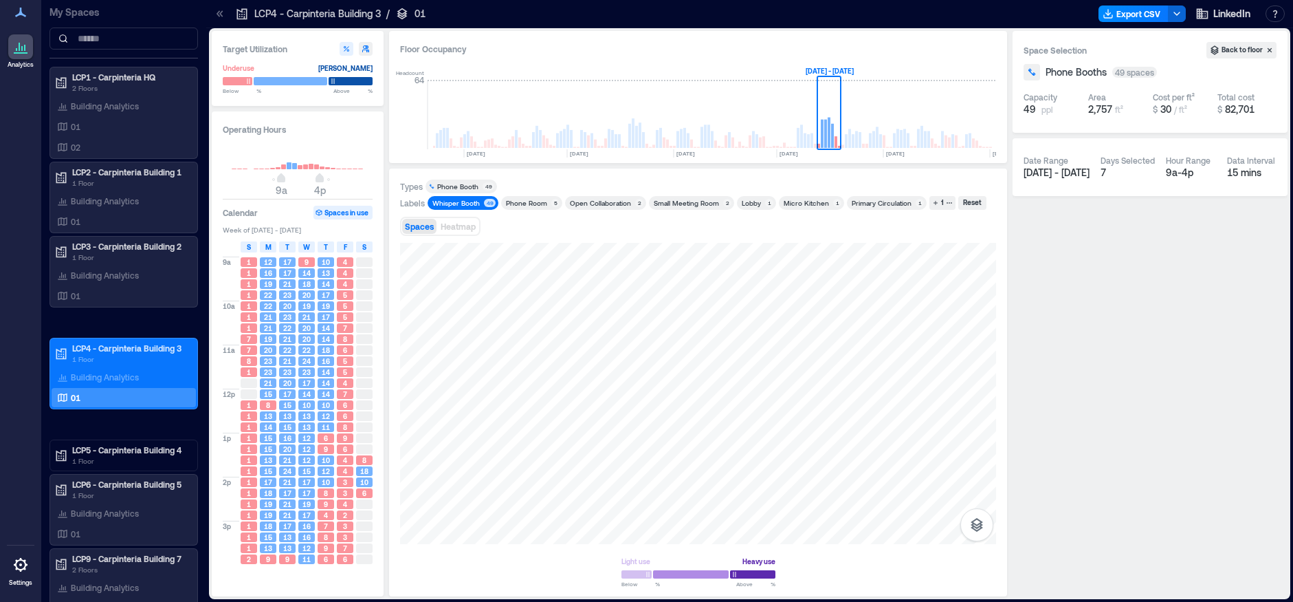
click at [368, 474] on div "18" at bounding box center [364, 471] width 16 height 10
click at [364, 244] on span "S" at bounding box center [364, 246] width 4 height 11
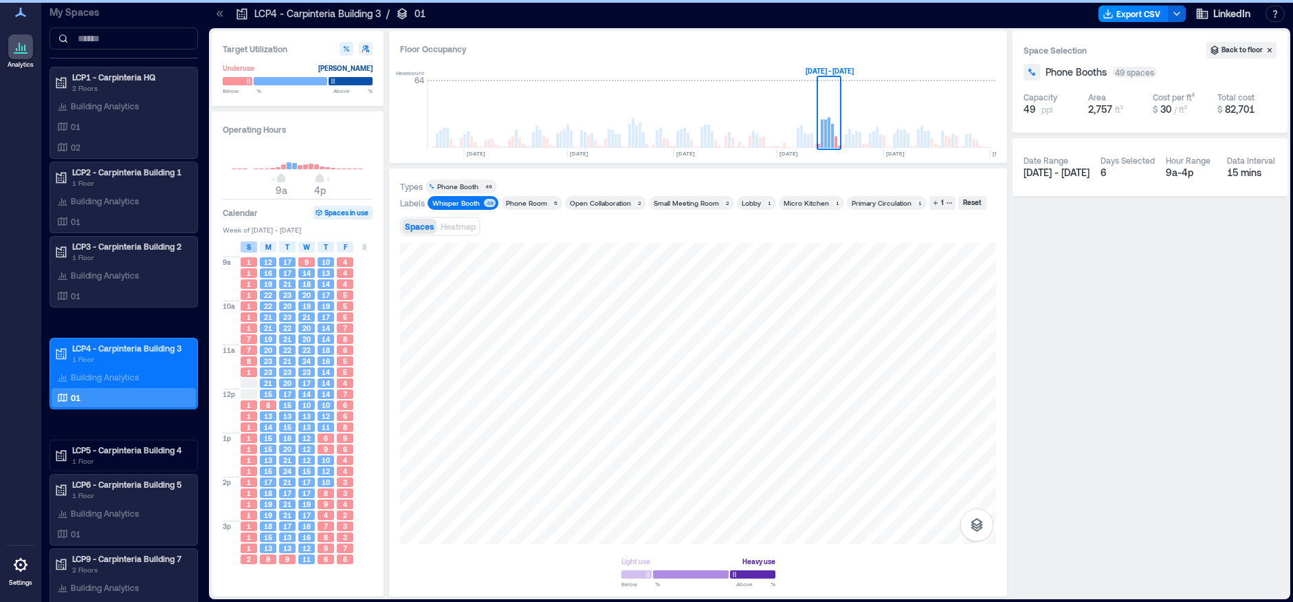
click at [247, 247] on span "S" at bounding box center [249, 246] width 4 height 11
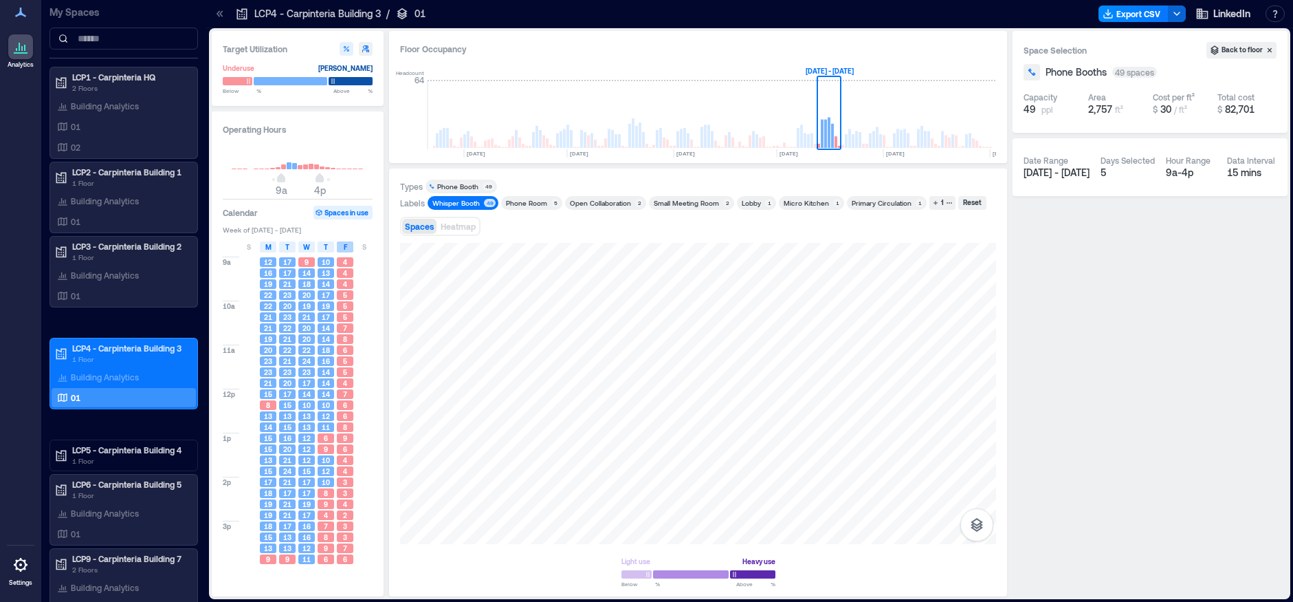
click at [349, 247] on div "F" at bounding box center [345, 246] width 16 height 11
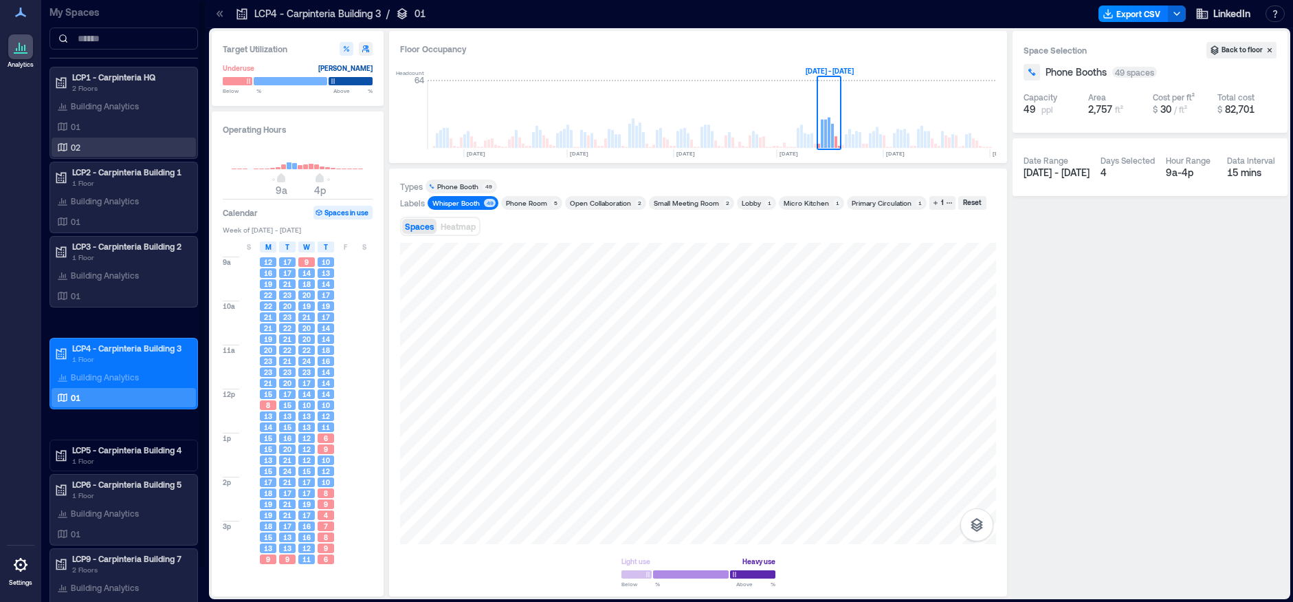
click at [80, 143] on div "02" at bounding box center [120, 147] width 133 height 14
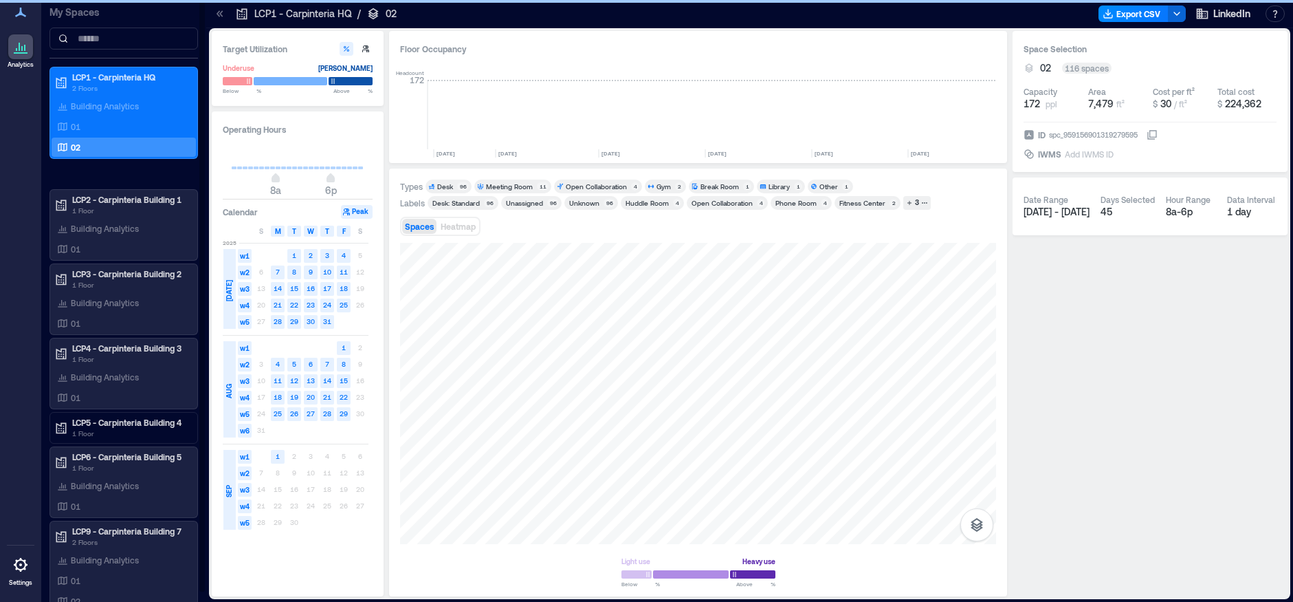
scroll to position [0, 3063]
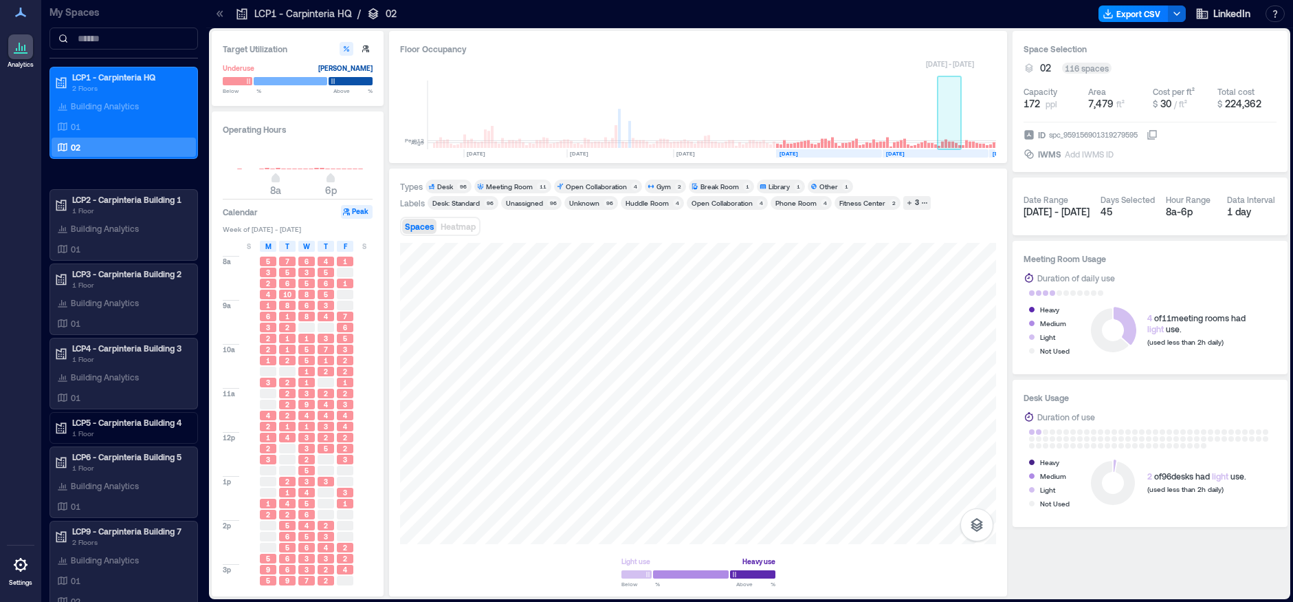
click at [950, 145] on rect at bounding box center [949, 145] width 3 height 6
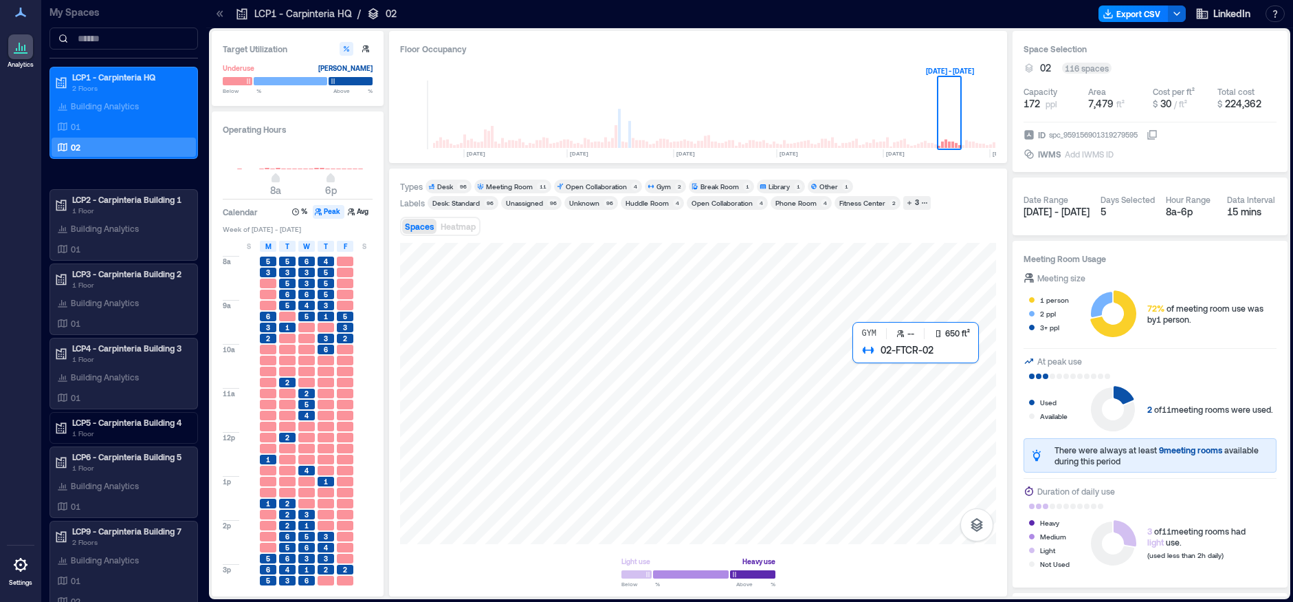
click at [874, 384] on div at bounding box center [698, 393] width 596 height 301
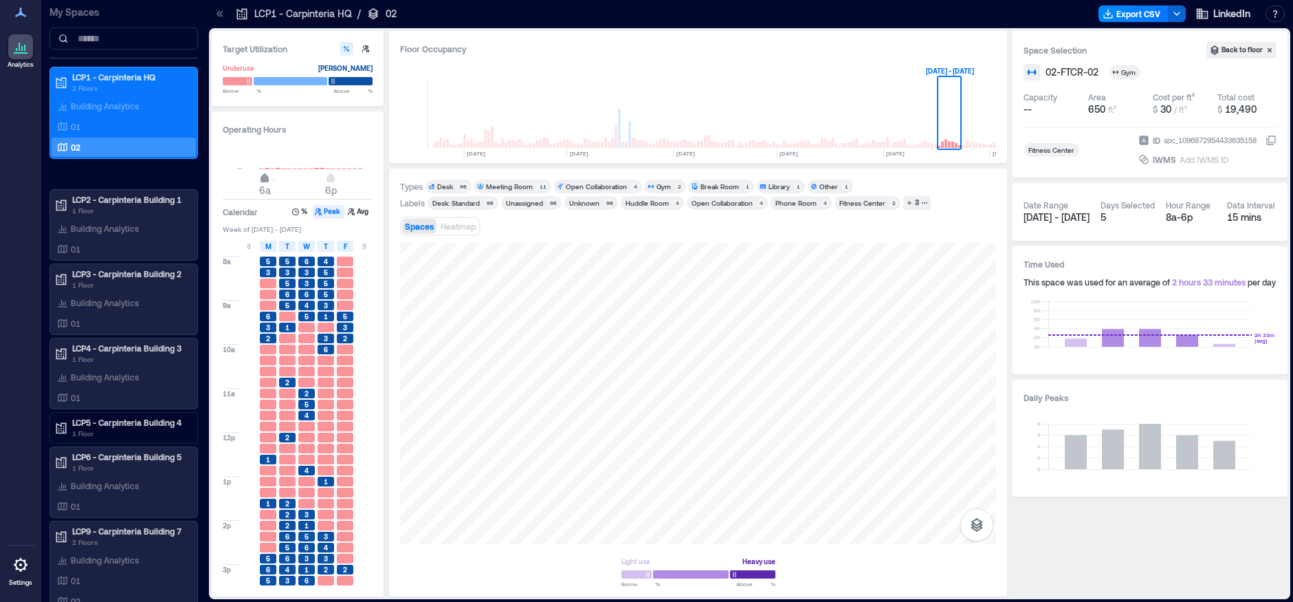
type input "*"
drag, startPoint x: 276, startPoint y: 179, endPoint x: 259, endPoint y: 179, distance: 16.5
click at [259, 179] on span "5a" at bounding box center [259, 179] width 8 height 5
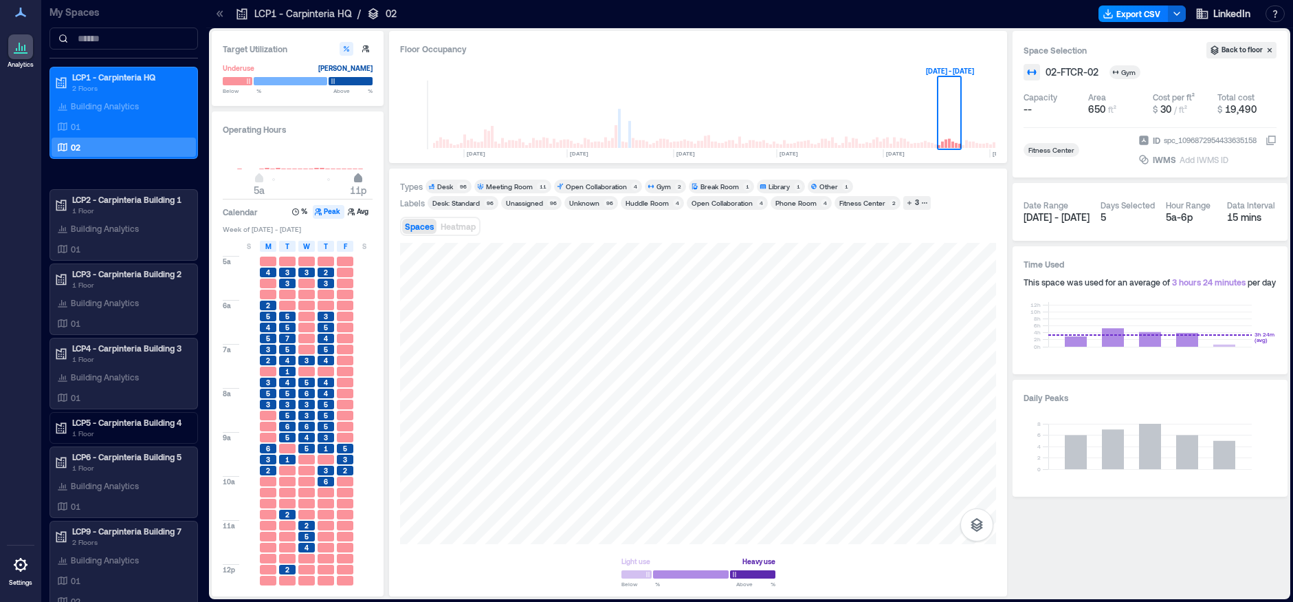
type input "**"
drag, startPoint x: 342, startPoint y: 181, endPoint x: 362, endPoint y: 180, distance: 19.3
click at [362, 180] on span "12a" at bounding box center [364, 179] width 8 height 5
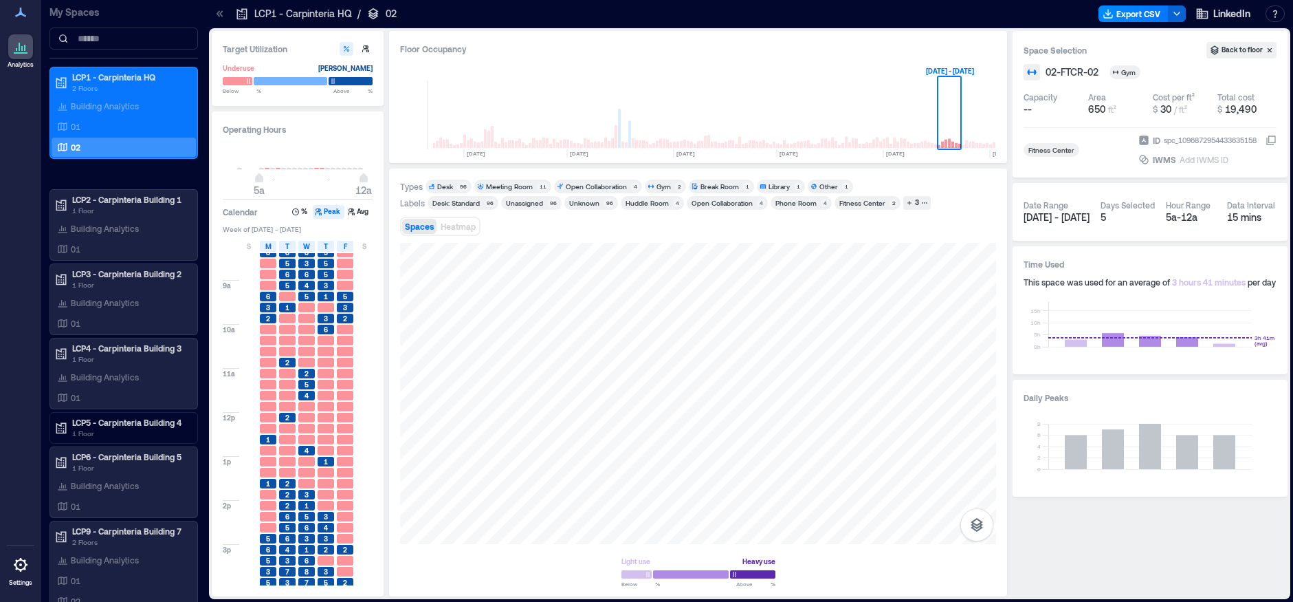
scroll to position [145, 0]
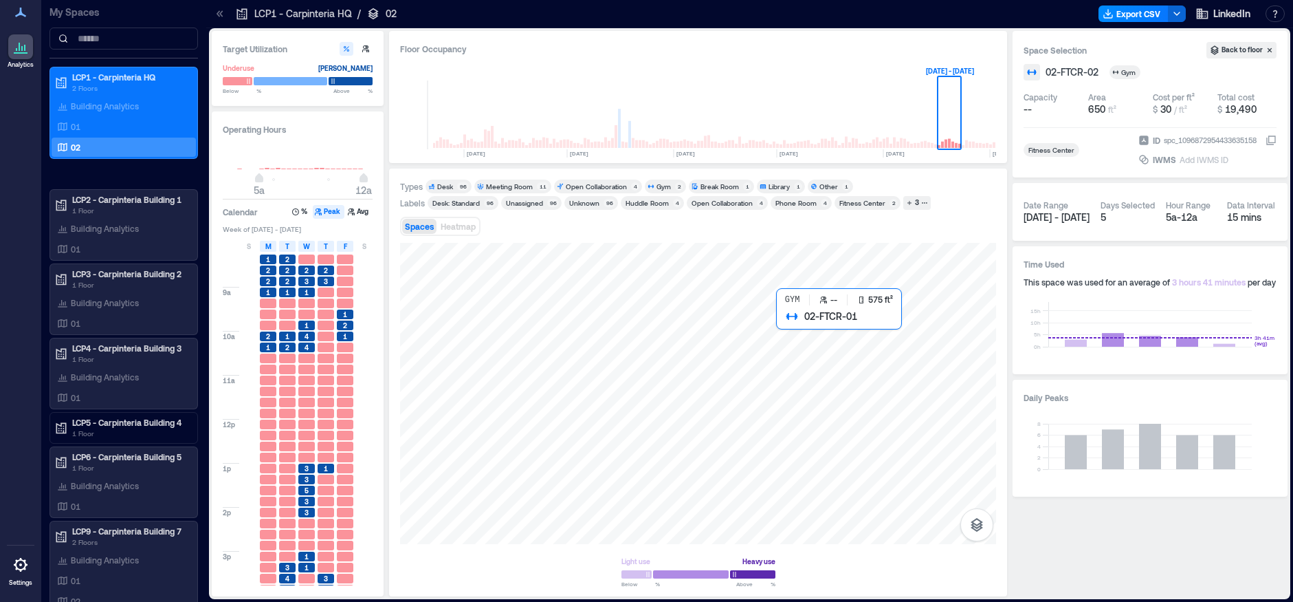
click at [804, 338] on div at bounding box center [698, 393] width 596 height 301
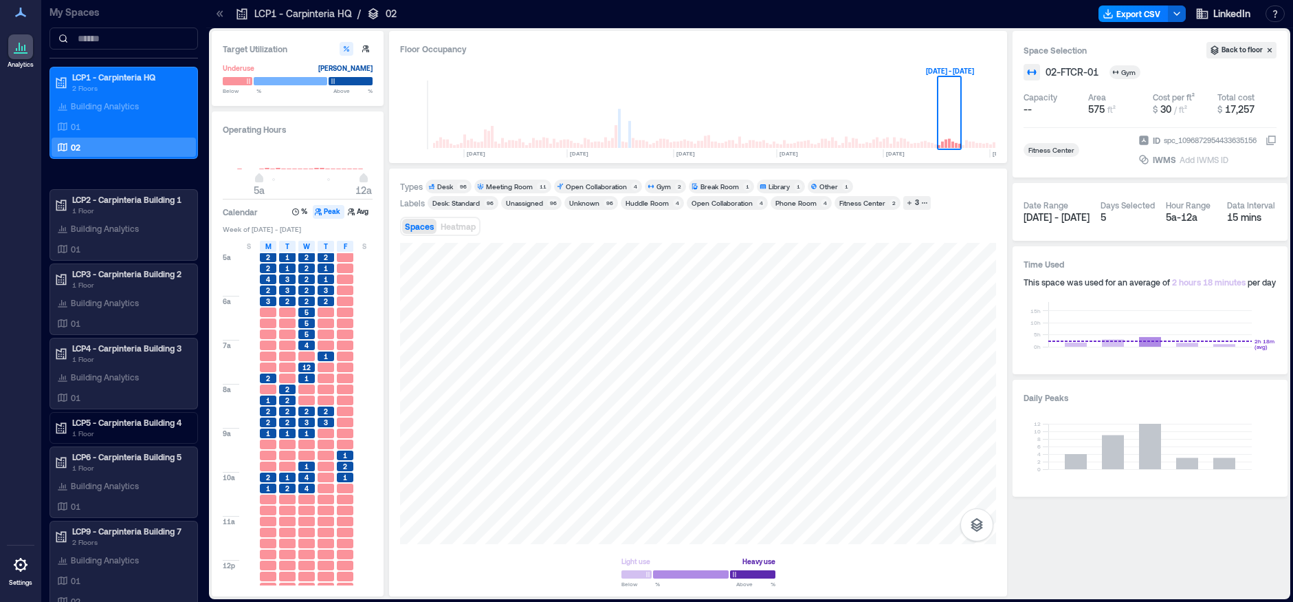
scroll to position [2, 0]
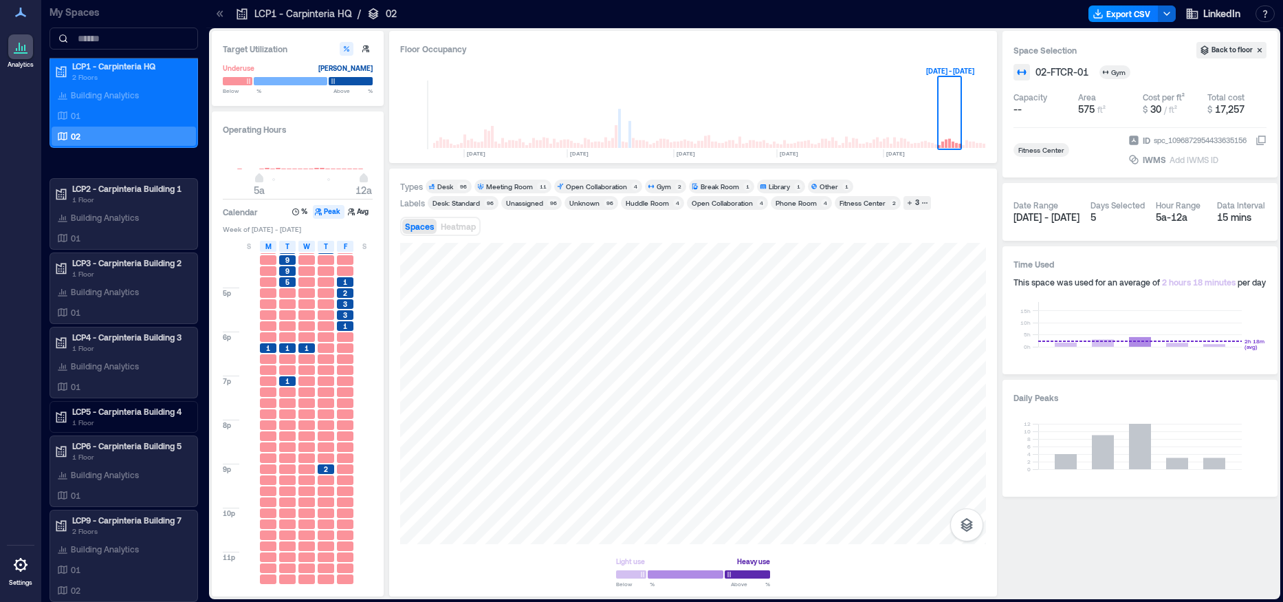
scroll to position [507, 0]
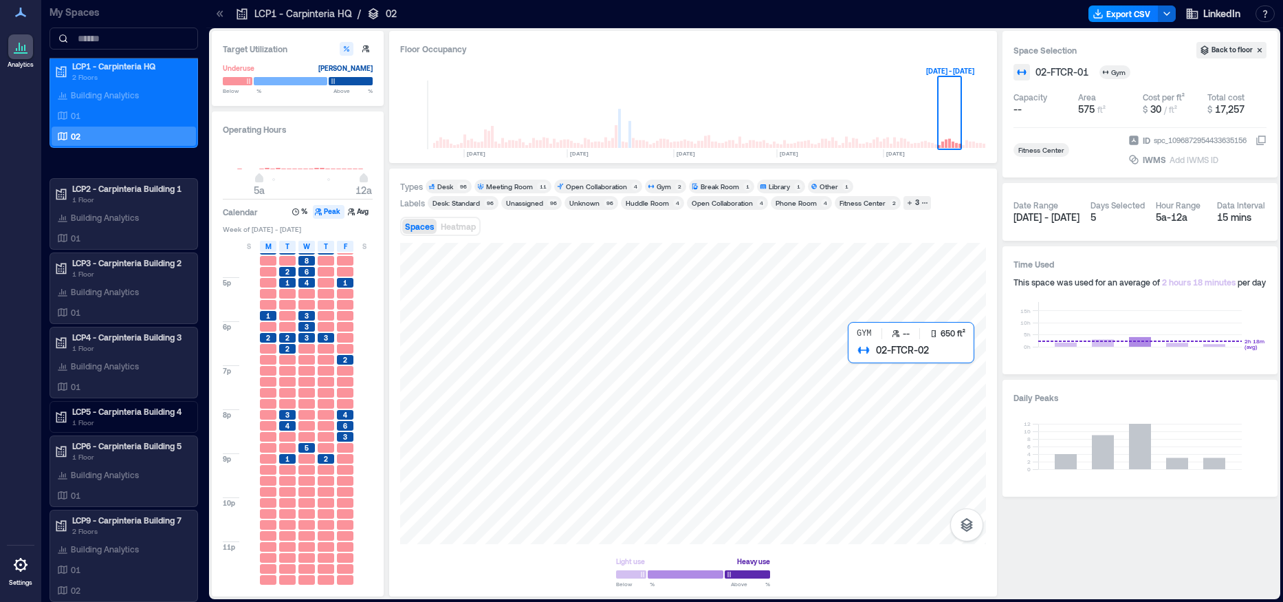
click at [863, 414] on div at bounding box center [693, 393] width 586 height 301
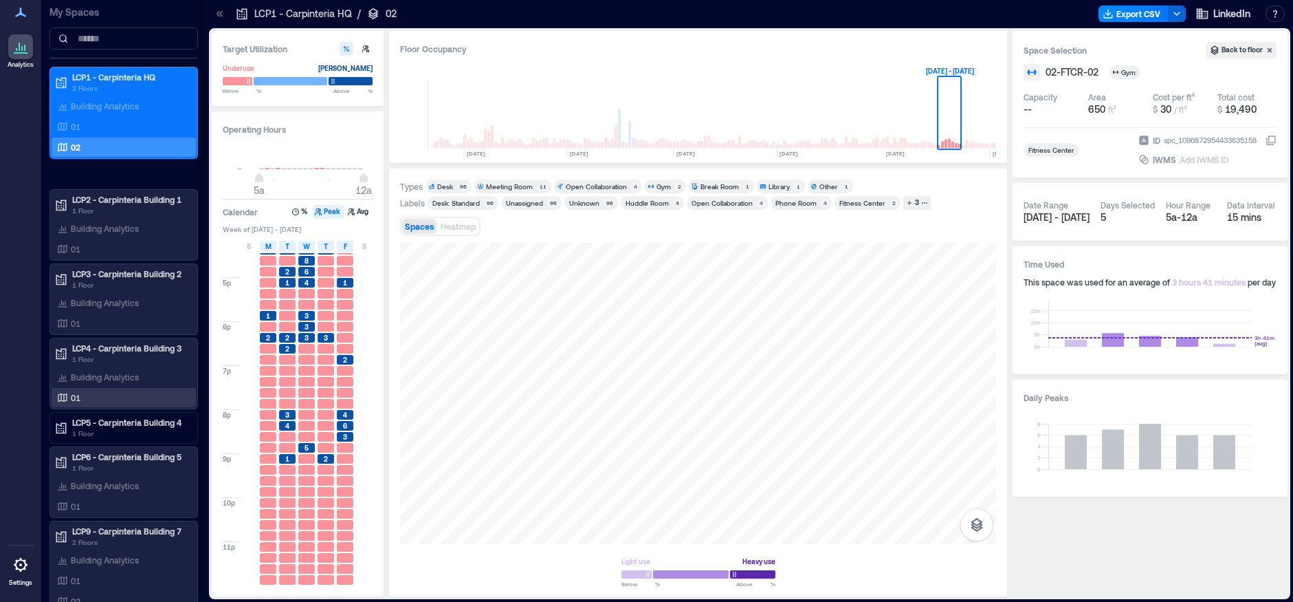
click at [129, 398] on div "01" at bounding box center [120, 397] width 133 height 14
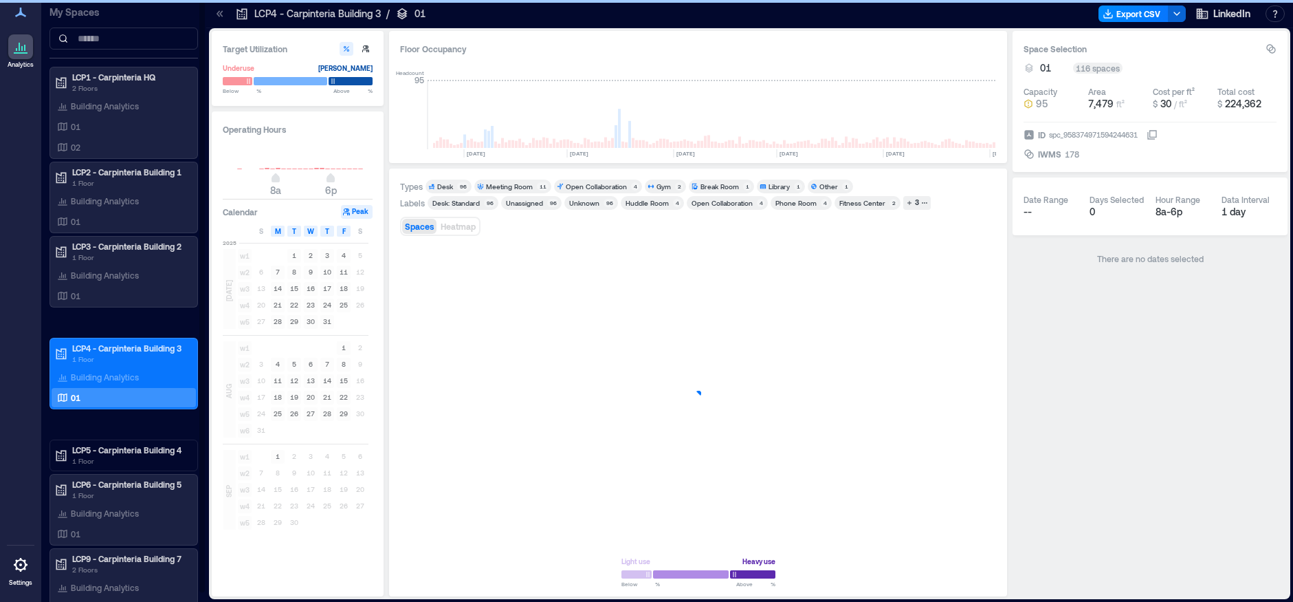
type input "*"
type input "**"
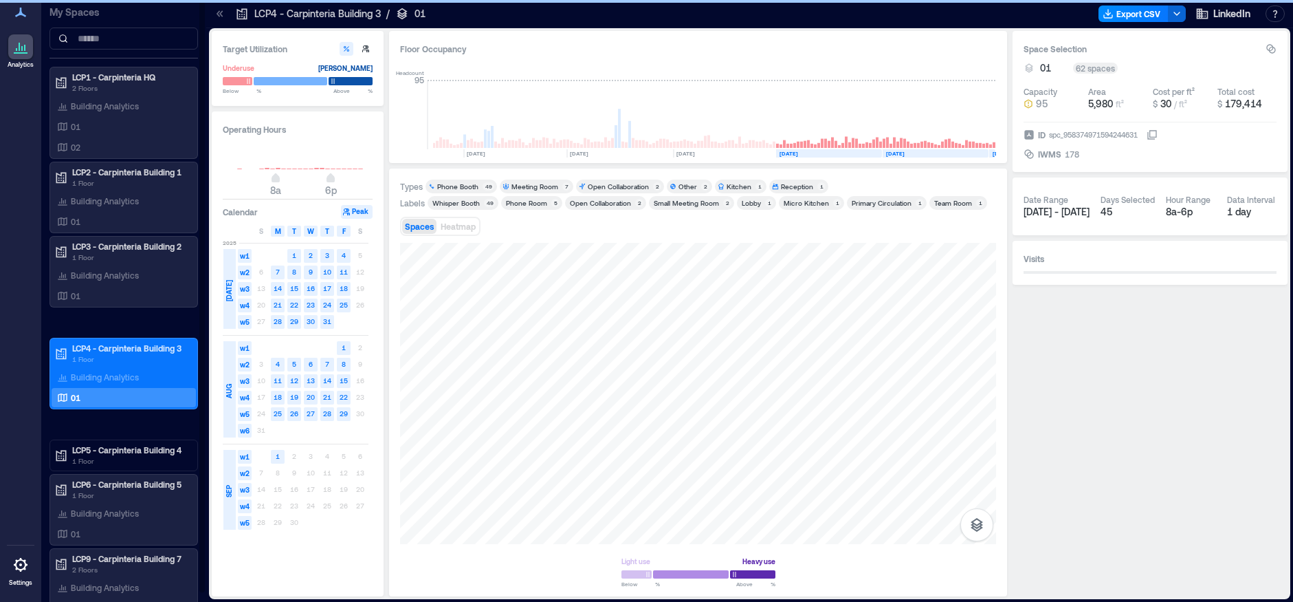
scroll to position [0, 3022]
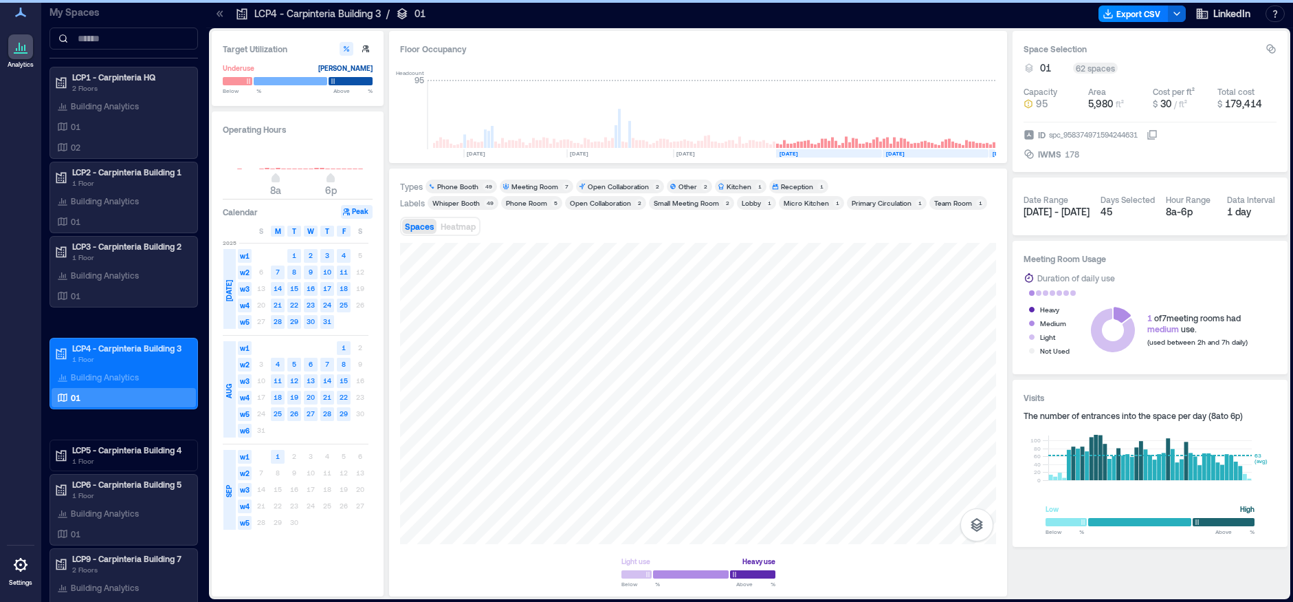
click at [472, 200] on div "Whisper Booth" at bounding box center [455, 203] width 47 height 10
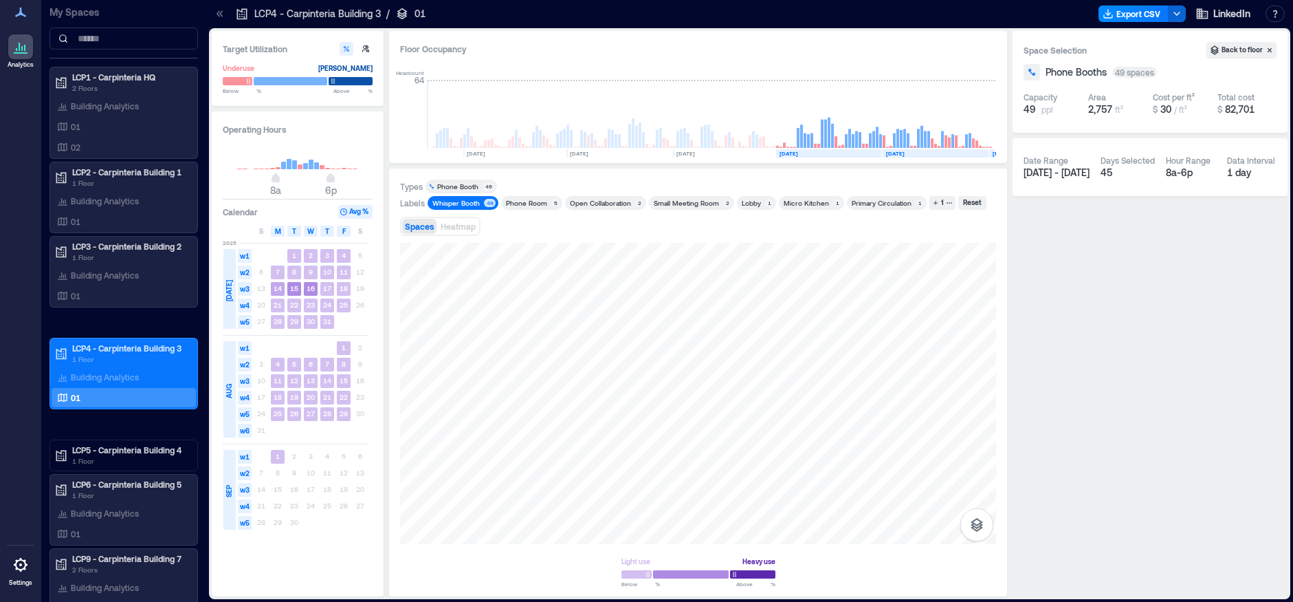
click at [281, 288] on text "14" at bounding box center [278, 288] width 8 height 8
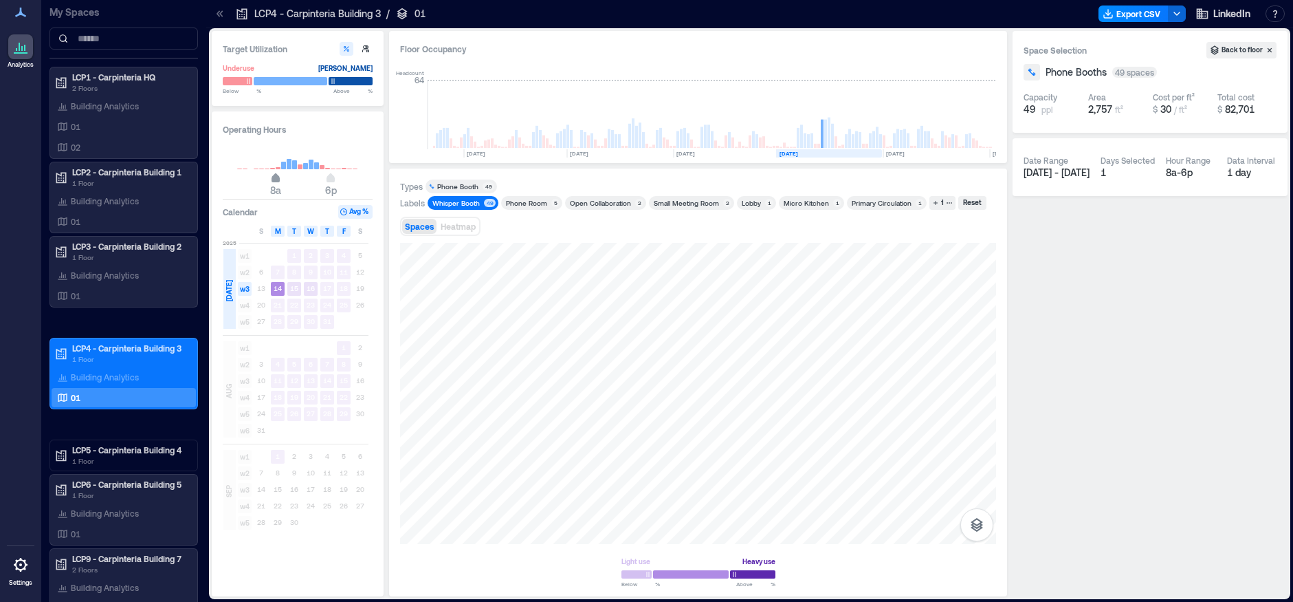
type input "*"
click at [280, 178] on span "9a" at bounding box center [281, 179] width 8 height 5
type input "**"
drag, startPoint x: 332, startPoint y: 183, endPoint x: 321, endPoint y: 182, distance: 11.0
click at [321, 182] on span "9a 4p" at bounding box center [298, 179] width 132 height 21
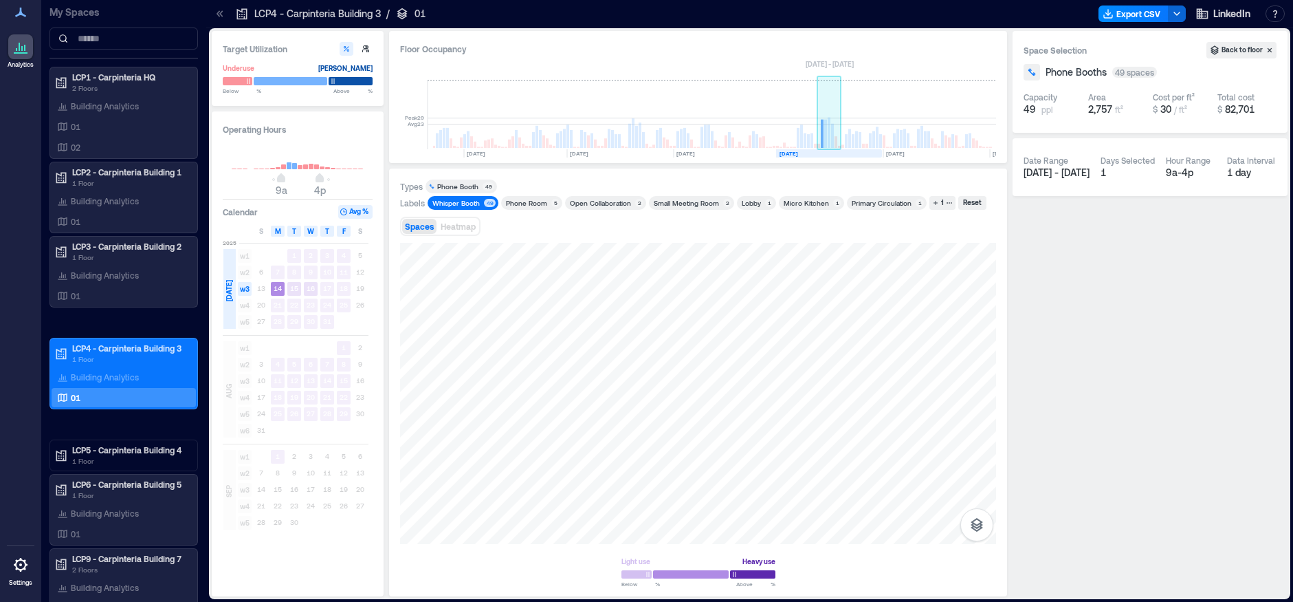
click at [825, 137] on rect at bounding box center [825, 134] width 3 height 28
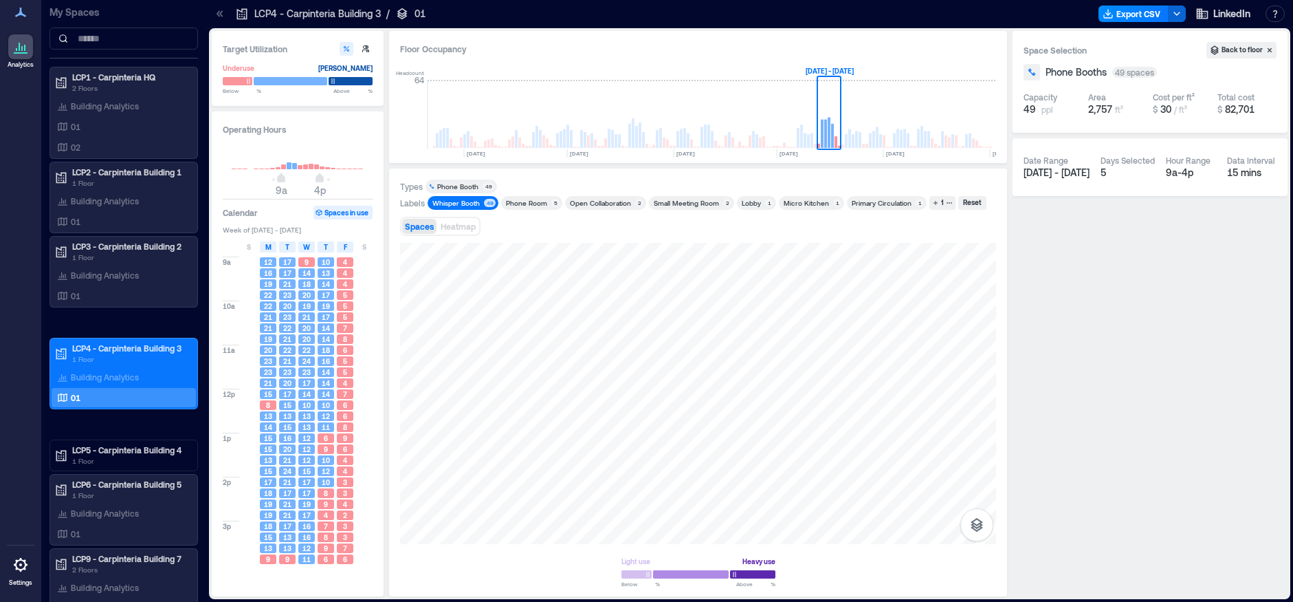
click at [18, 560] on icon at bounding box center [21, 565] width 14 height 14
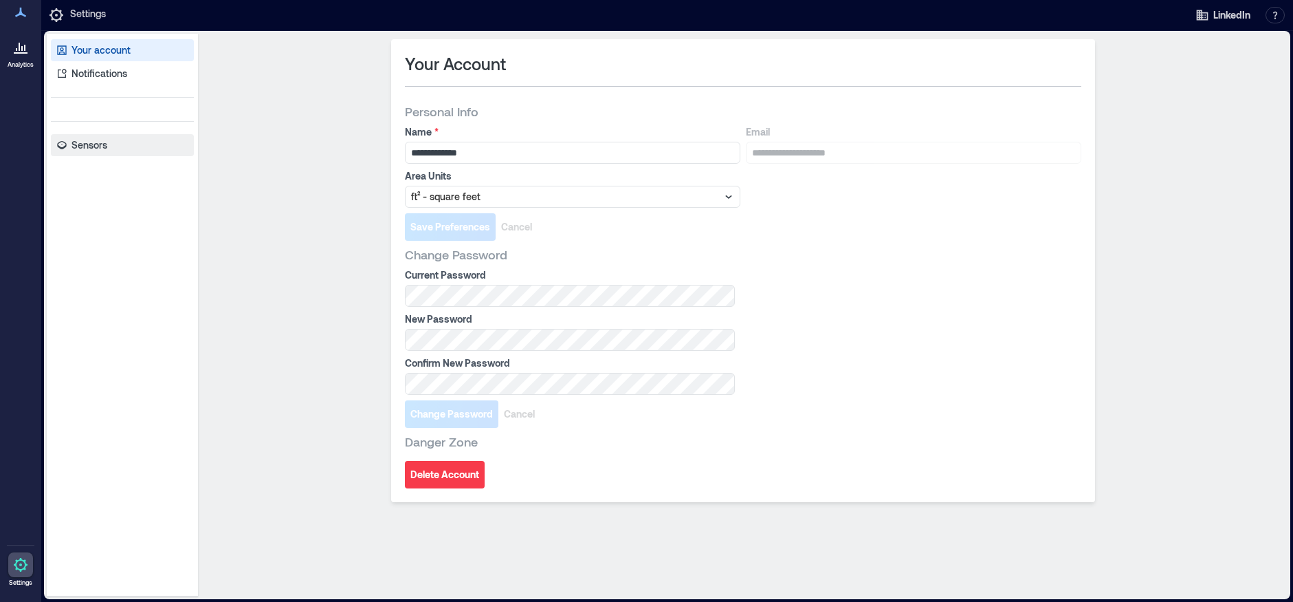
click at [91, 146] on p "Sensors" at bounding box center [89, 145] width 36 height 14
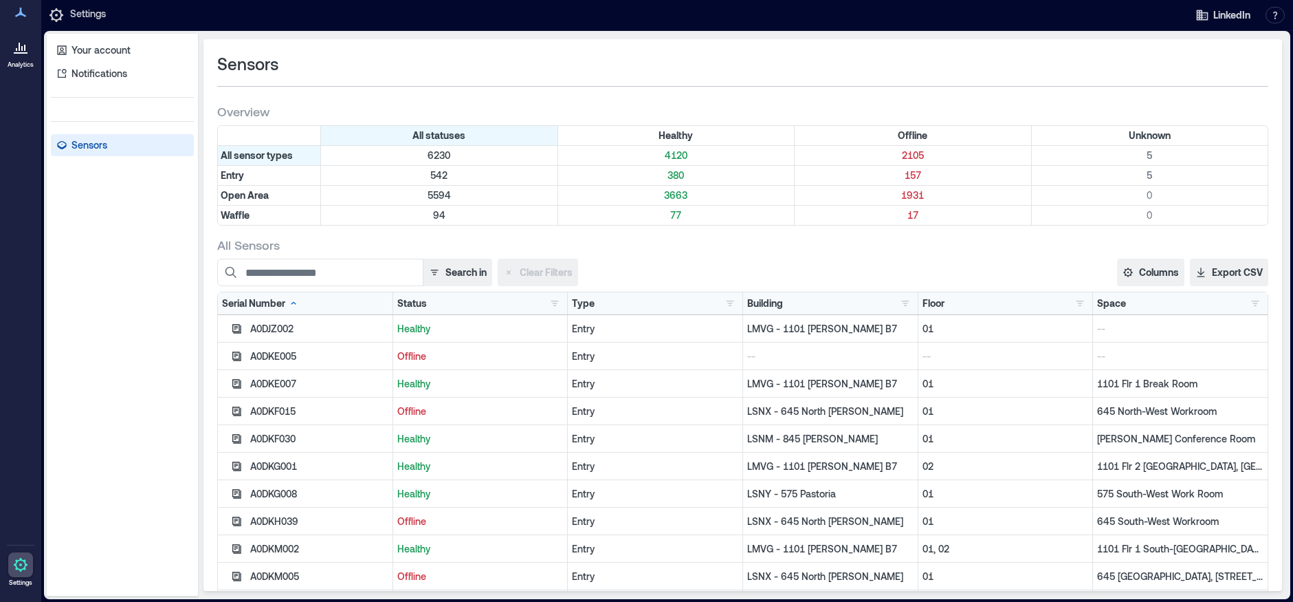
click at [14, 47] on icon at bounding box center [20, 46] width 16 height 16
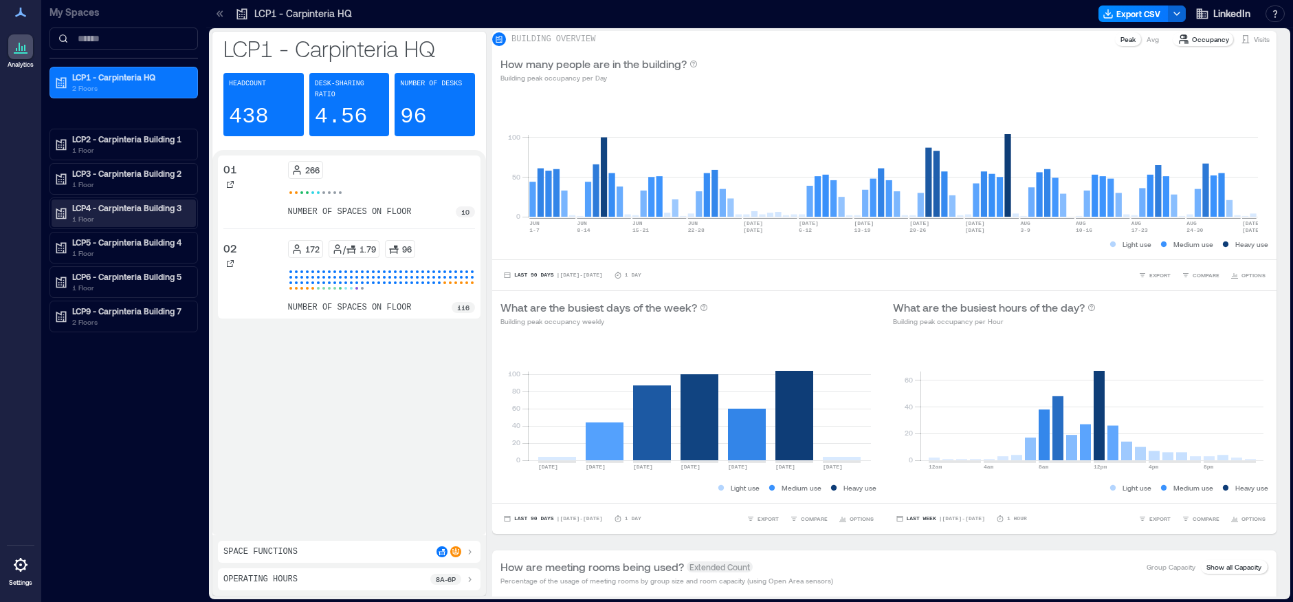
click at [151, 209] on p "LCP4 - Carpinteria Building 3" at bounding box center [129, 207] width 115 height 11
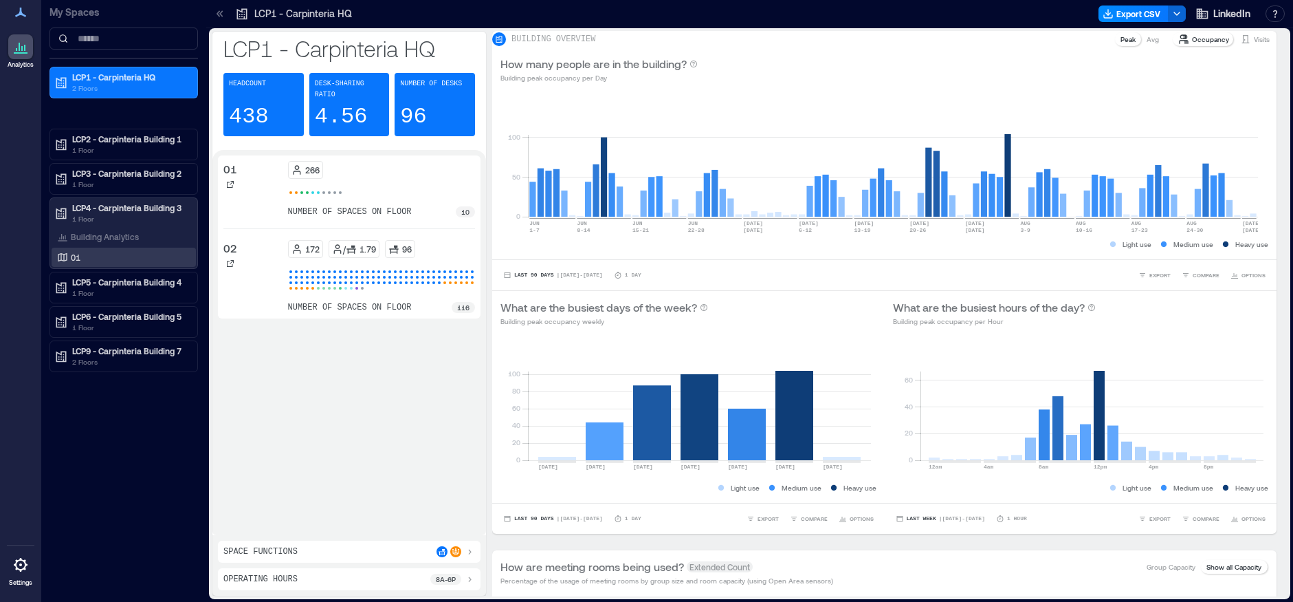
click at [115, 262] on div "01" at bounding box center [120, 257] width 133 height 14
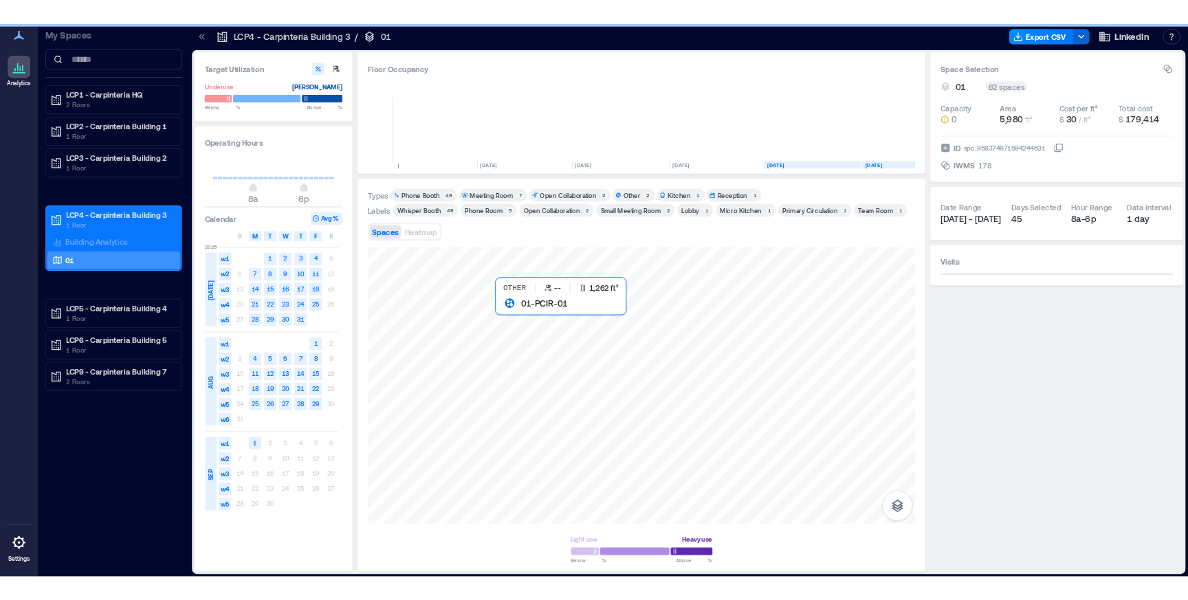
scroll to position [0, 3022]
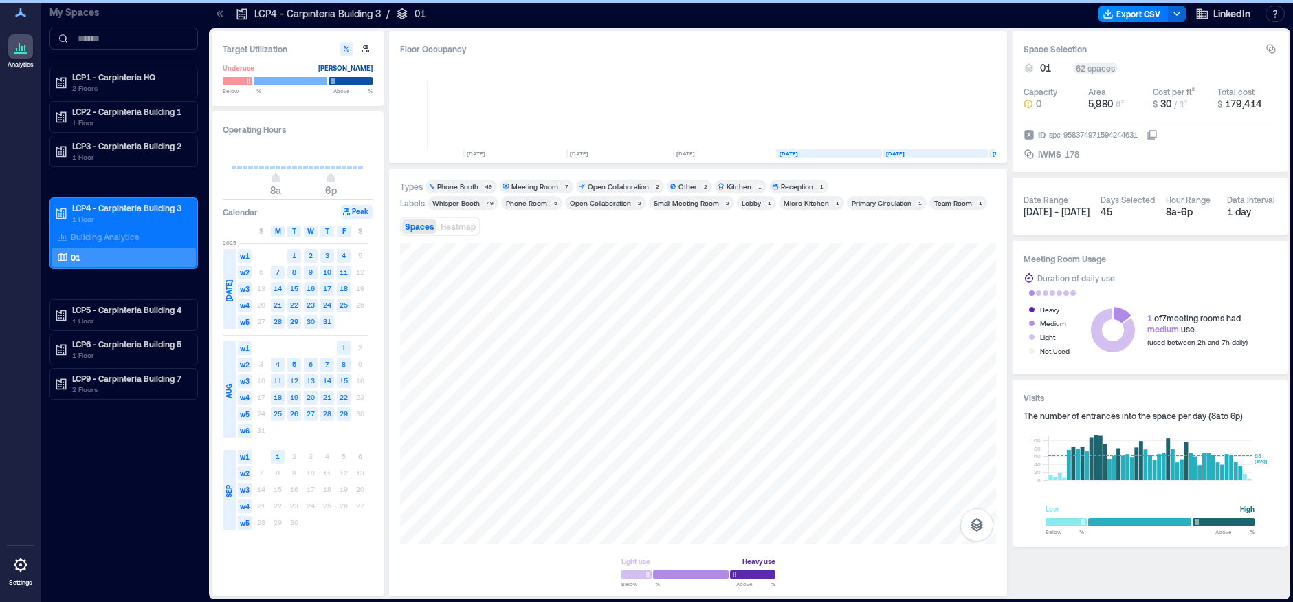
click at [472, 202] on div "Whisper Booth" at bounding box center [455, 203] width 47 height 10
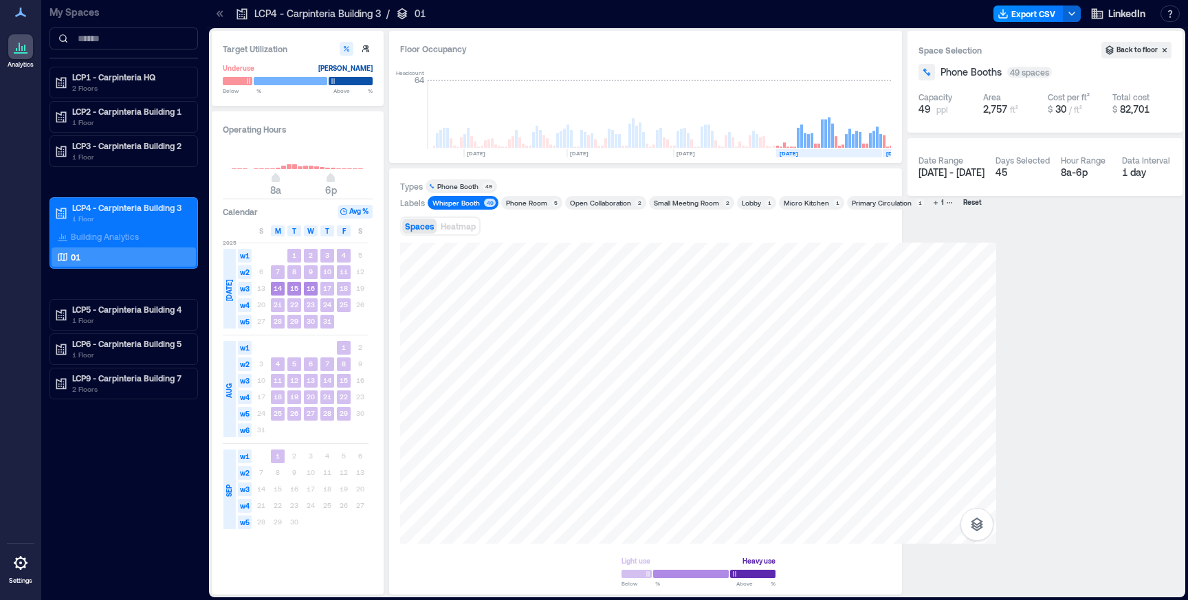
scroll to position [0, 3127]
